Goal: Information Seeking & Learning: Learn about a topic

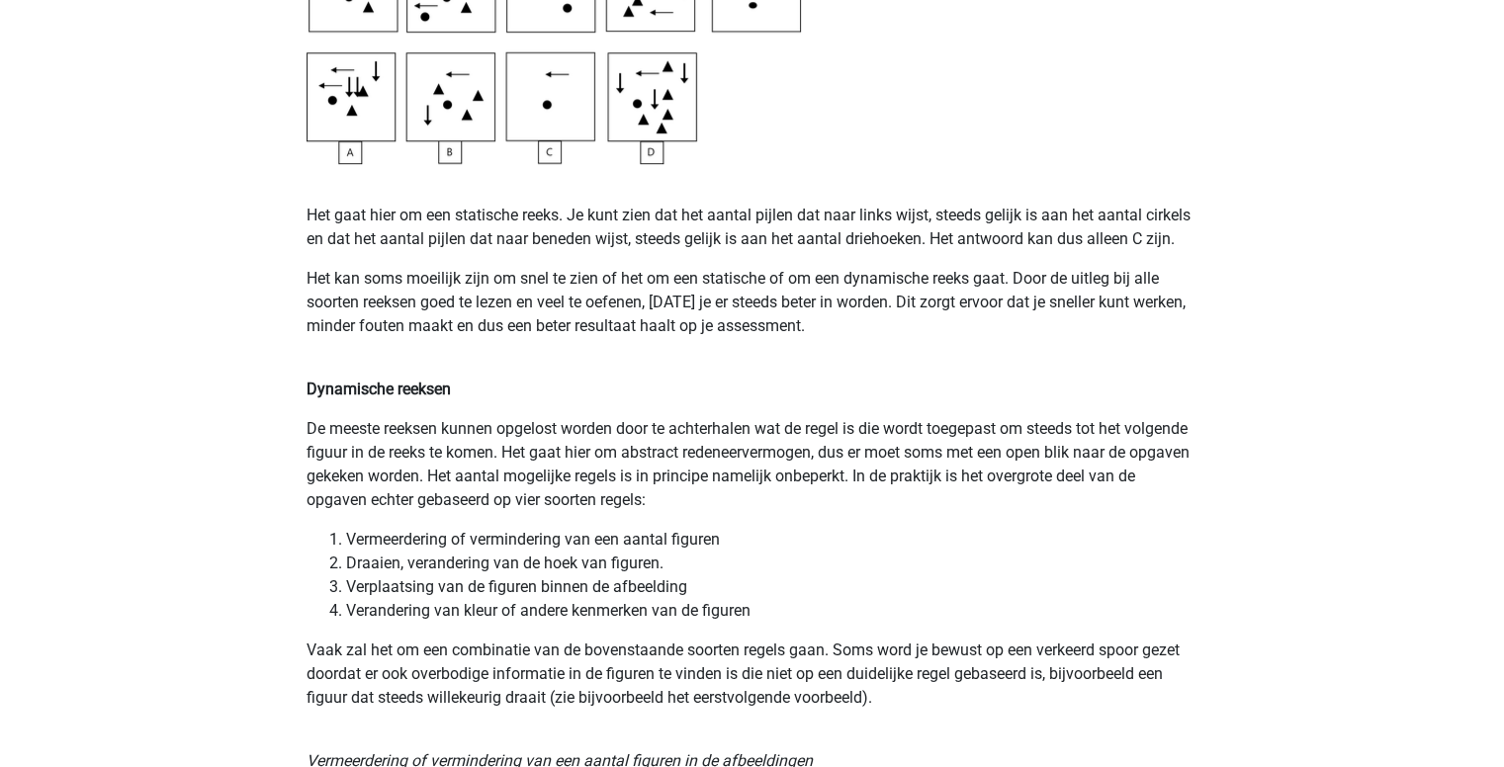
scroll to position [1226, 0]
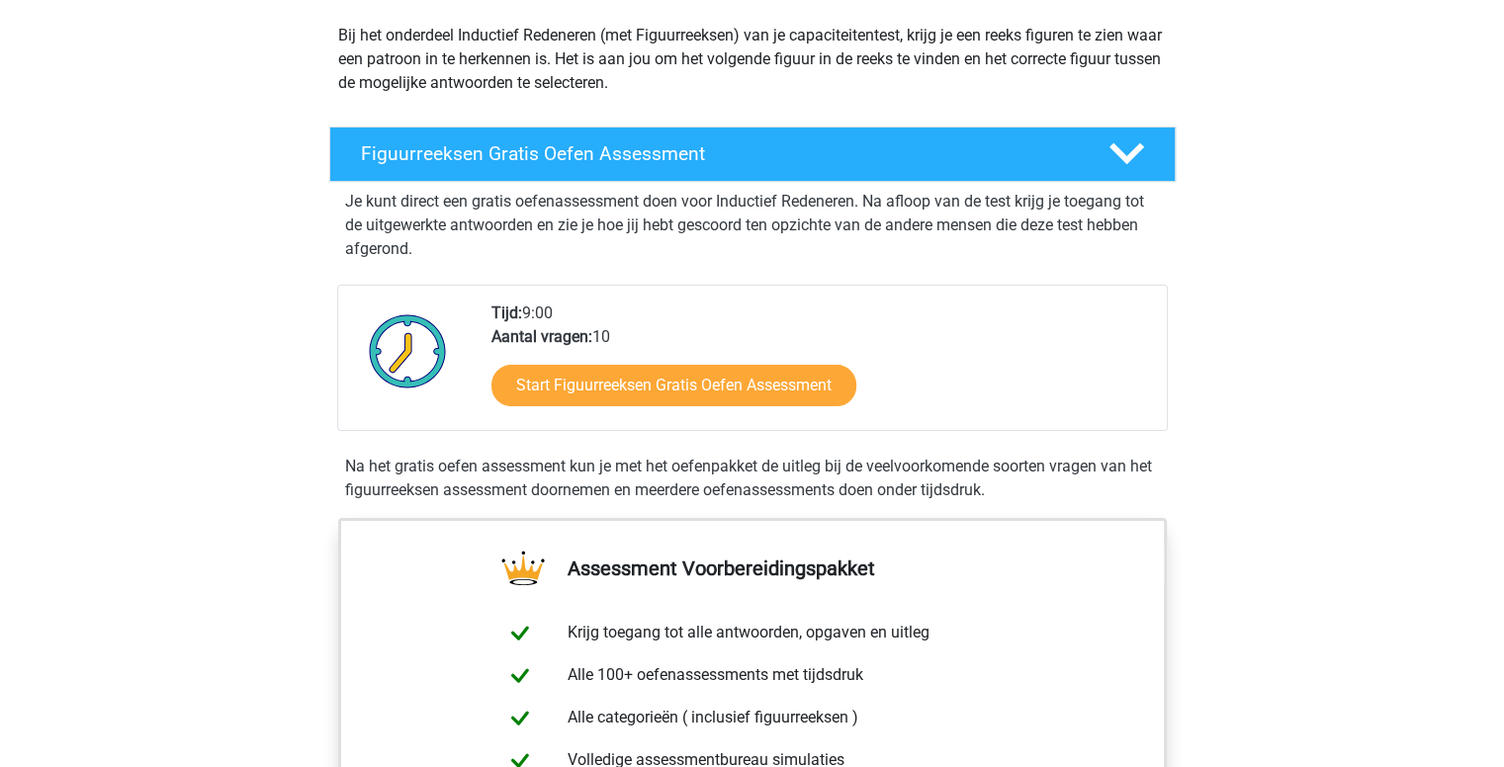
scroll to position [233, 0]
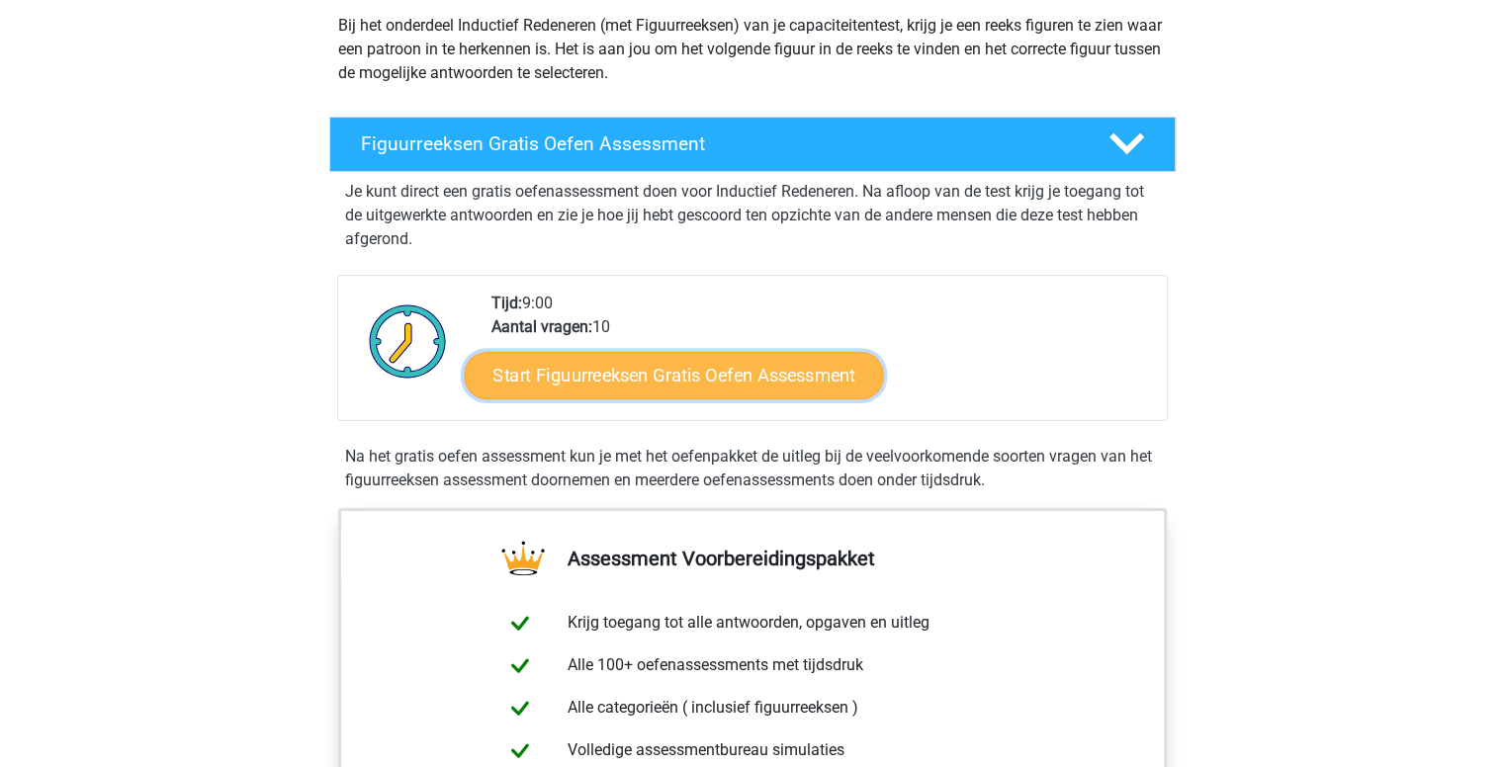
click at [671, 384] on link "Start Figuurreeksen Gratis Oefen Assessment" at bounding box center [673, 374] width 419 height 47
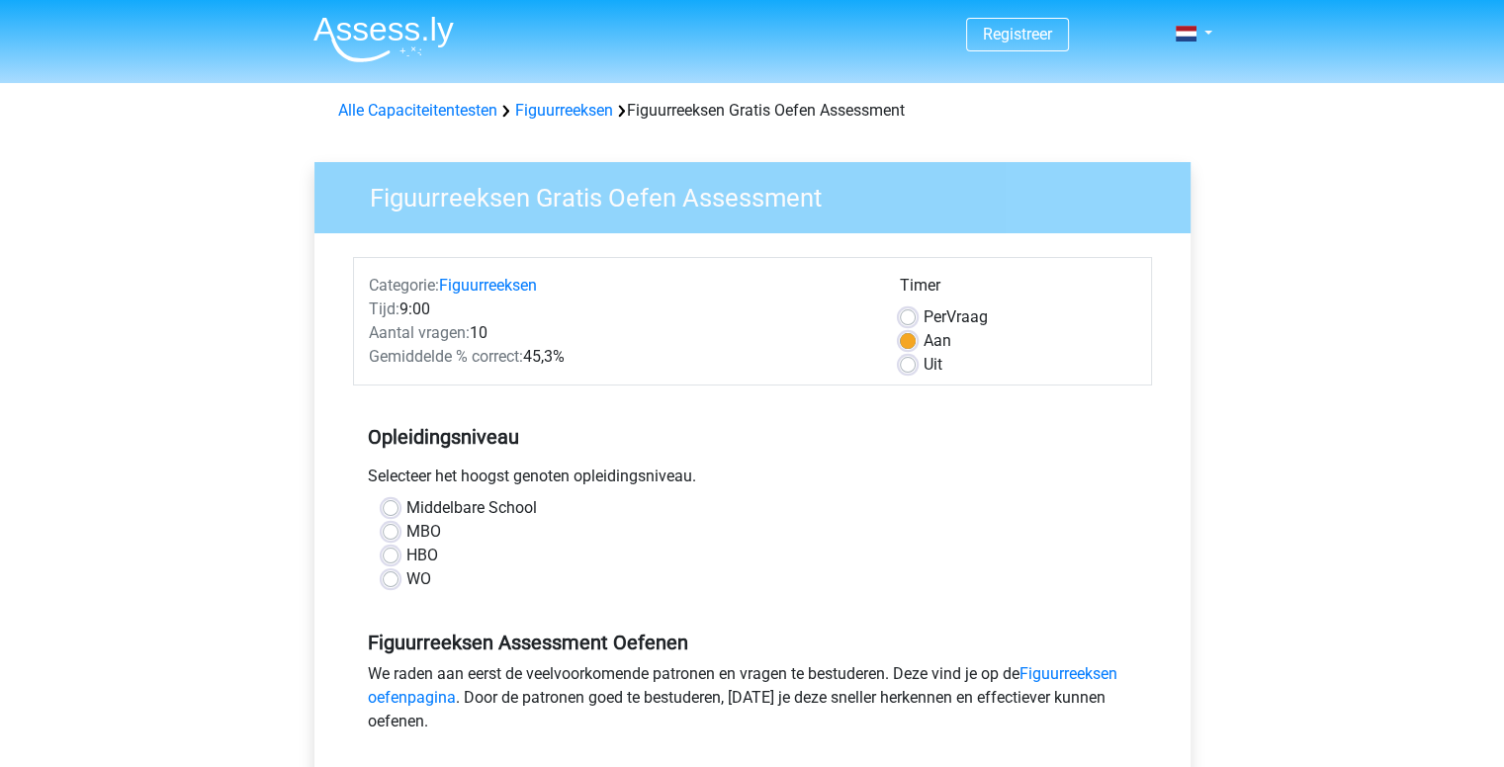
scroll to position [265, 0]
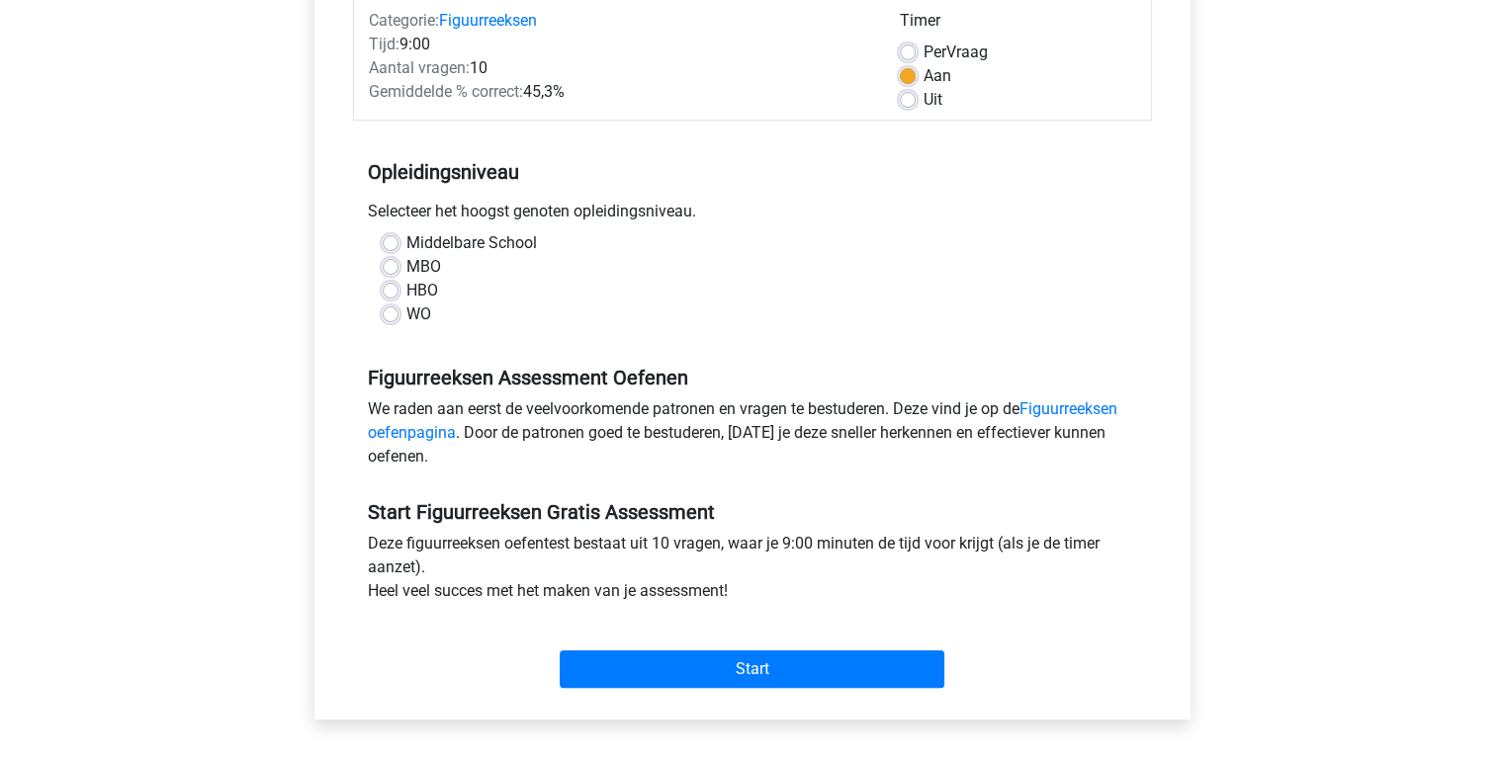
click at [397, 288] on div "HBO" at bounding box center [753, 291] width 740 height 24
click at [406, 289] on label "HBO" at bounding box center [422, 291] width 32 height 24
click at [391, 289] on input "HBO" at bounding box center [391, 289] width 16 height 20
radio input "true"
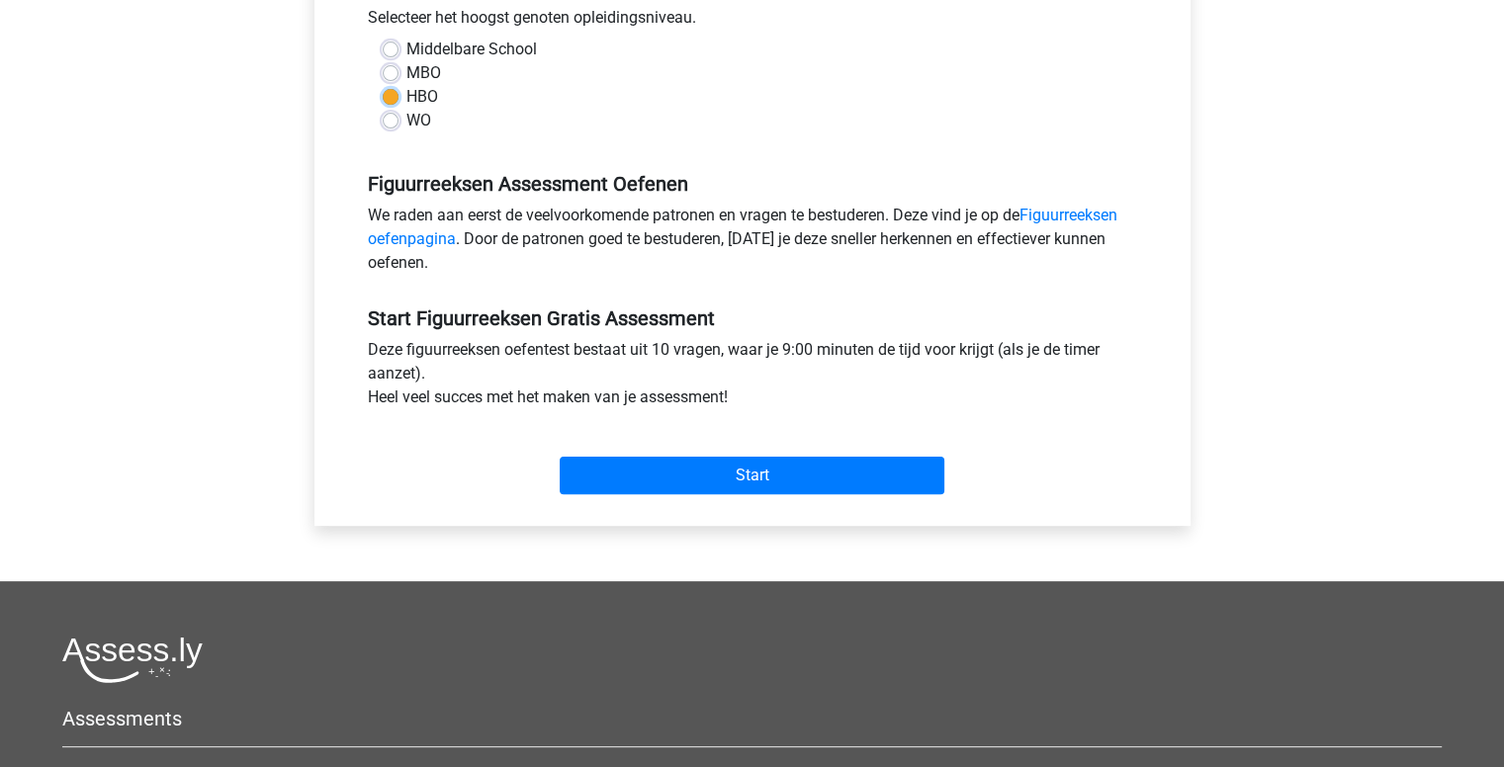
scroll to position [462, 0]
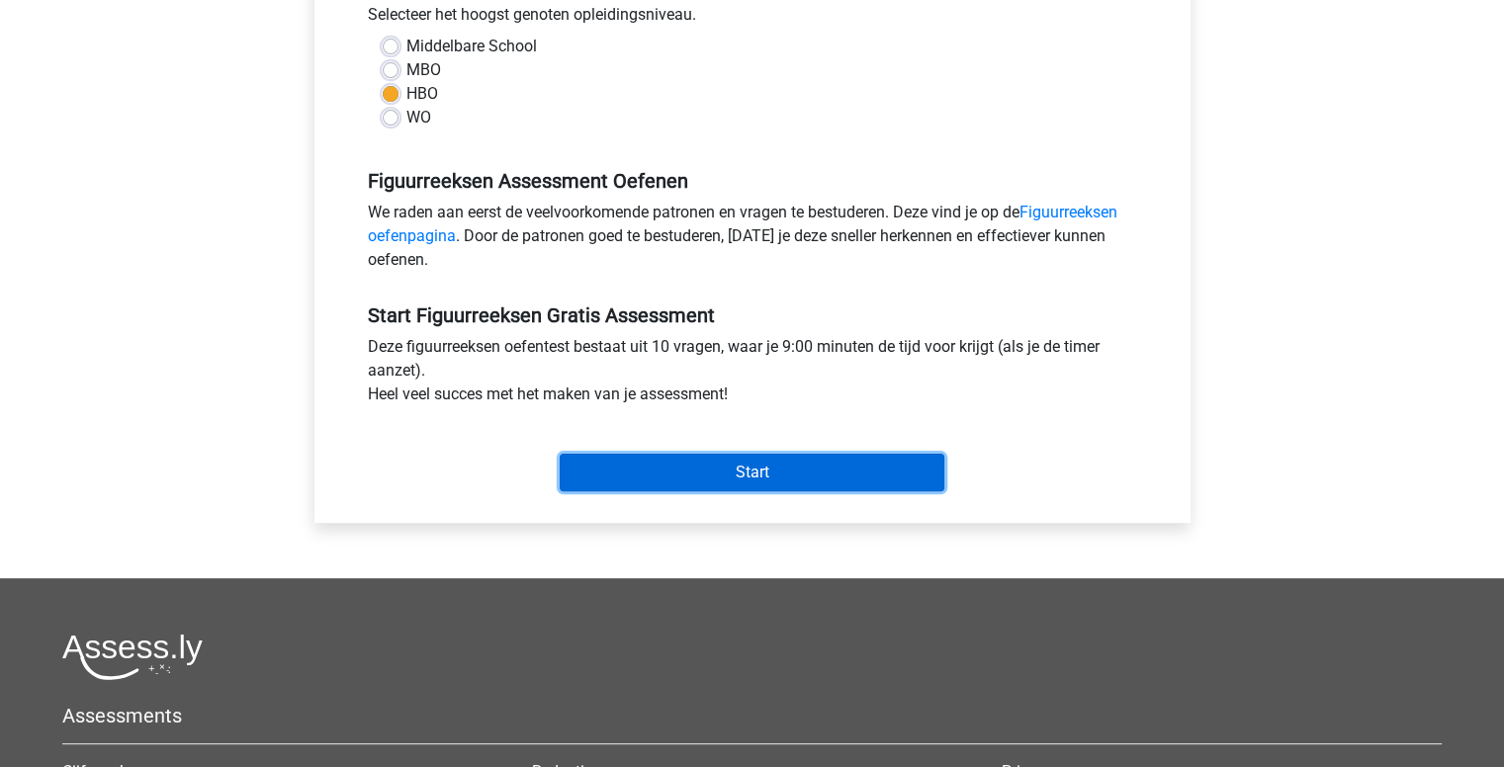
click at [823, 457] on input "Start" at bounding box center [752, 473] width 385 height 38
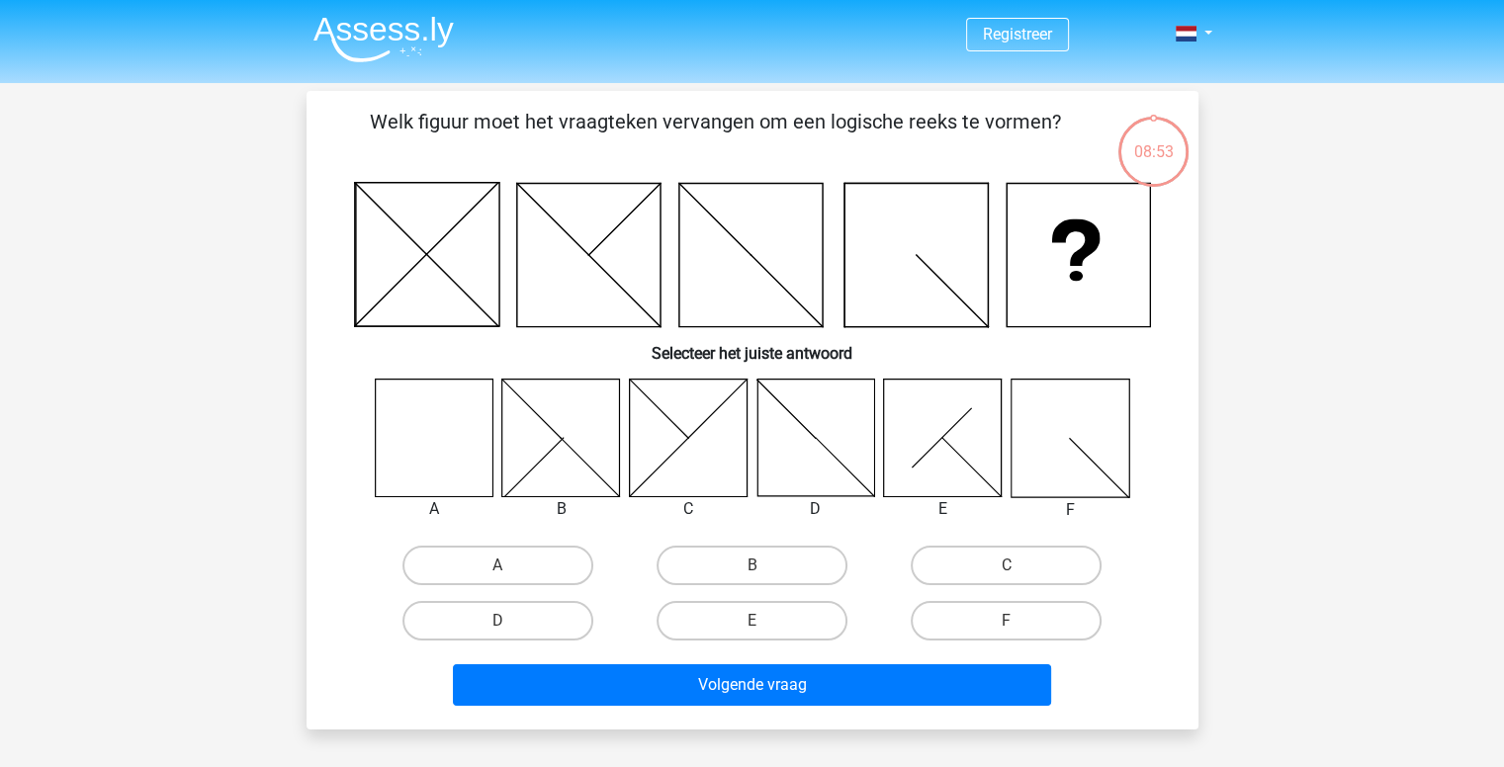
scroll to position [12, 0]
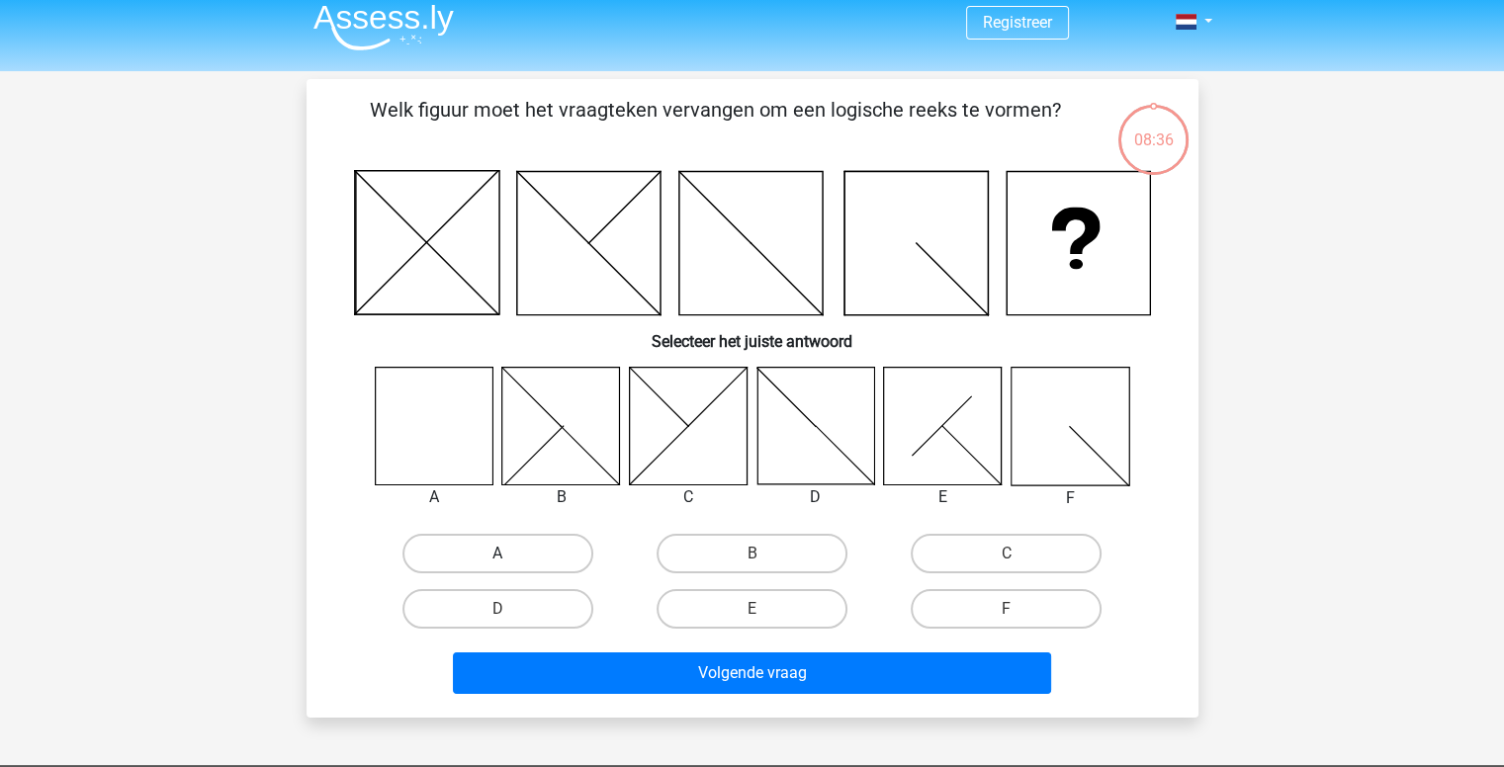
click at [474, 560] on label "A" at bounding box center [497, 554] width 191 height 40
click at [497, 560] on input "A" at bounding box center [503, 560] width 13 height 13
radio input "true"
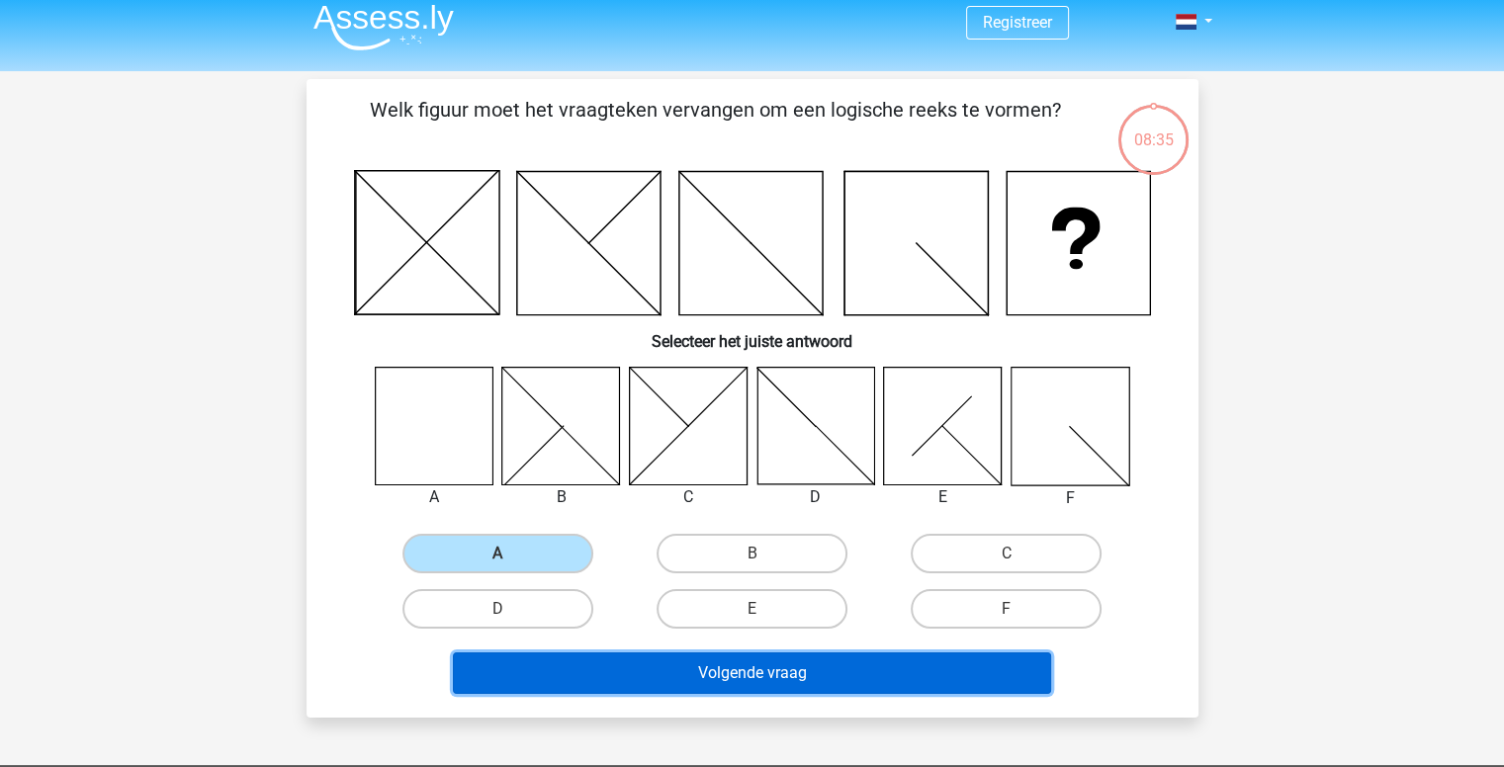
click at [643, 661] on button "Volgende vraag" at bounding box center [752, 674] width 598 height 42
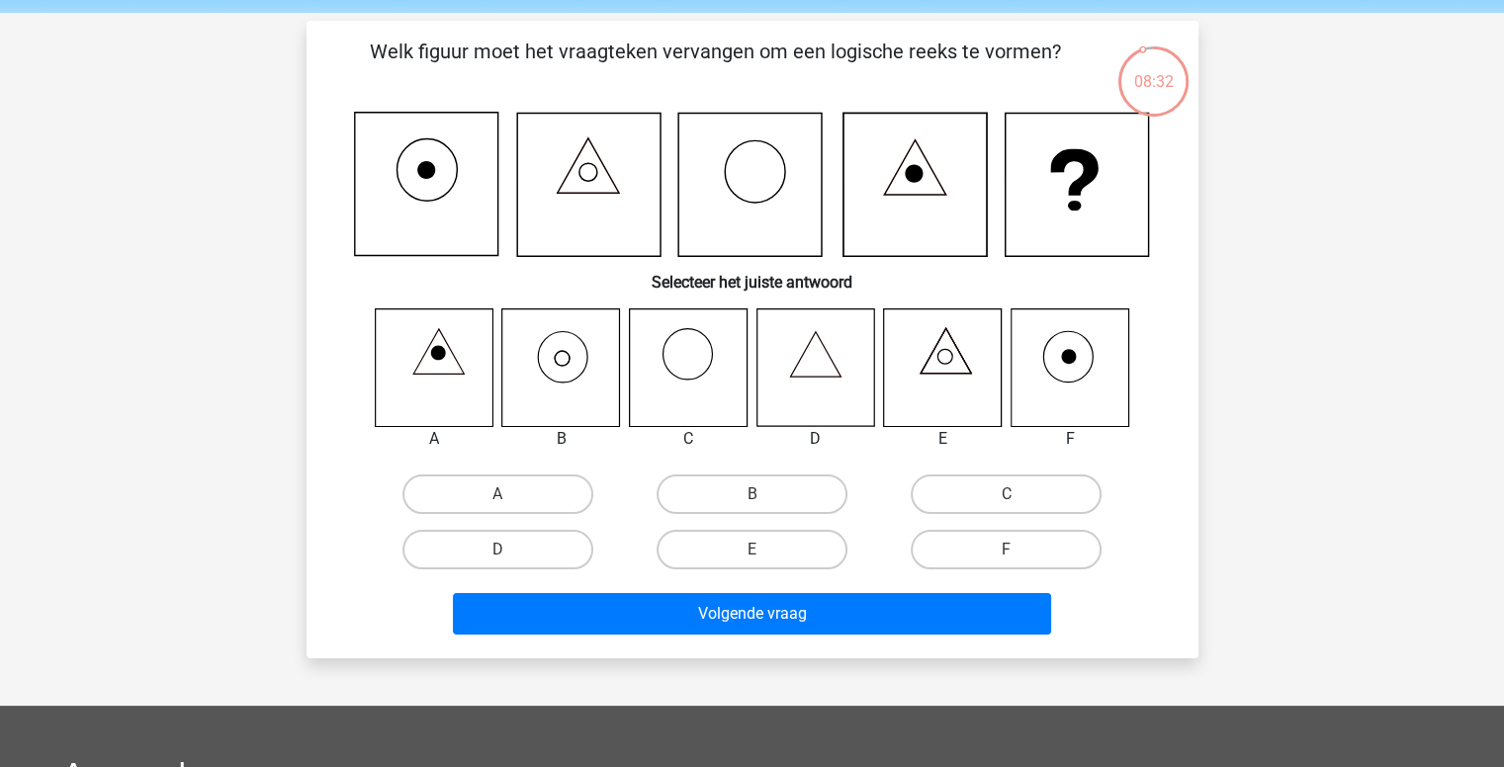
scroll to position [52, 0]
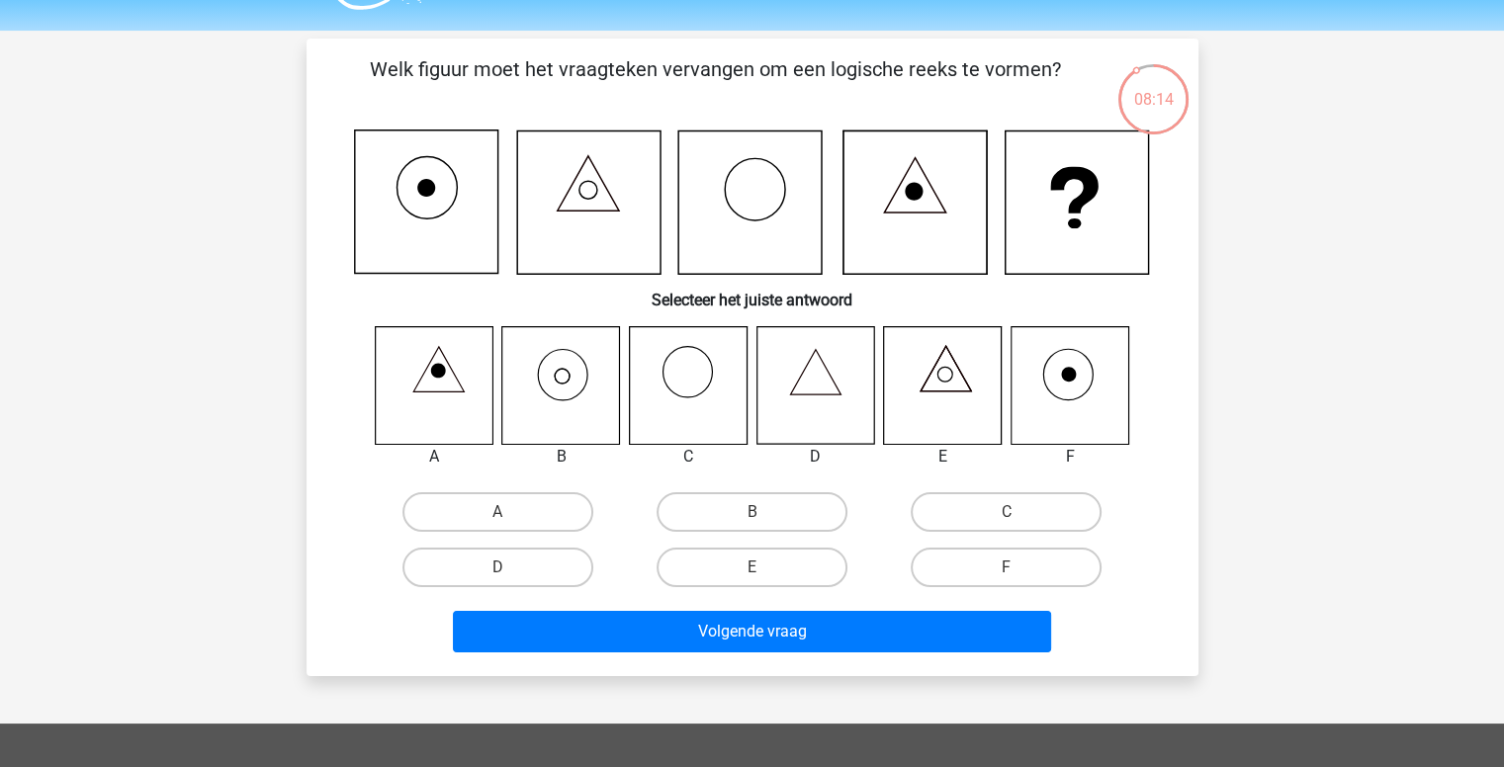
click at [573, 410] on icon at bounding box center [561, 385] width 118 height 118
click at [738, 515] on label "B" at bounding box center [752, 512] width 191 height 40
click at [751, 515] on input "B" at bounding box center [757, 518] width 13 height 13
radio input "true"
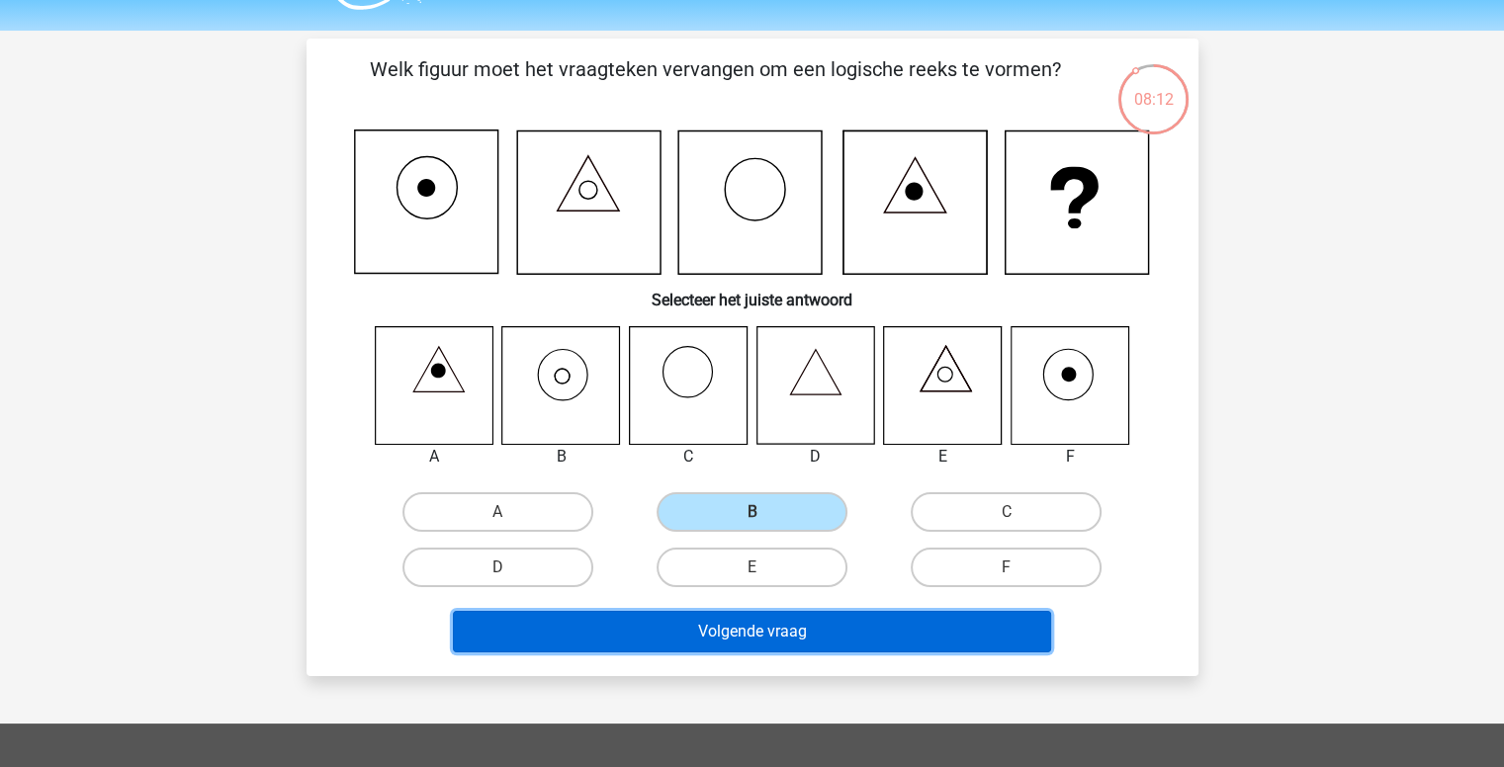
click at [717, 634] on button "Volgende vraag" at bounding box center [752, 632] width 598 height 42
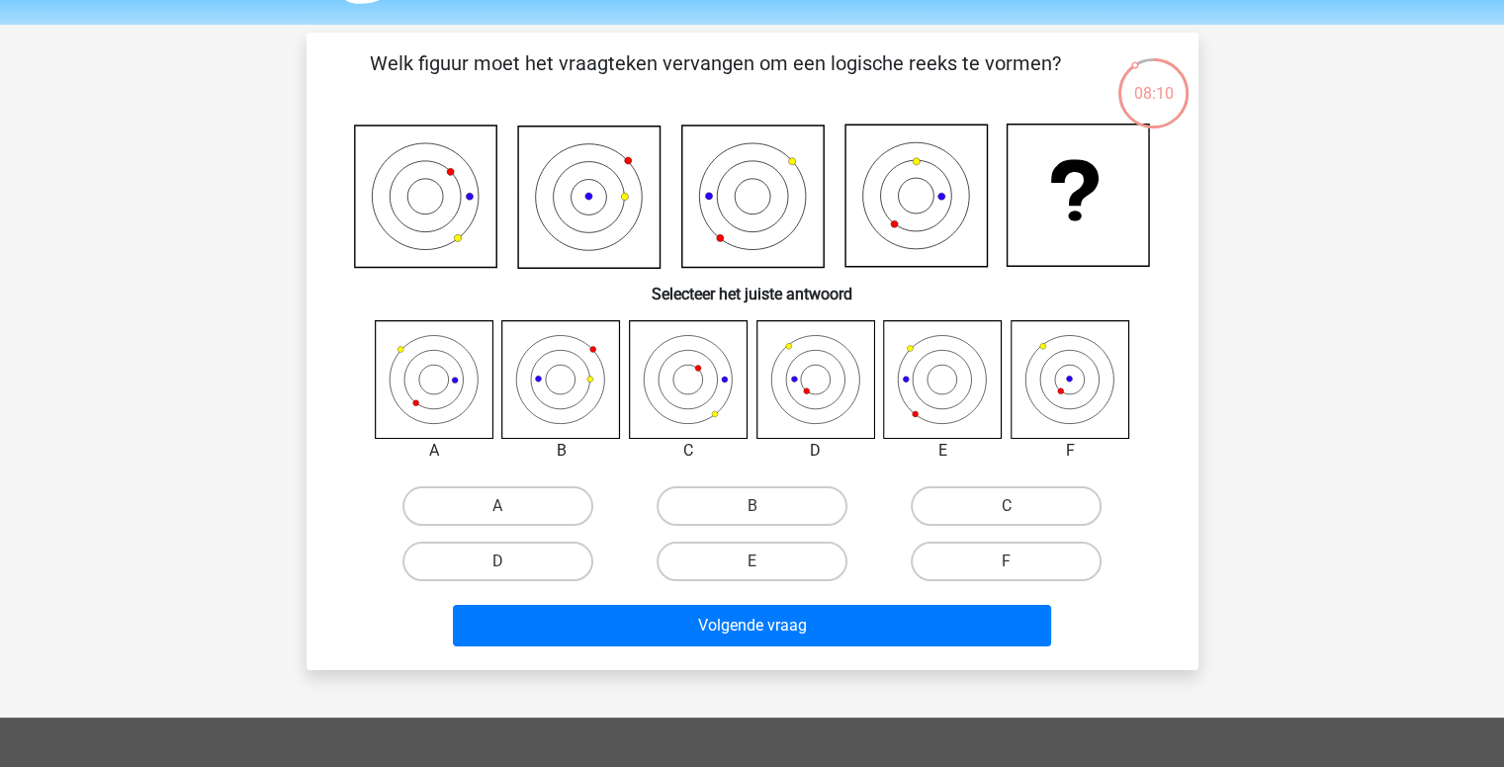
scroll to position [55, 0]
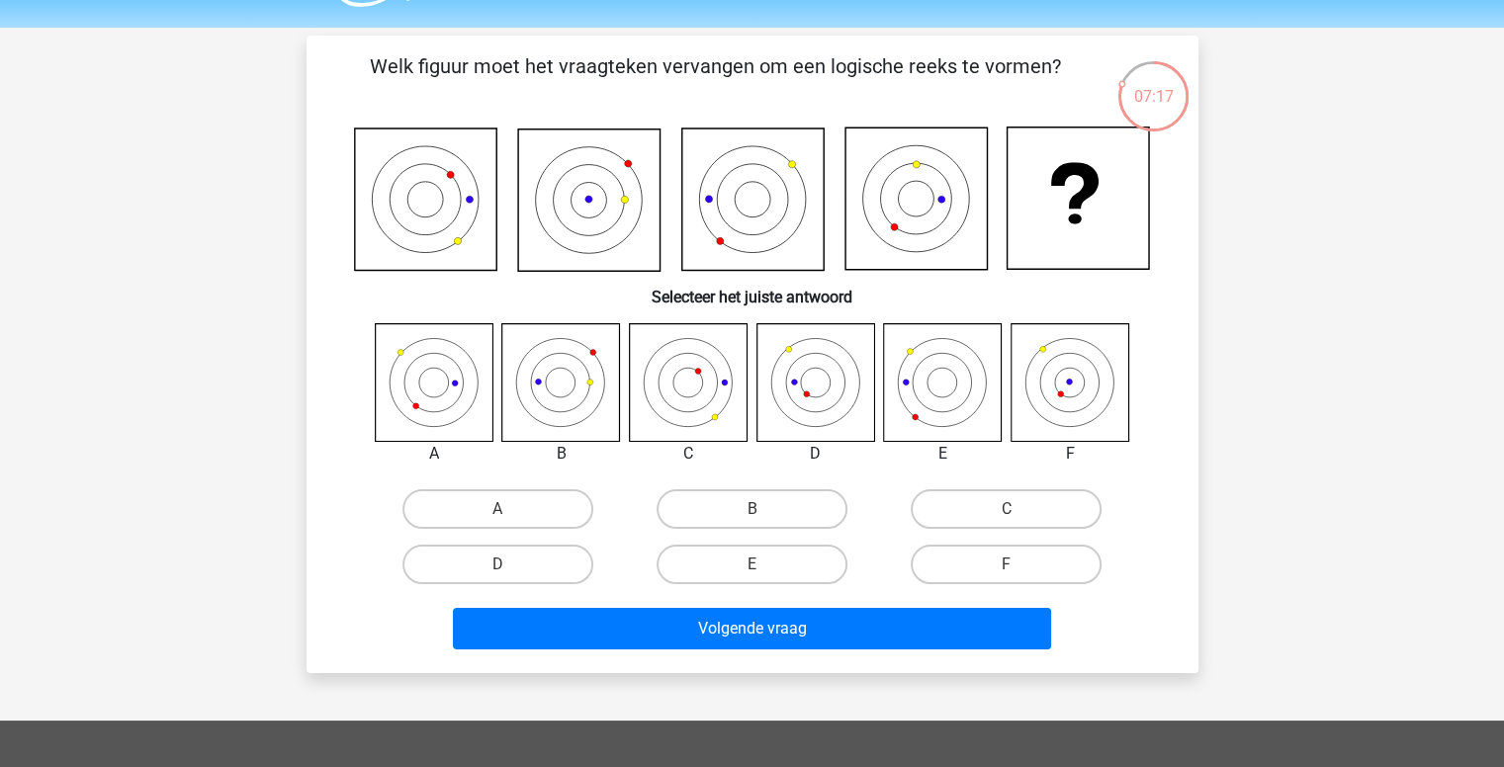
click at [940, 394] on icon at bounding box center [943, 382] width 118 height 118
click at [771, 510] on label "B" at bounding box center [752, 509] width 191 height 40
click at [764, 510] on input "B" at bounding box center [757, 515] width 13 height 13
radio input "true"
click at [964, 503] on label "C" at bounding box center [1006, 509] width 191 height 40
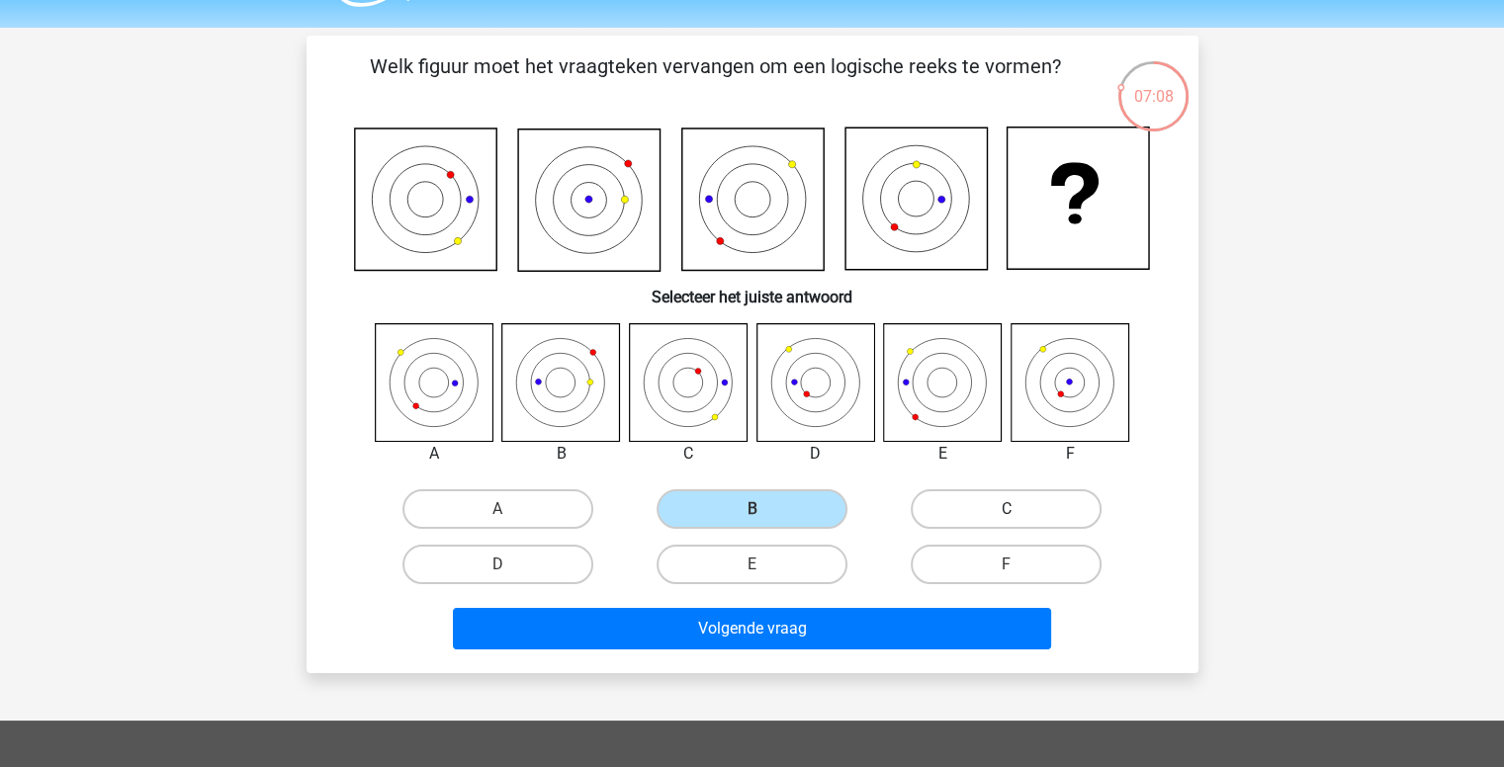
click at [1007, 509] on input "C" at bounding box center [1013, 515] width 13 height 13
radio input "true"
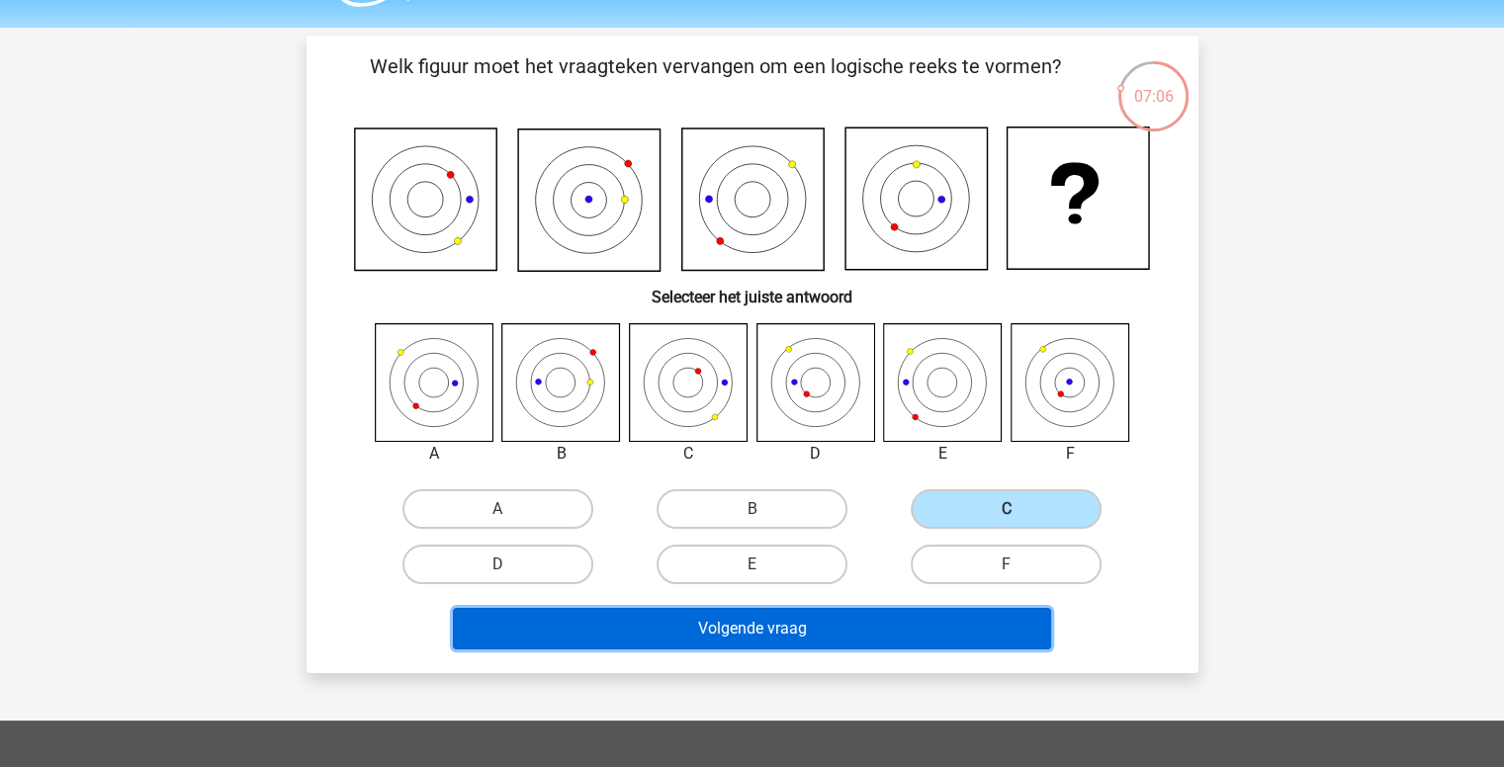
click at [838, 624] on button "Volgende vraag" at bounding box center [752, 629] width 598 height 42
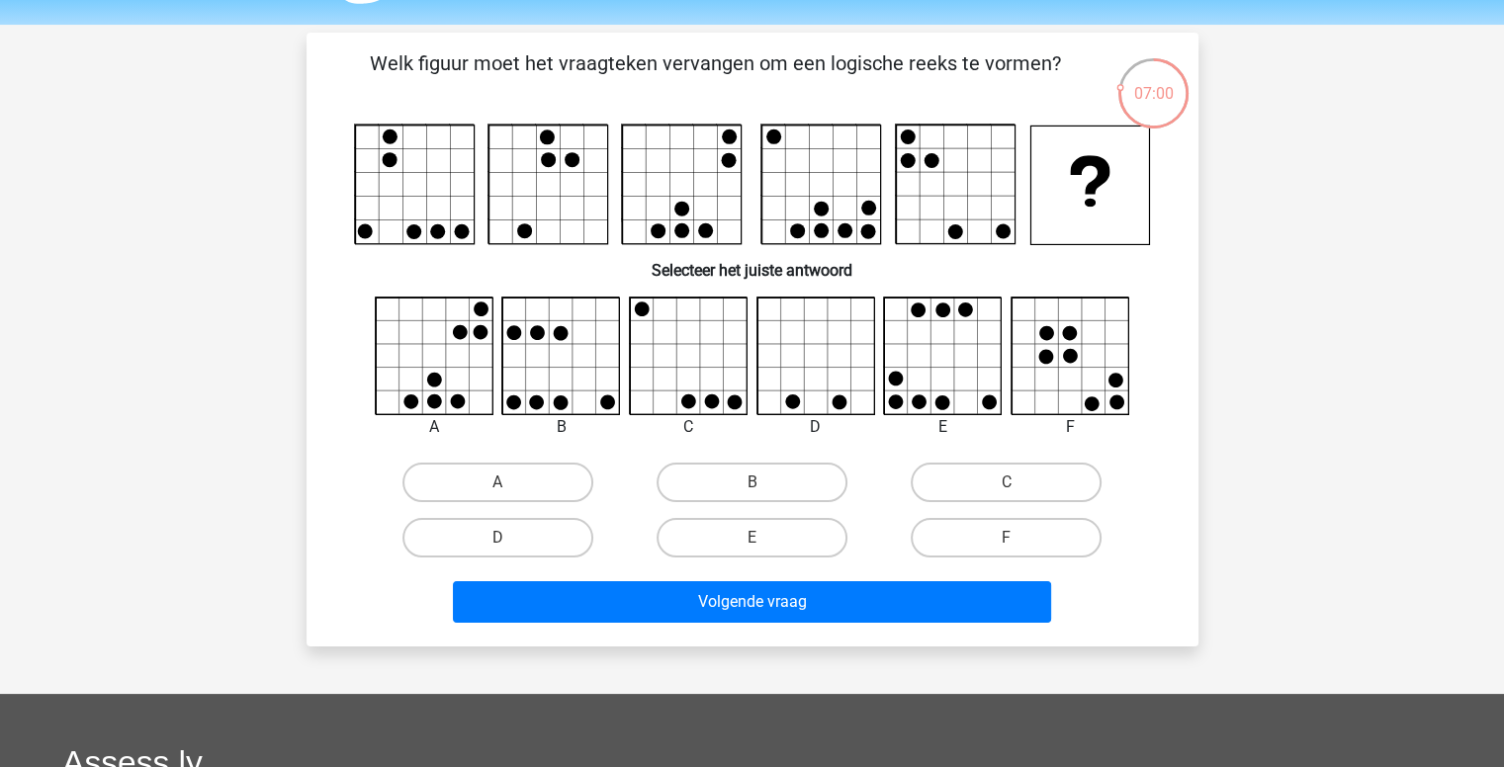
scroll to position [57, 0]
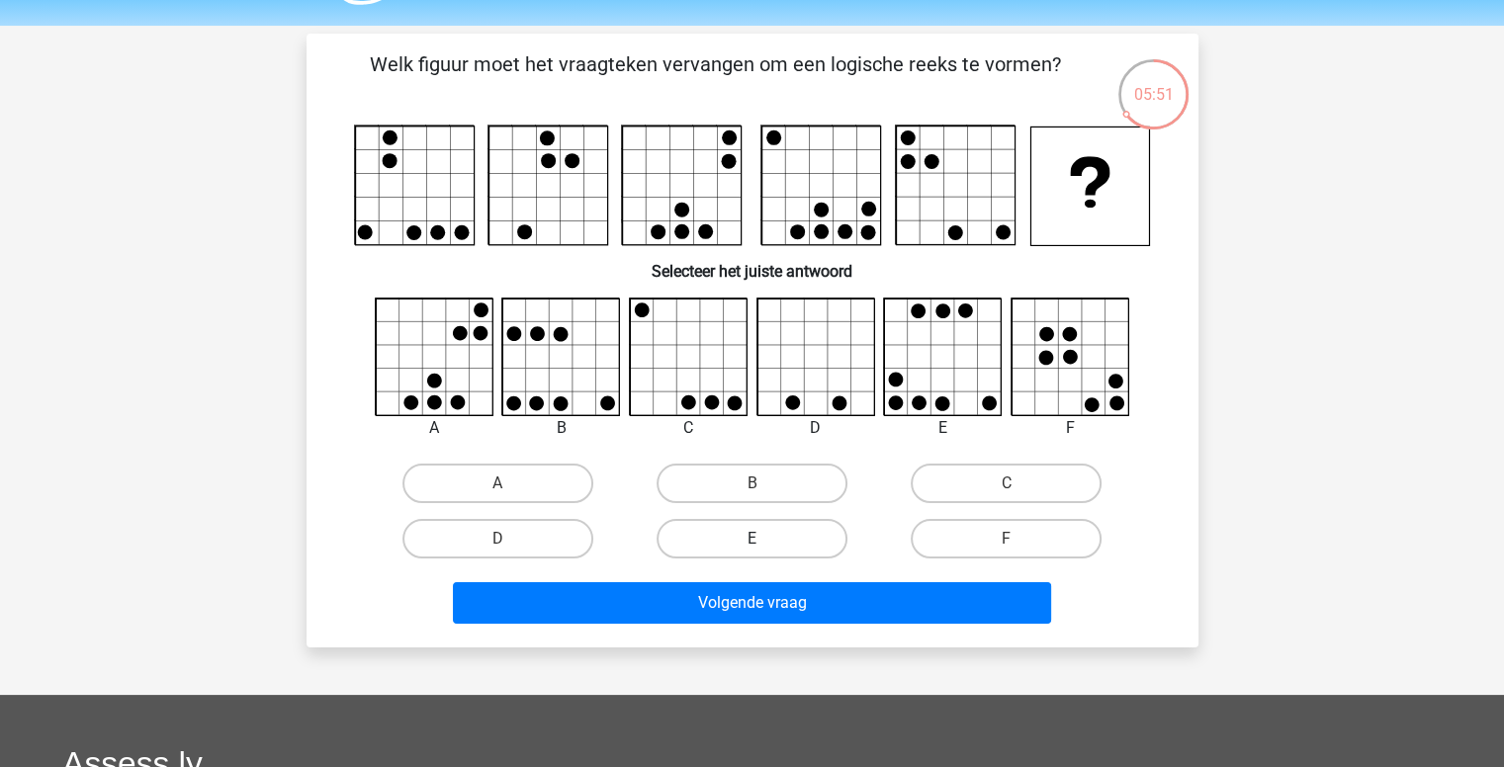
click at [791, 531] on label "E" at bounding box center [752, 539] width 191 height 40
click at [764, 539] on input "E" at bounding box center [757, 545] width 13 height 13
radio input "true"
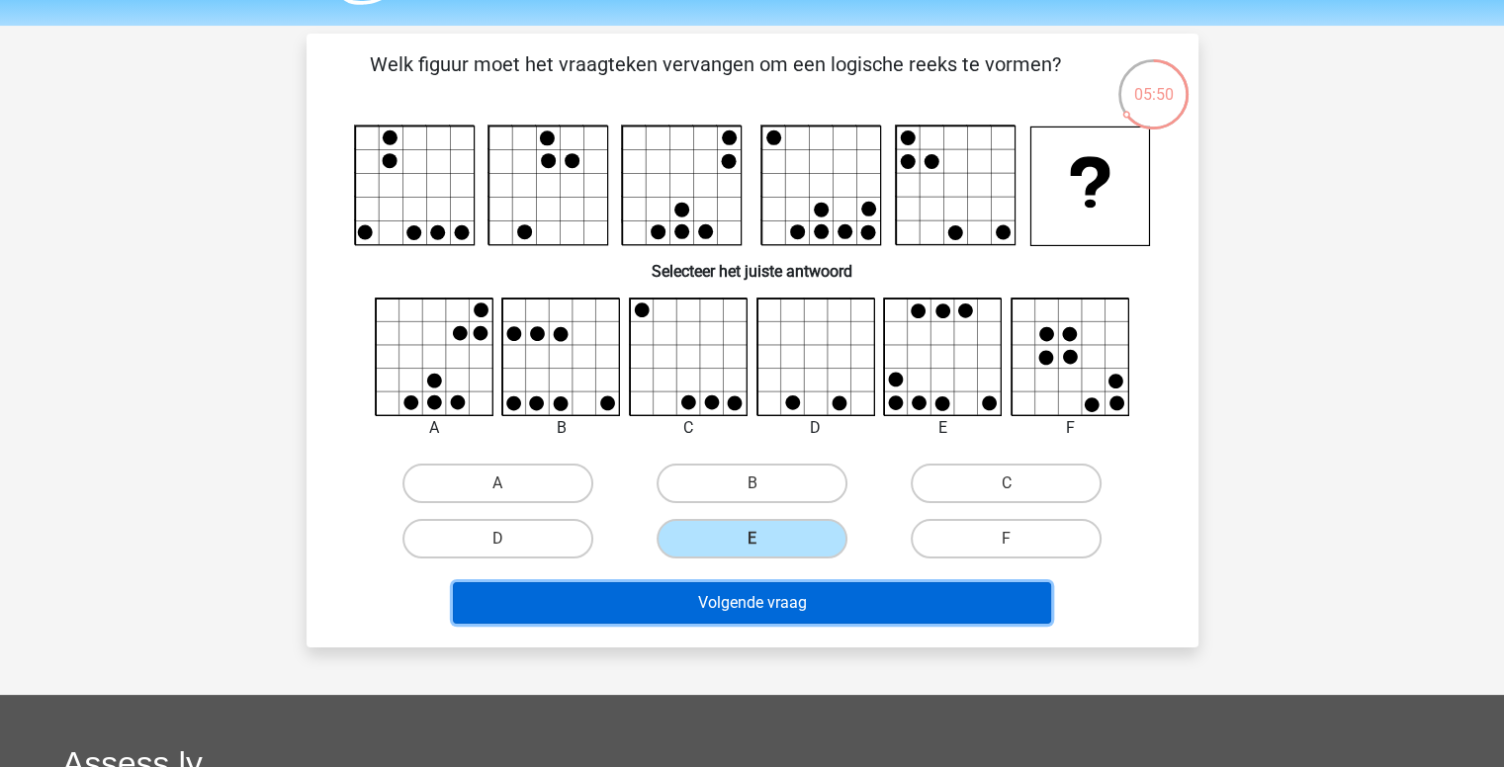
click at [757, 618] on button "Volgende vraag" at bounding box center [752, 603] width 598 height 42
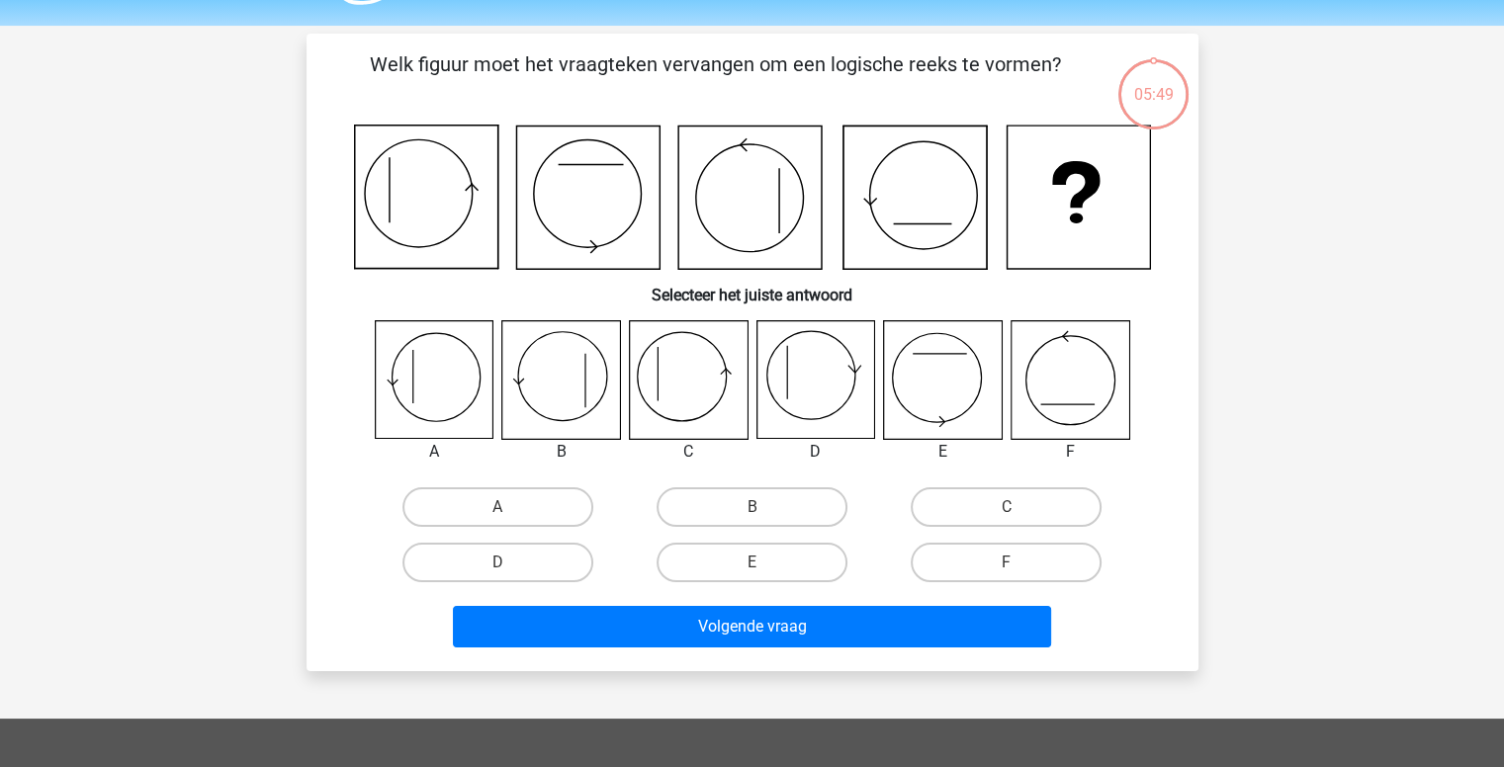
scroll to position [91, 0]
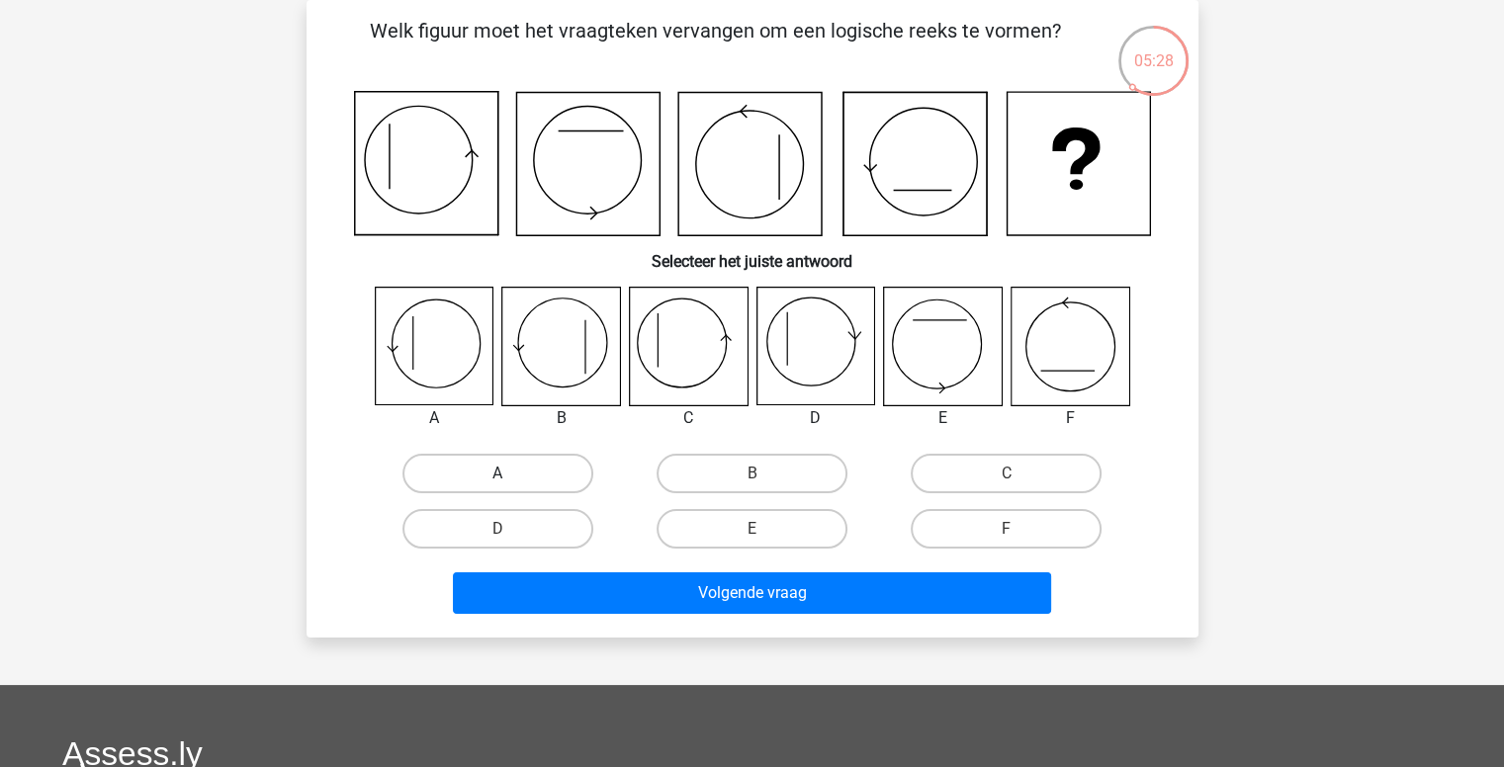
click at [573, 464] on label "A" at bounding box center [497, 474] width 191 height 40
click at [510, 474] on input "A" at bounding box center [503, 480] width 13 height 13
radio input "true"
click at [696, 347] on icon at bounding box center [688, 347] width 118 height 118
drag, startPoint x: 981, startPoint y: 494, endPoint x: 977, endPoint y: 483, distance: 11.6
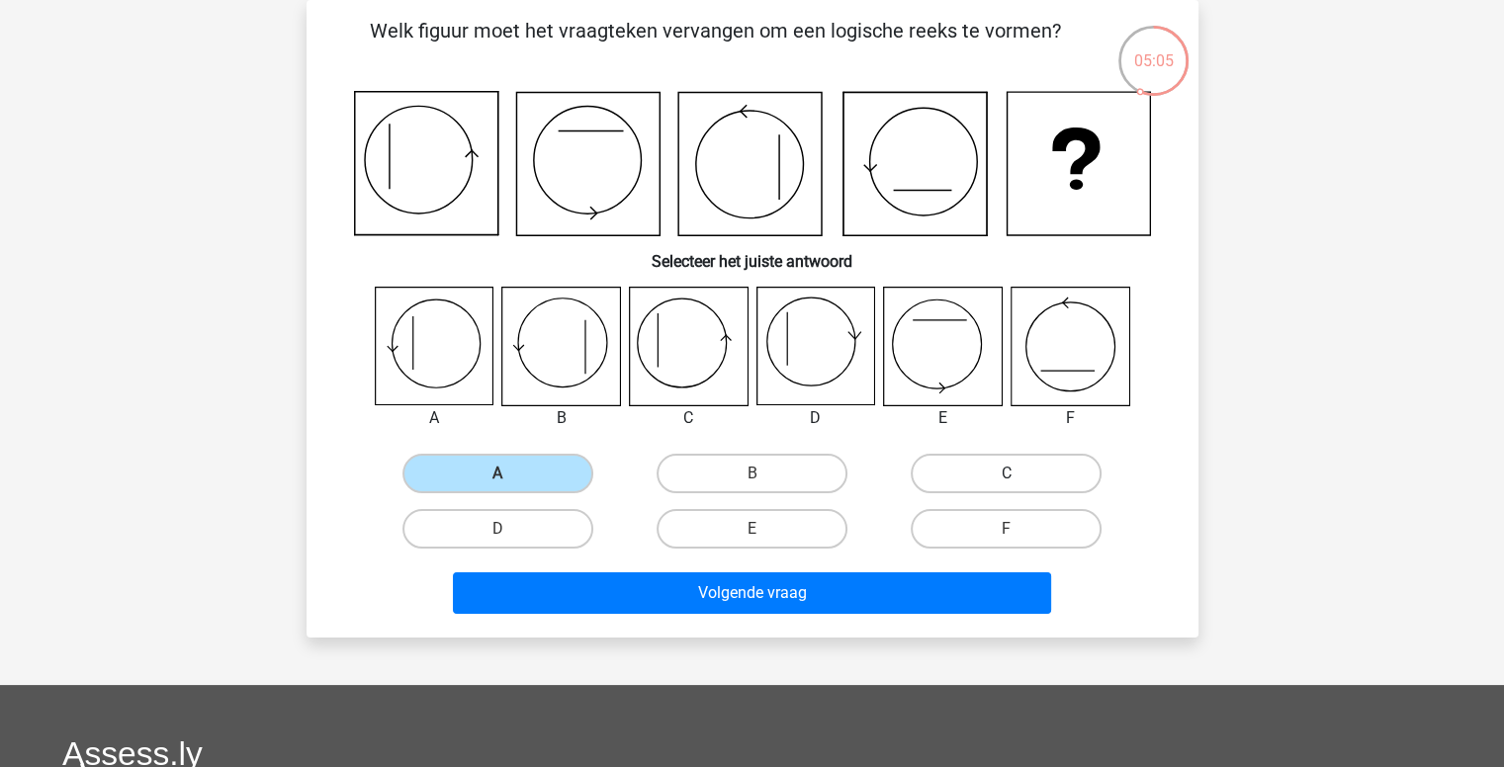
click at [977, 483] on div "C" at bounding box center [1006, 473] width 254 height 55
click at [977, 483] on label "C" at bounding box center [1006, 474] width 191 height 40
click at [1007, 483] on input "C" at bounding box center [1013, 480] width 13 height 13
radio input "true"
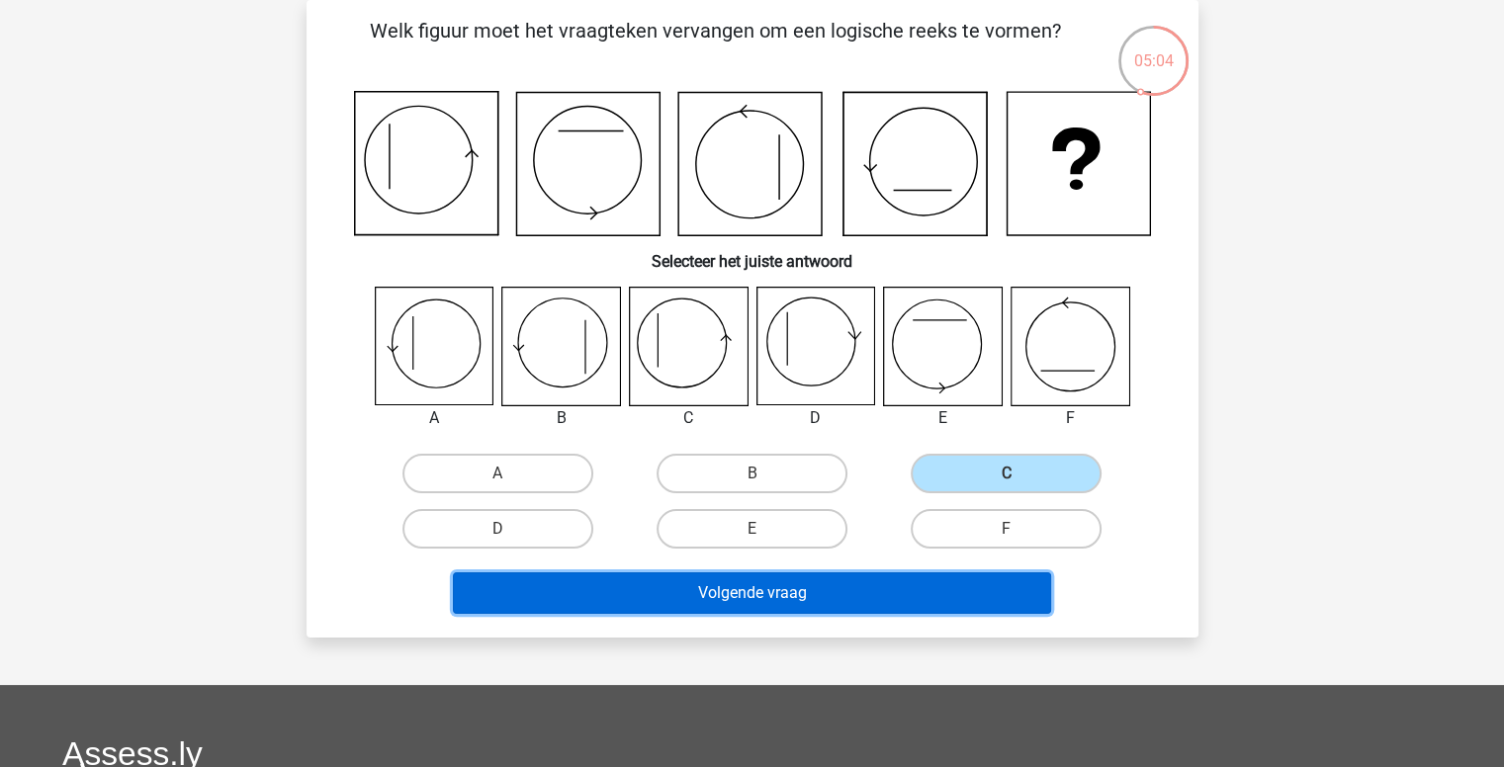
click at [904, 582] on button "Volgende vraag" at bounding box center [752, 593] width 598 height 42
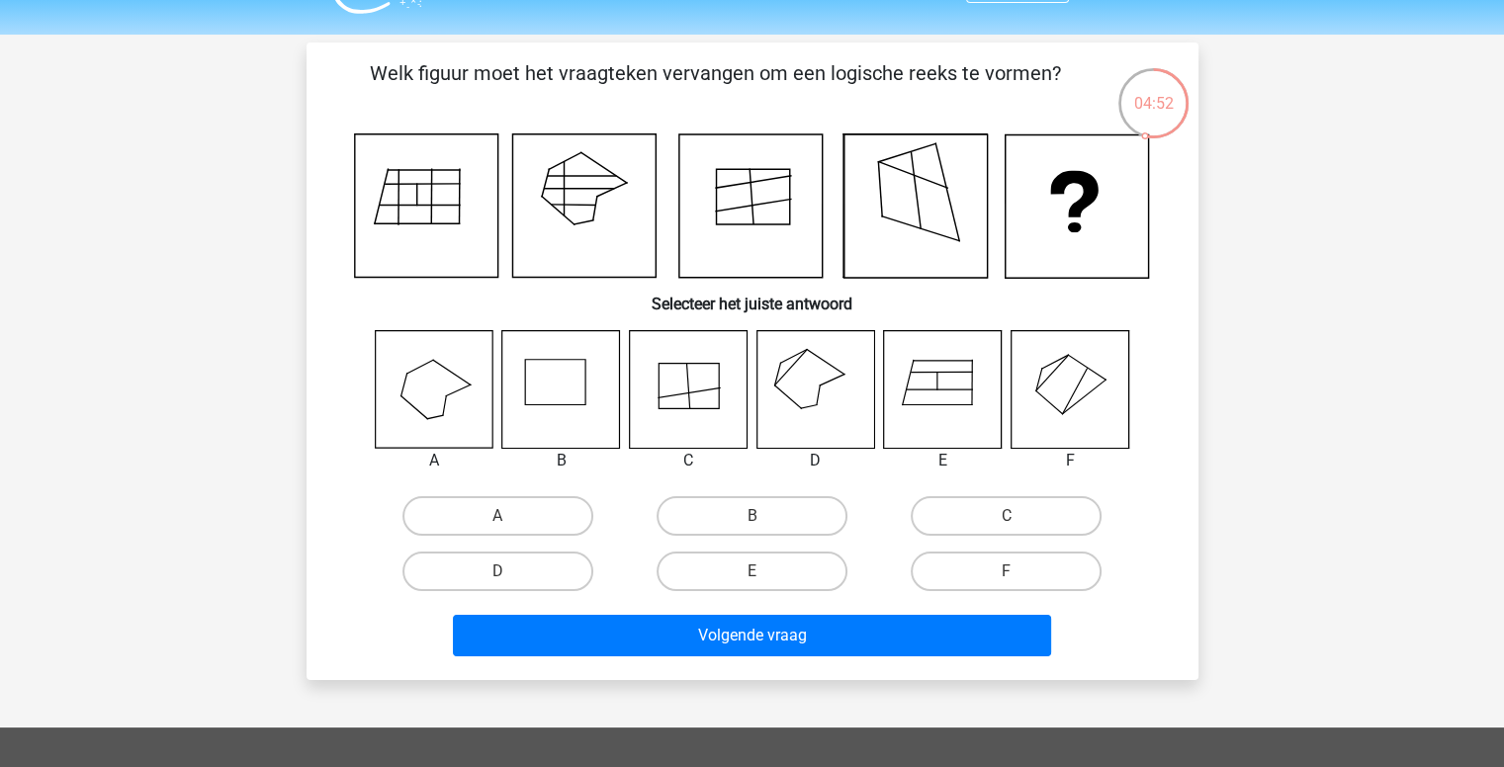
scroll to position [50, 0]
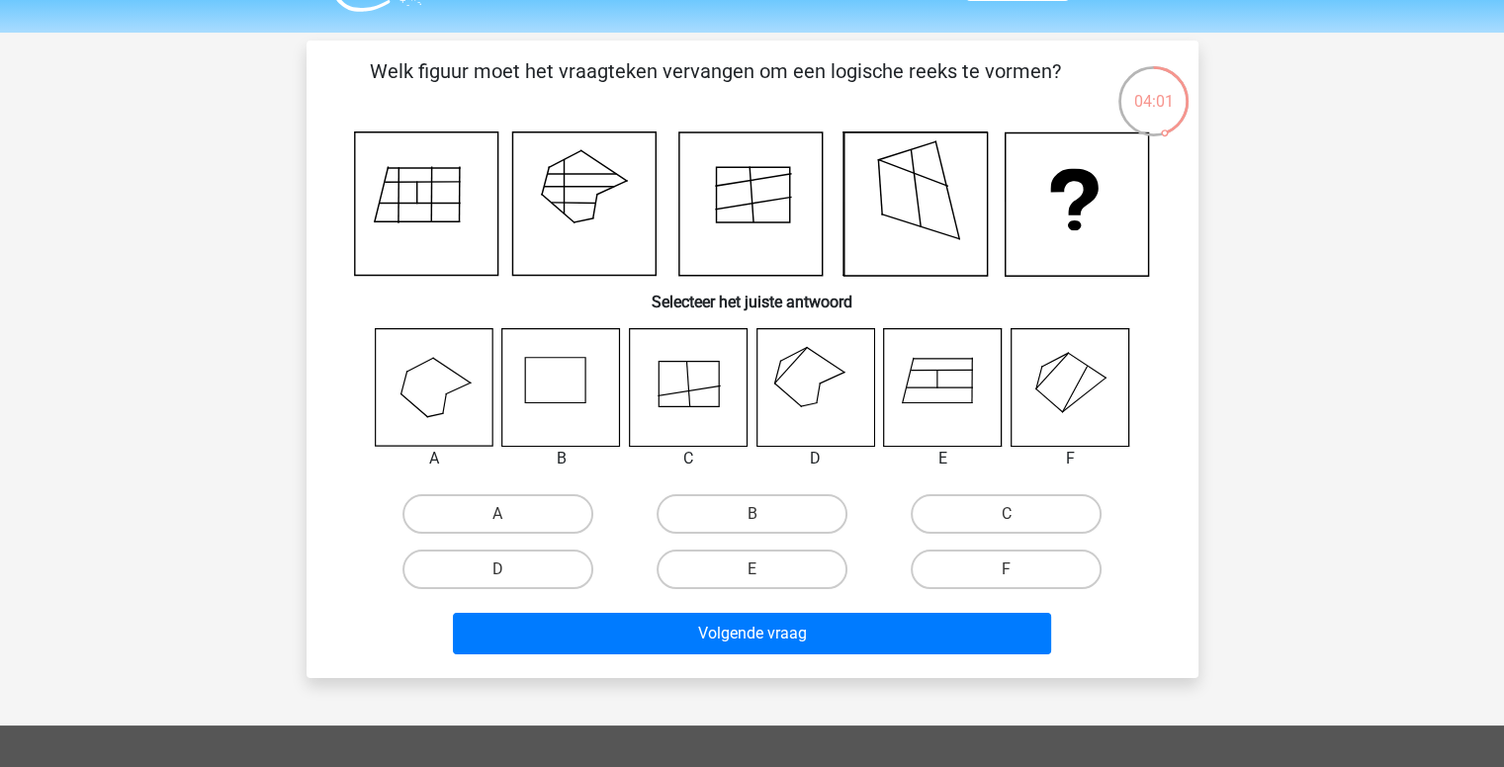
click at [826, 342] on icon at bounding box center [815, 387] width 118 height 118
click at [553, 557] on label "D" at bounding box center [497, 570] width 191 height 40
click at [510, 570] on input "D" at bounding box center [503, 576] width 13 height 13
radio input "true"
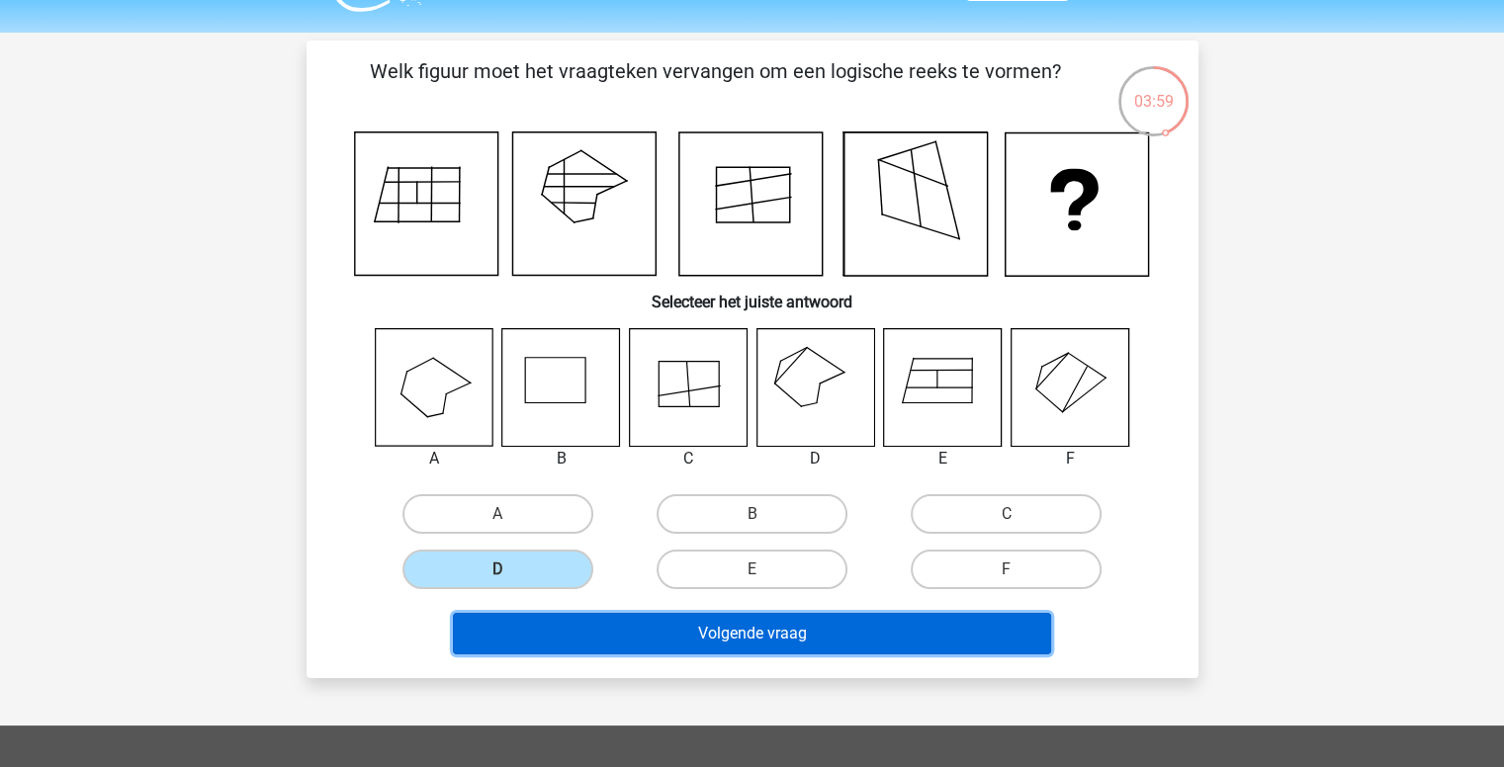
click at [607, 638] on button "Volgende vraag" at bounding box center [752, 634] width 598 height 42
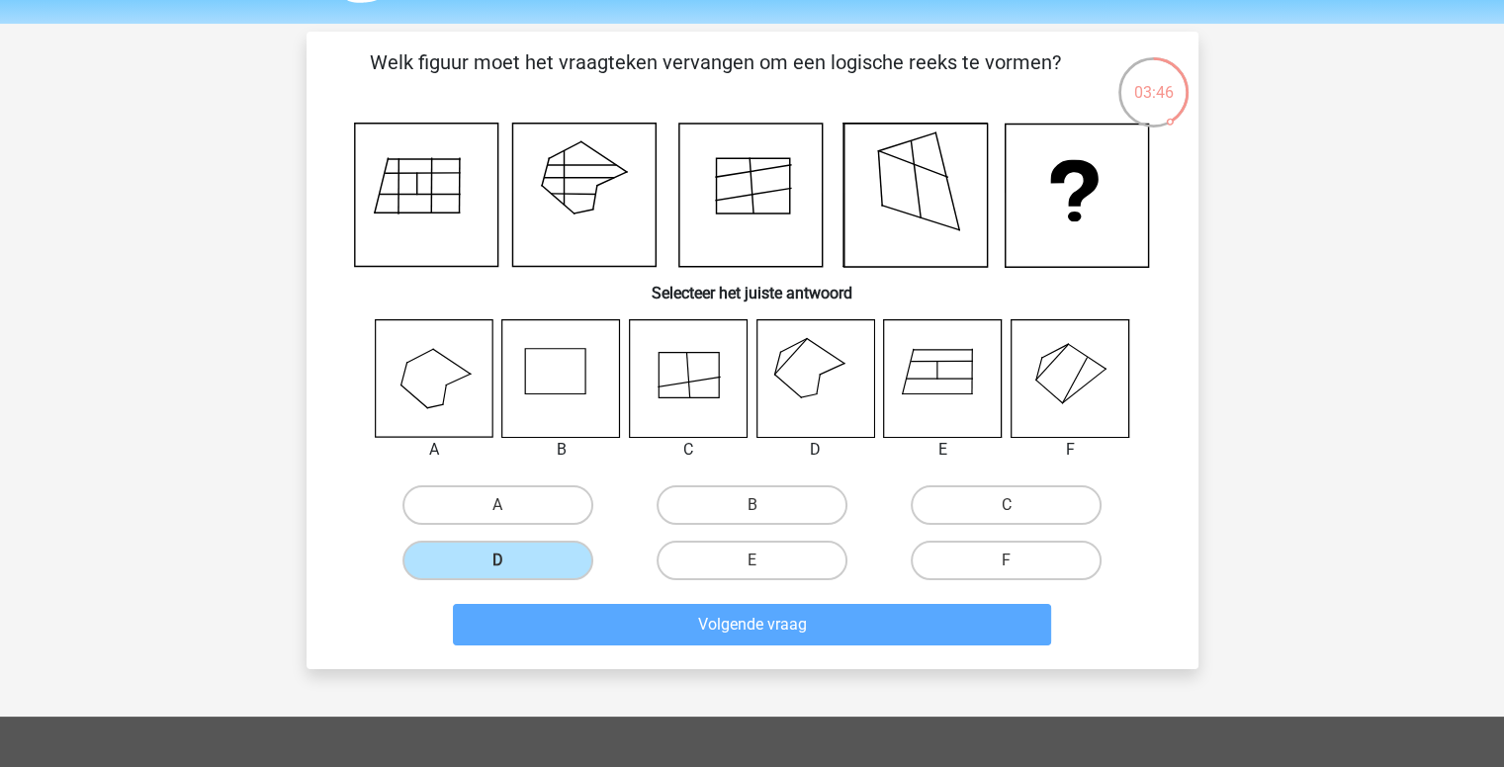
scroll to position [0, 0]
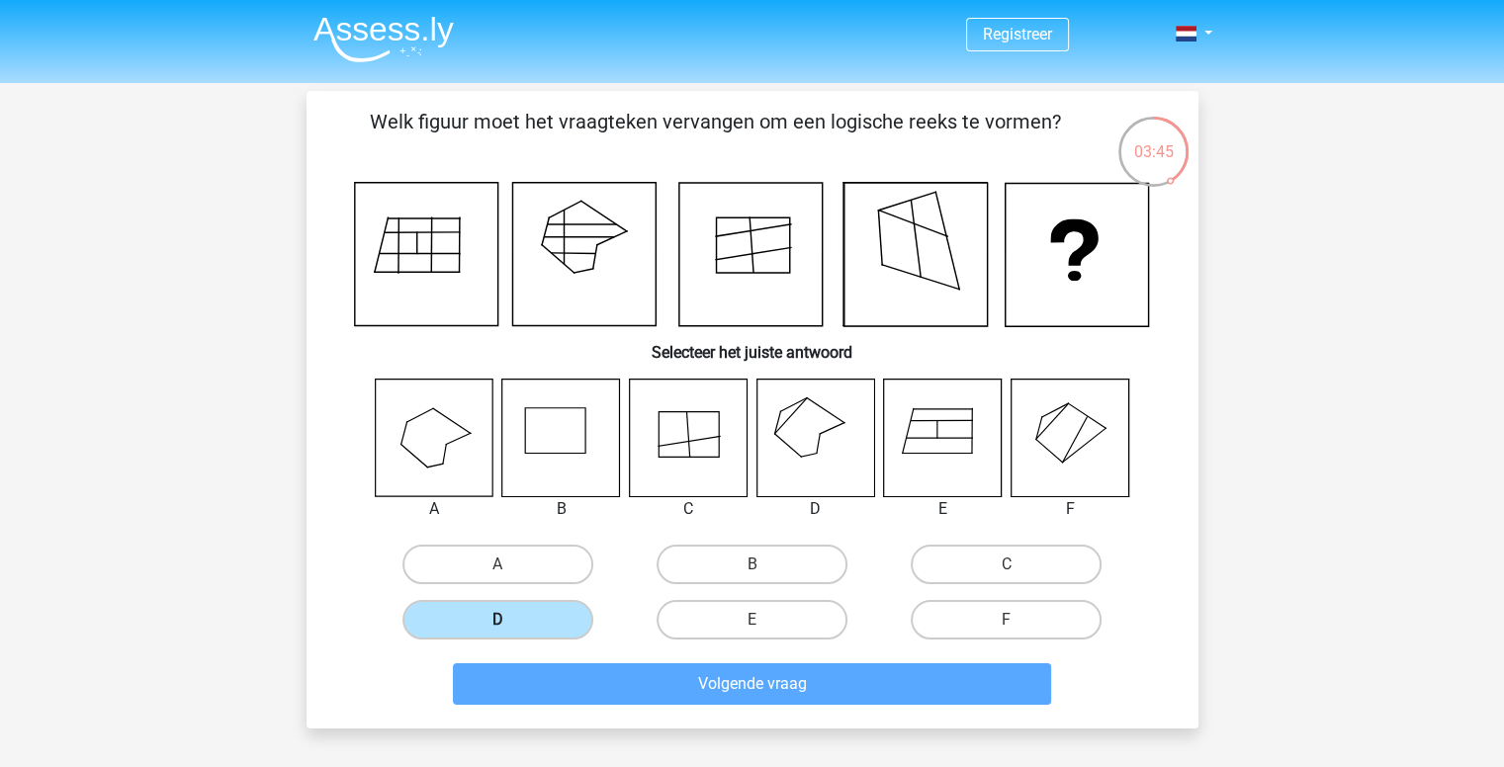
click at [476, 602] on label "D" at bounding box center [497, 620] width 191 height 40
click at [497, 620] on input "D" at bounding box center [503, 626] width 13 height 13
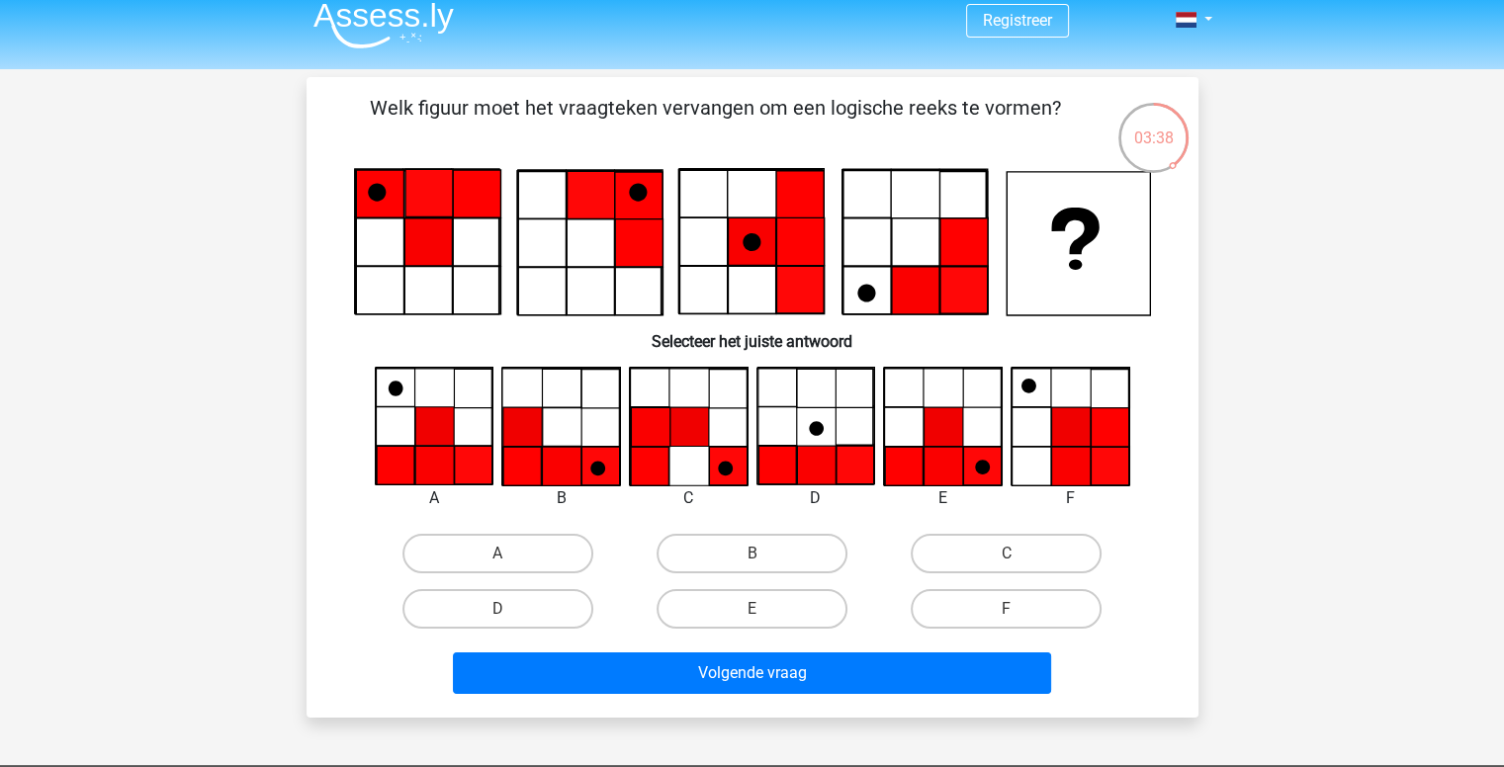
scroll to position [22, 0]
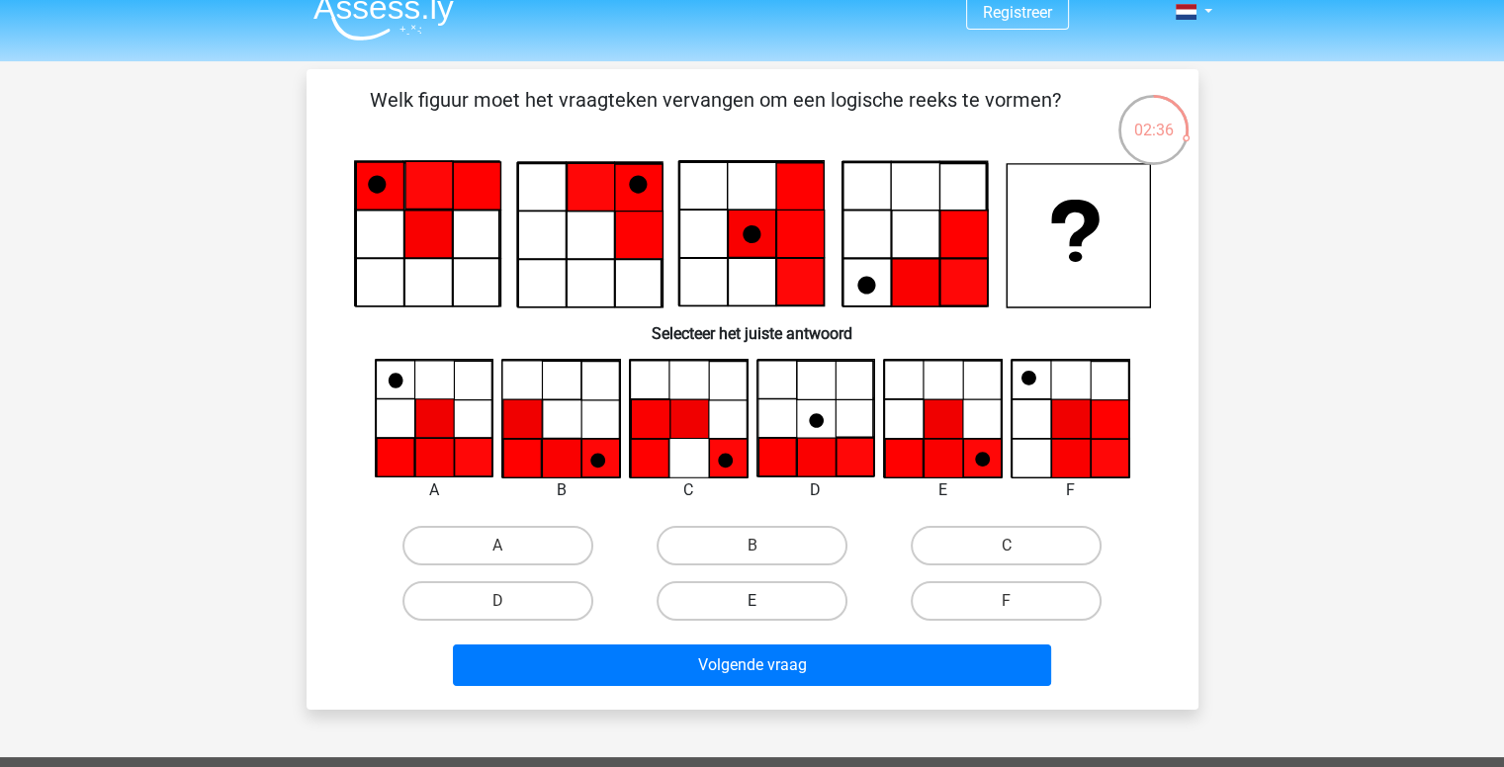
click at [777, 588] on label "E" at bounding box center [752, 601] width 191 height 40
click at [764, 601] on input "E" at bounding box center [757, 607] width 13 height 13
radio input "true"
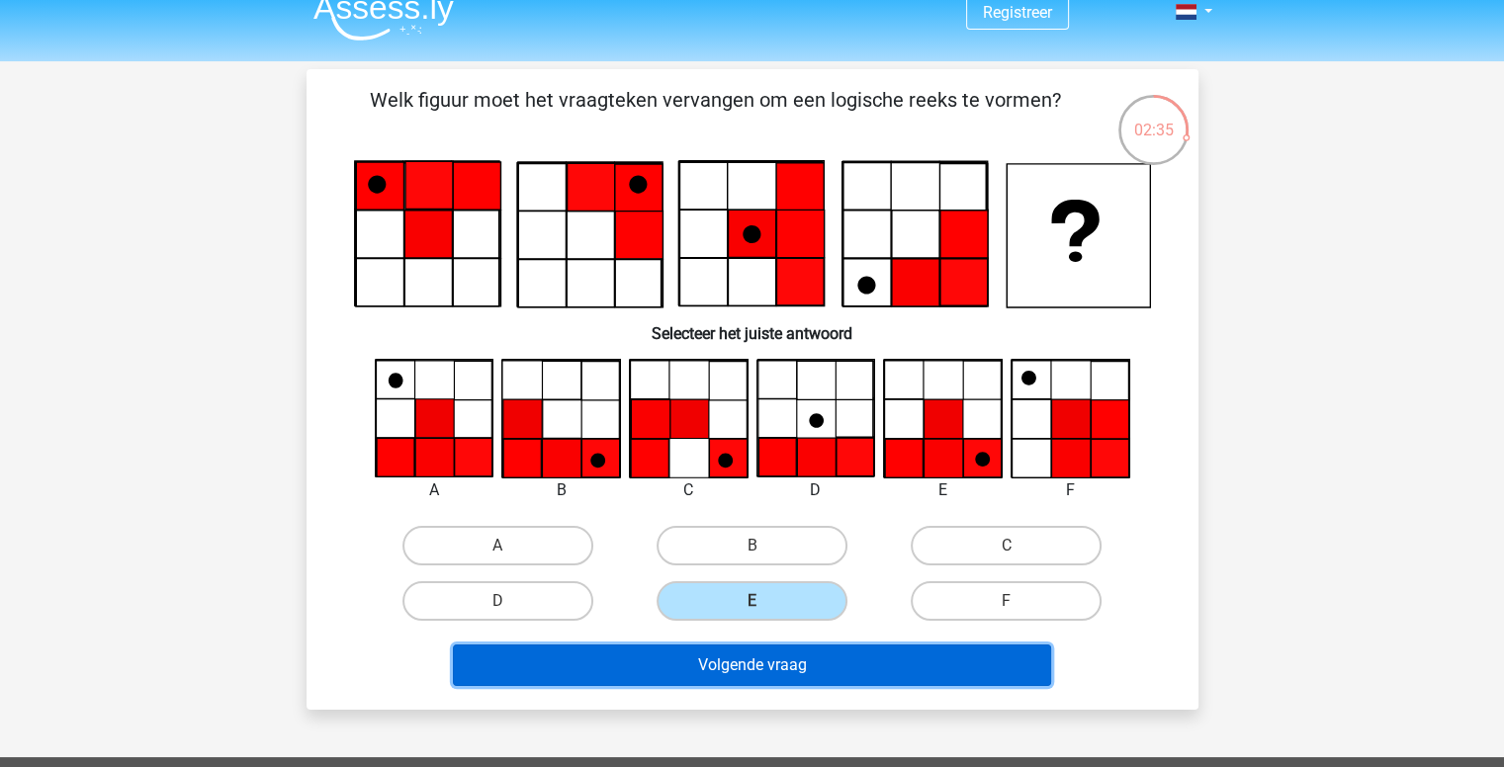
click at [762, 665] on button "Volgende vraag" at bounding box center [752, 666] width 598 height 42
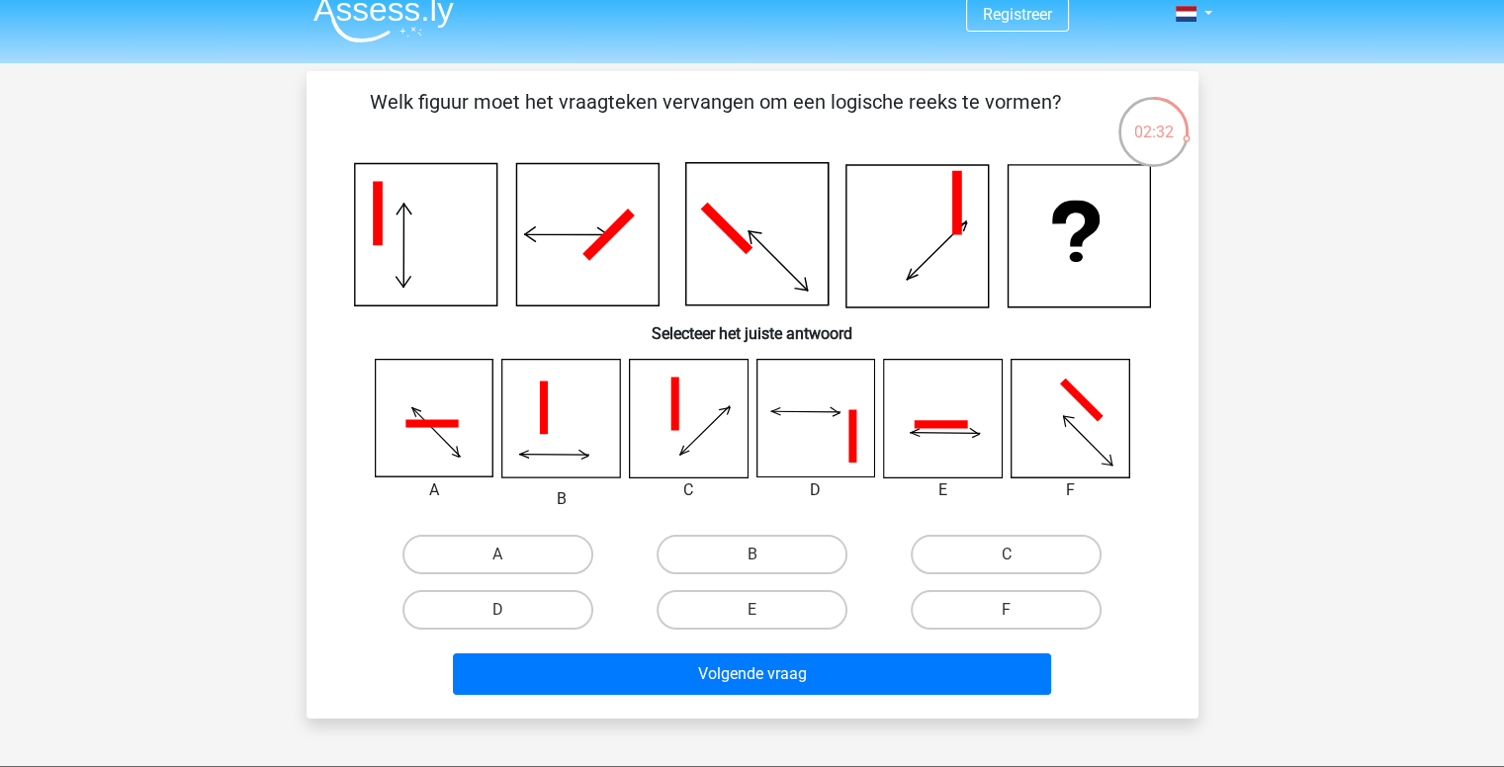
scroll to position [19, 0]
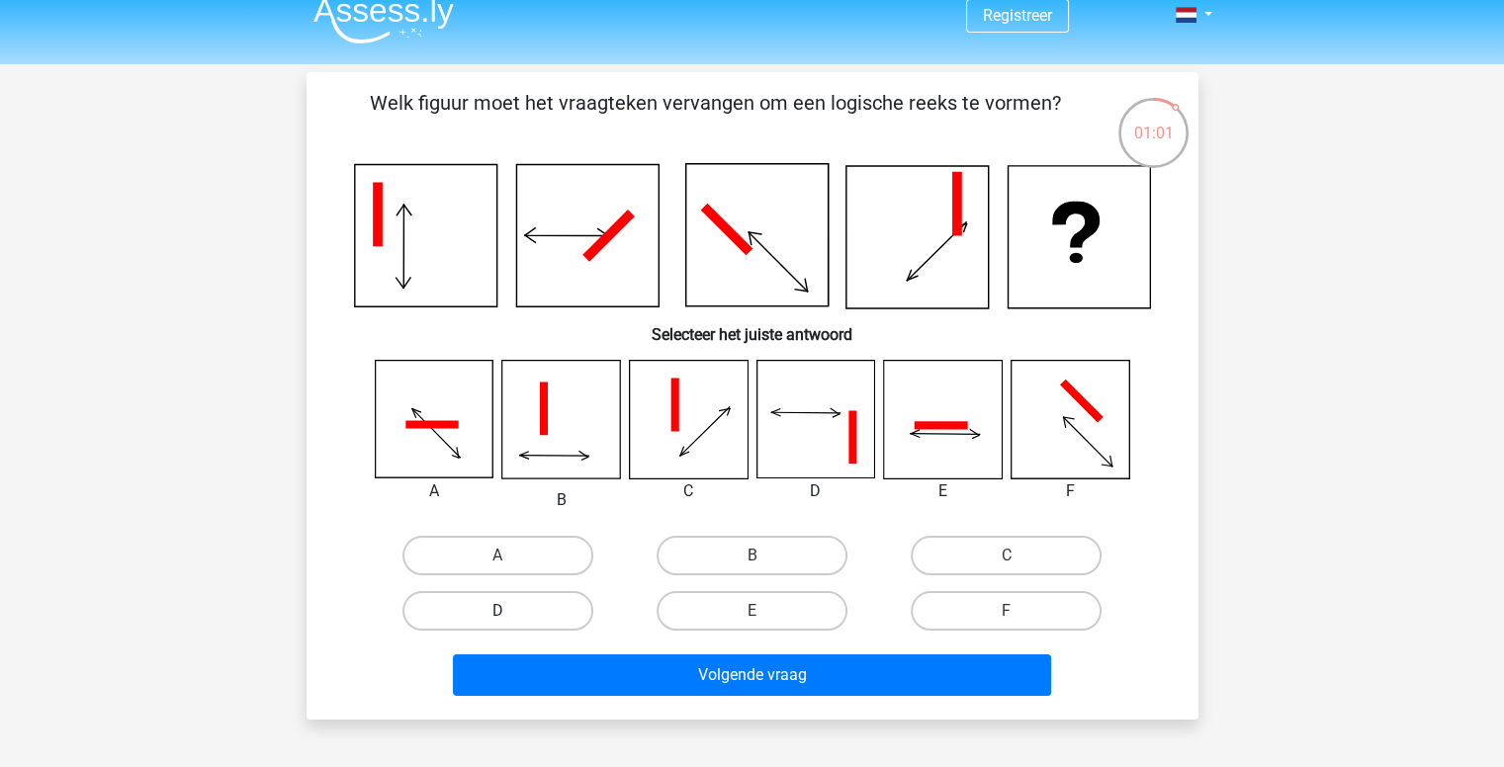
click at [561, 614] on label "D" at bounding box center [497, 611] width 191 height 40
click at [510, 614] on input "D" at bounding box center [503, 617] width 13 height 13
radio input "true"
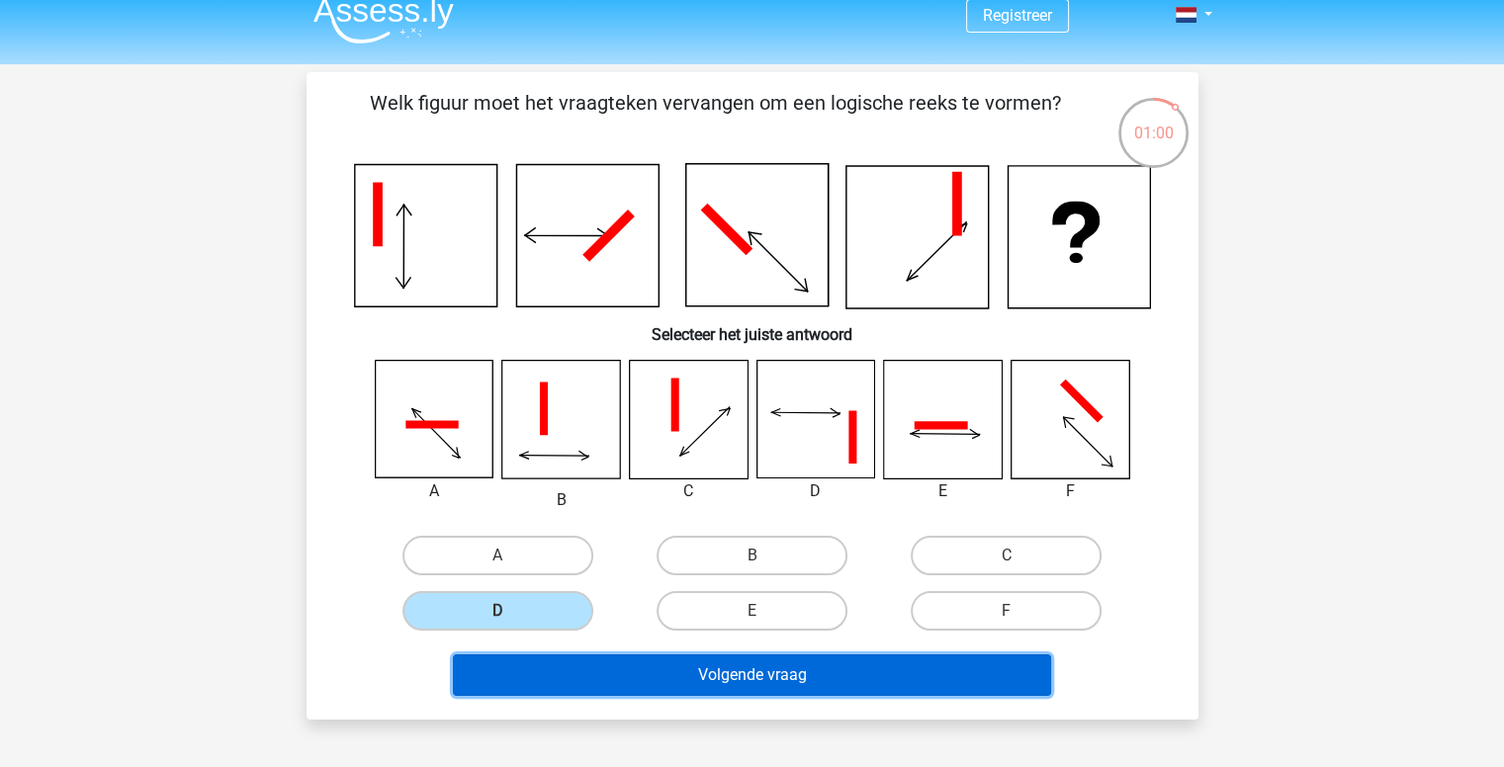
click at [654, 679] on button "Volgende vraag" at bounding box center [752, 676] width 598 height 42
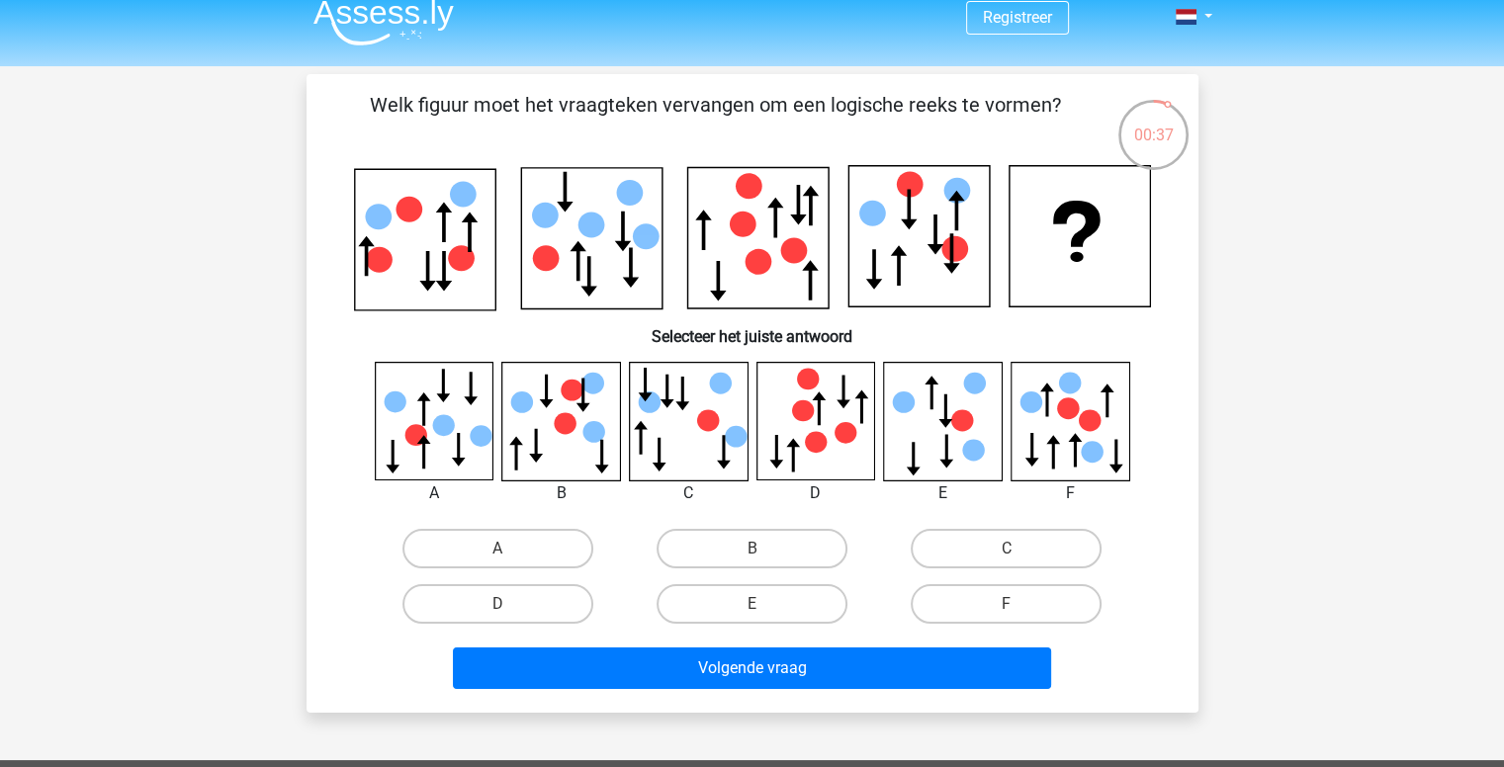
scroll to position [0, 0]
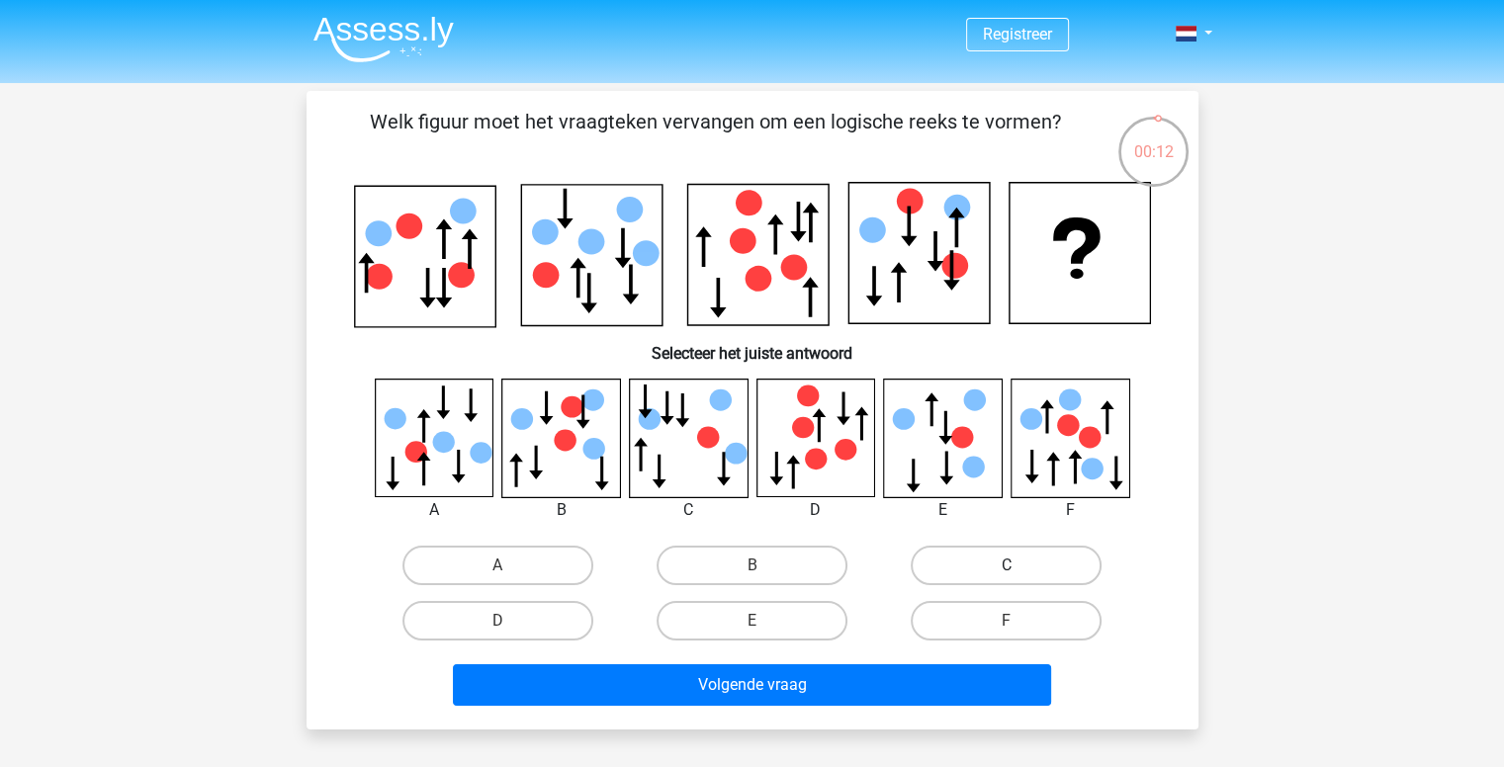
click at [938, 565] on label "C" at bounding box center [1006, 566] width 191 height 40
click at [1007, 566] on input "C" at bounding box center [1013, 572] width 13 height 13
radio input "true"
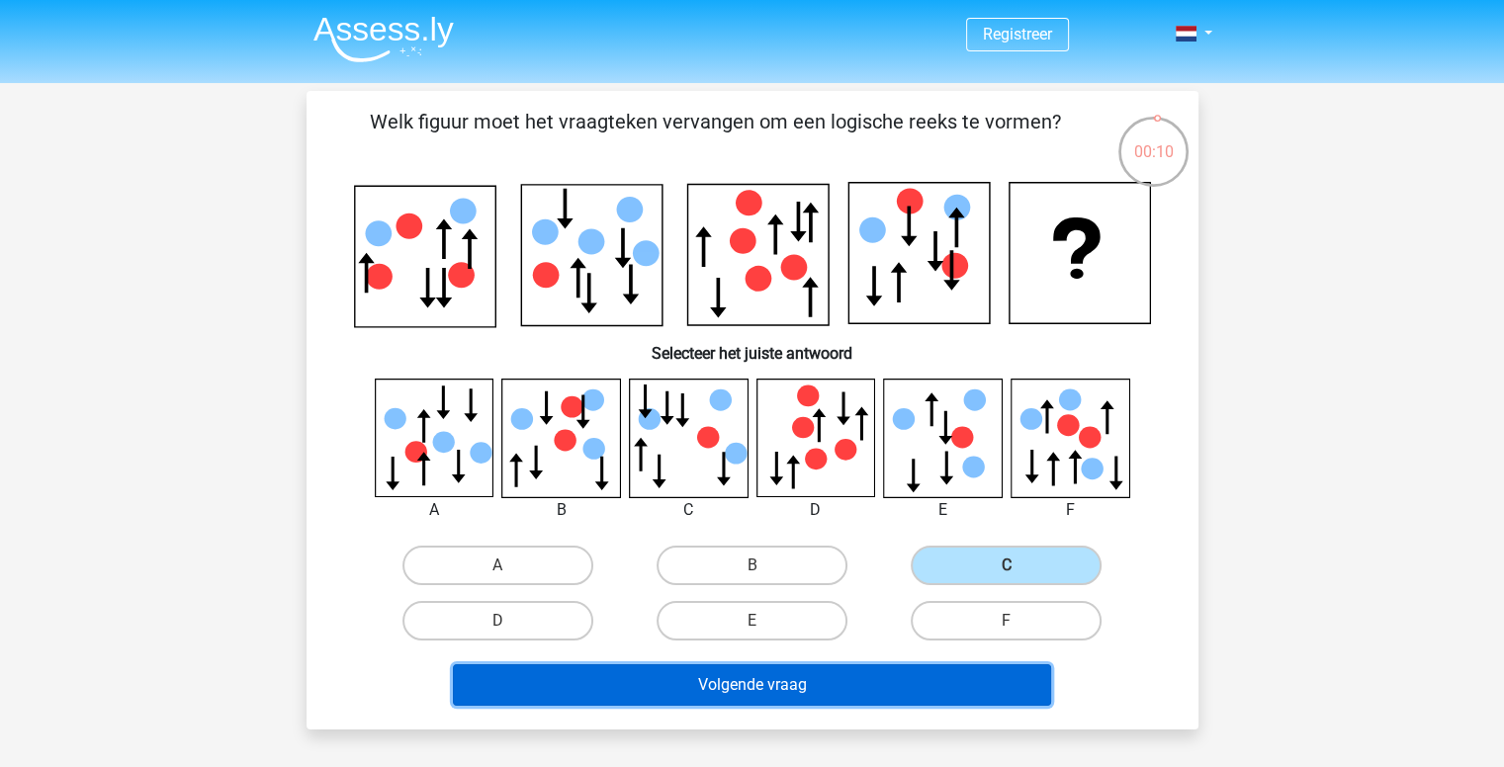
click at [839, 675] on button "Volgende vraag" at bounding box center [752, 685] width 598 height 42
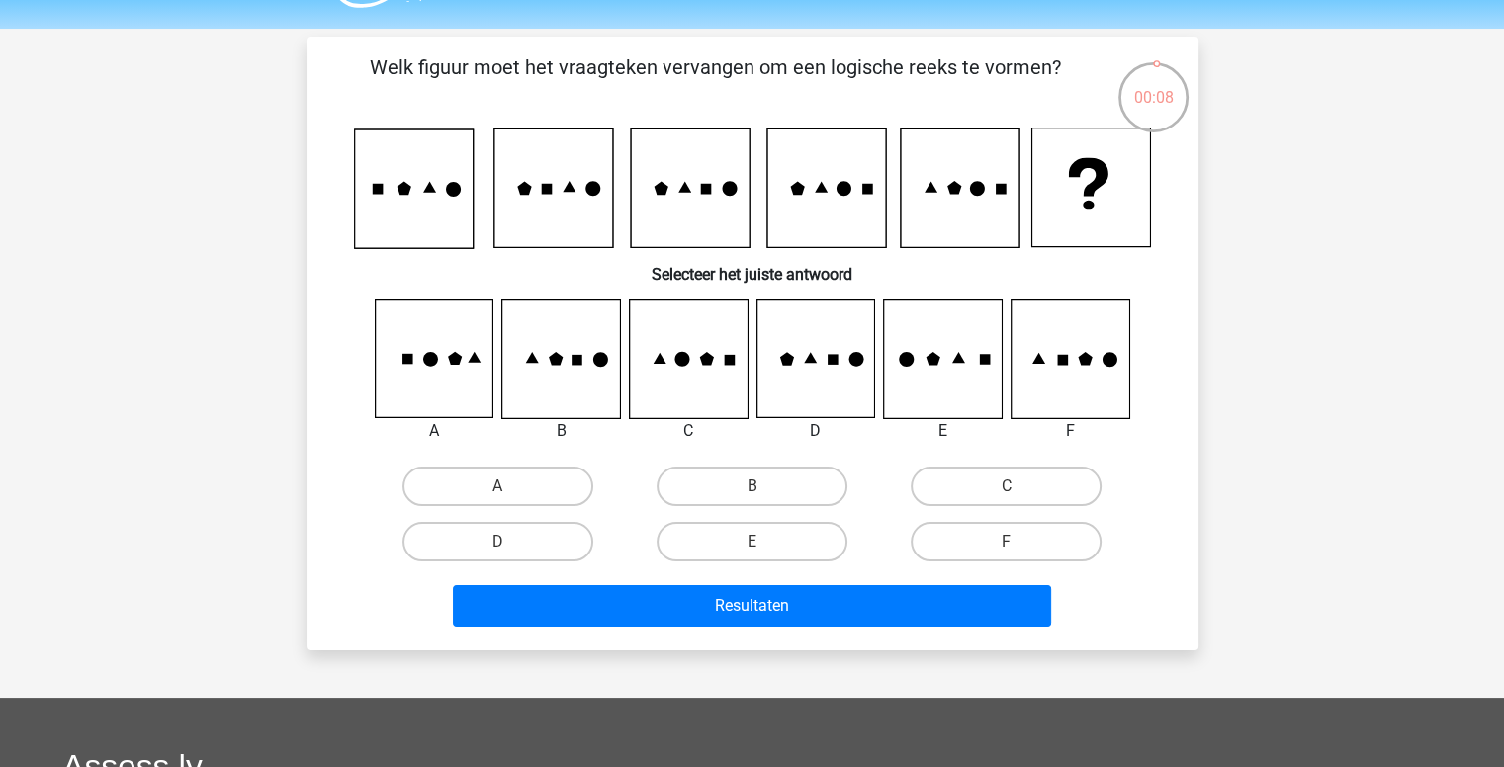
scroll to position [49, 0]
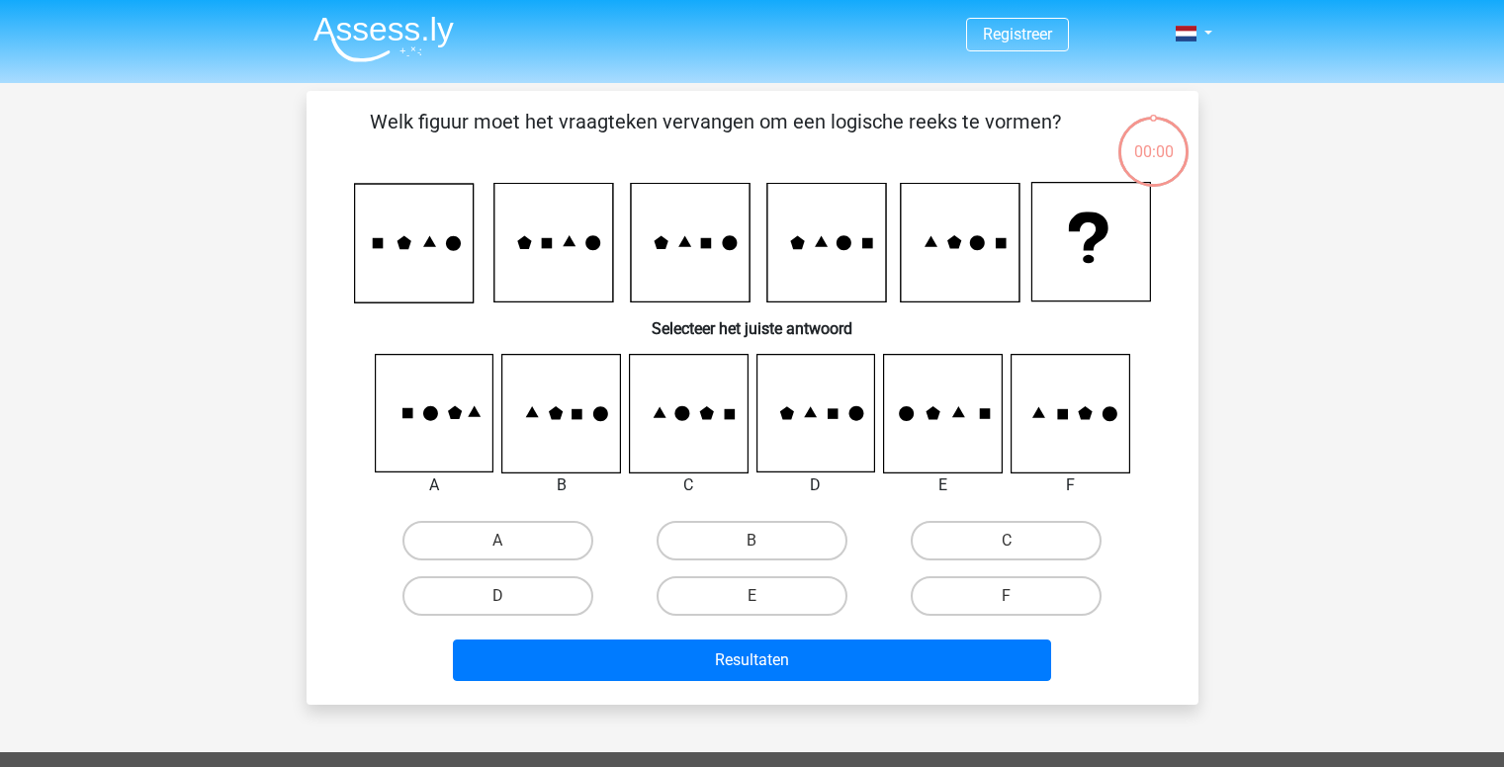
scroll to position [49, 0]
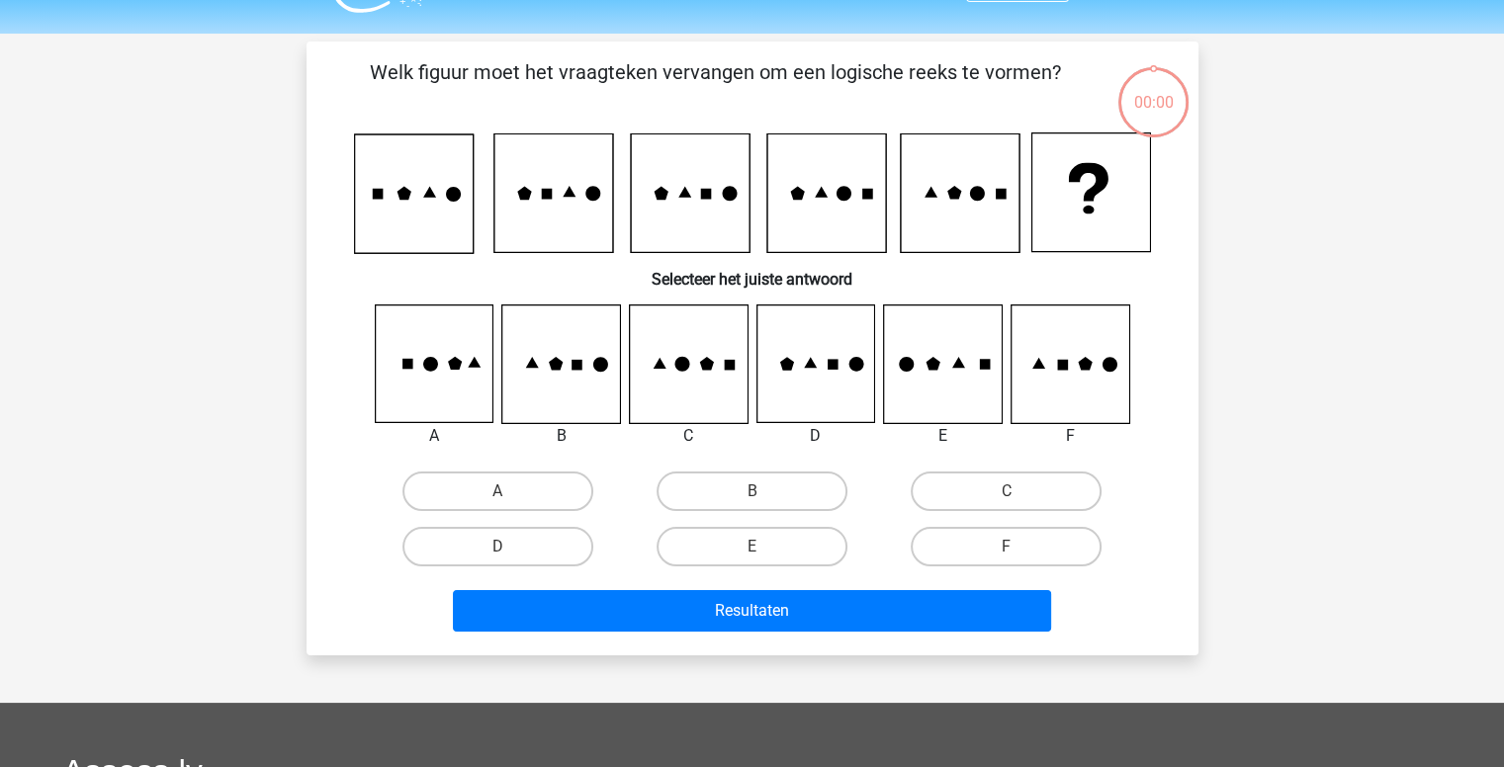
click at [808, 557] on label "E" at bounding box center [752, 547] width 191 height 40
click at [764, 557] on input "E" at bounding box center [757, 553] width 13 height 13
radio input "true"
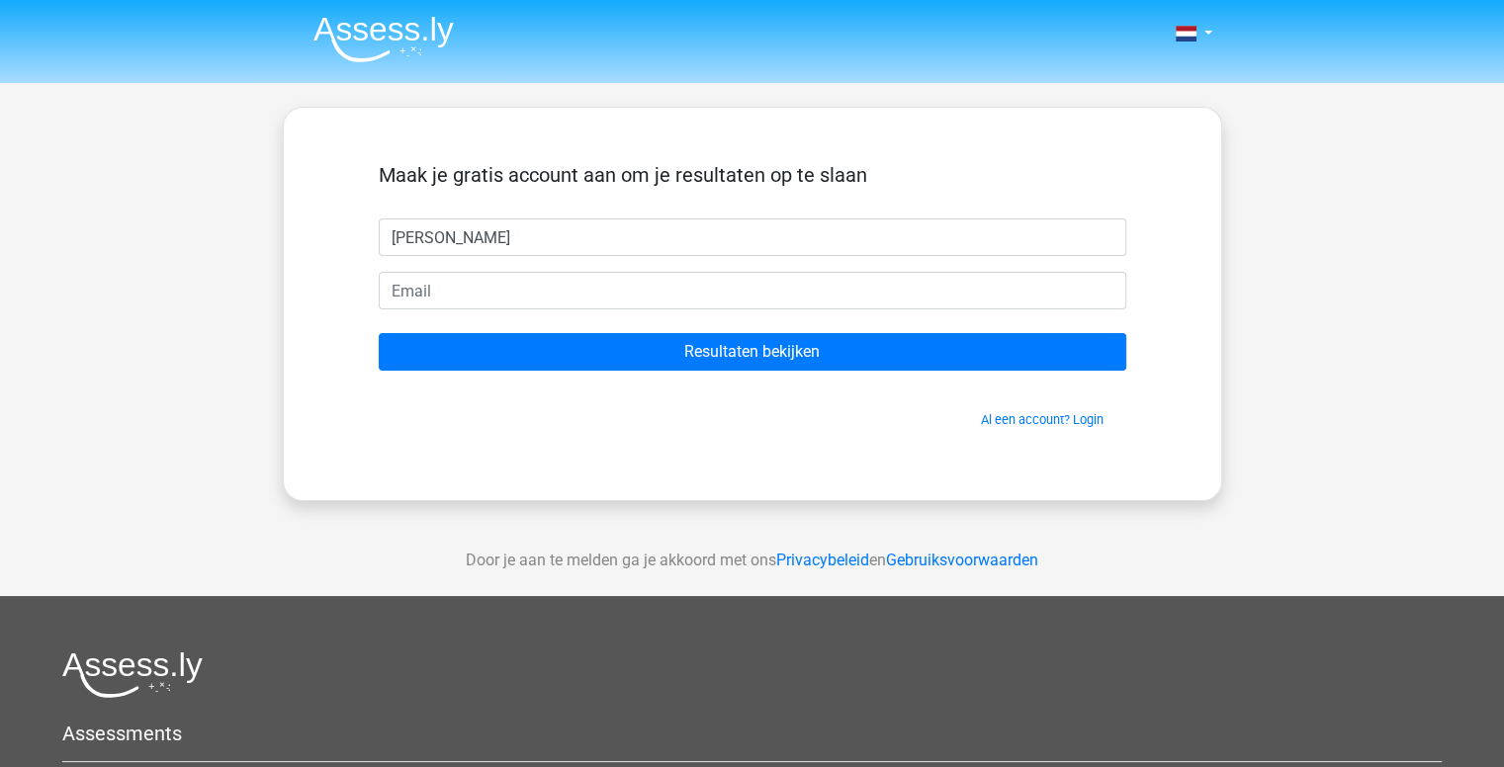
type input "[PERSON_NAME]"
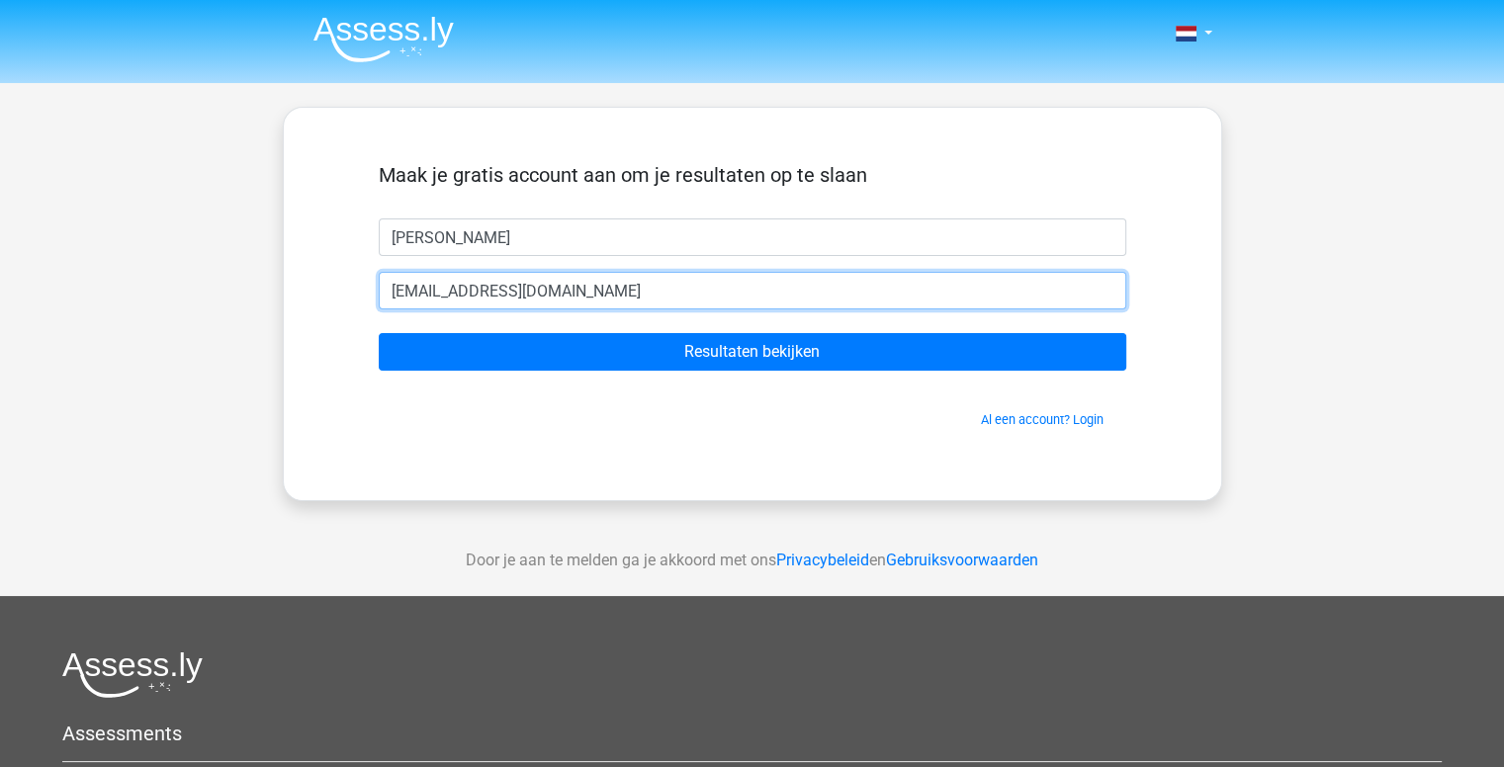
type input "[EMAIL_ADDRESS][DOMAIN_NAME]"
click at [379, 333] on input "Resultaten bekijken" at bounding box center [752, 352] width 747 height 38
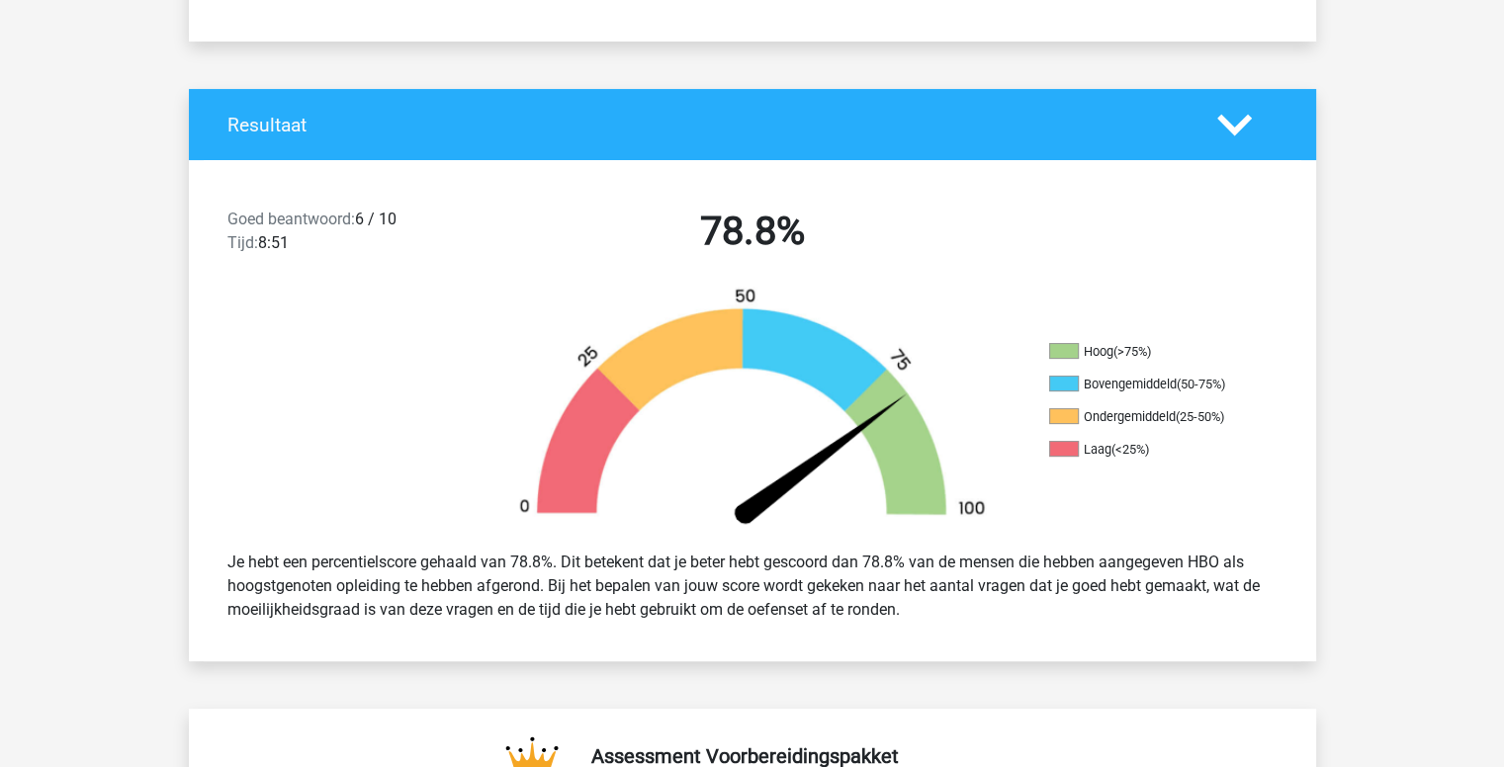
scroll to position [340, 0]
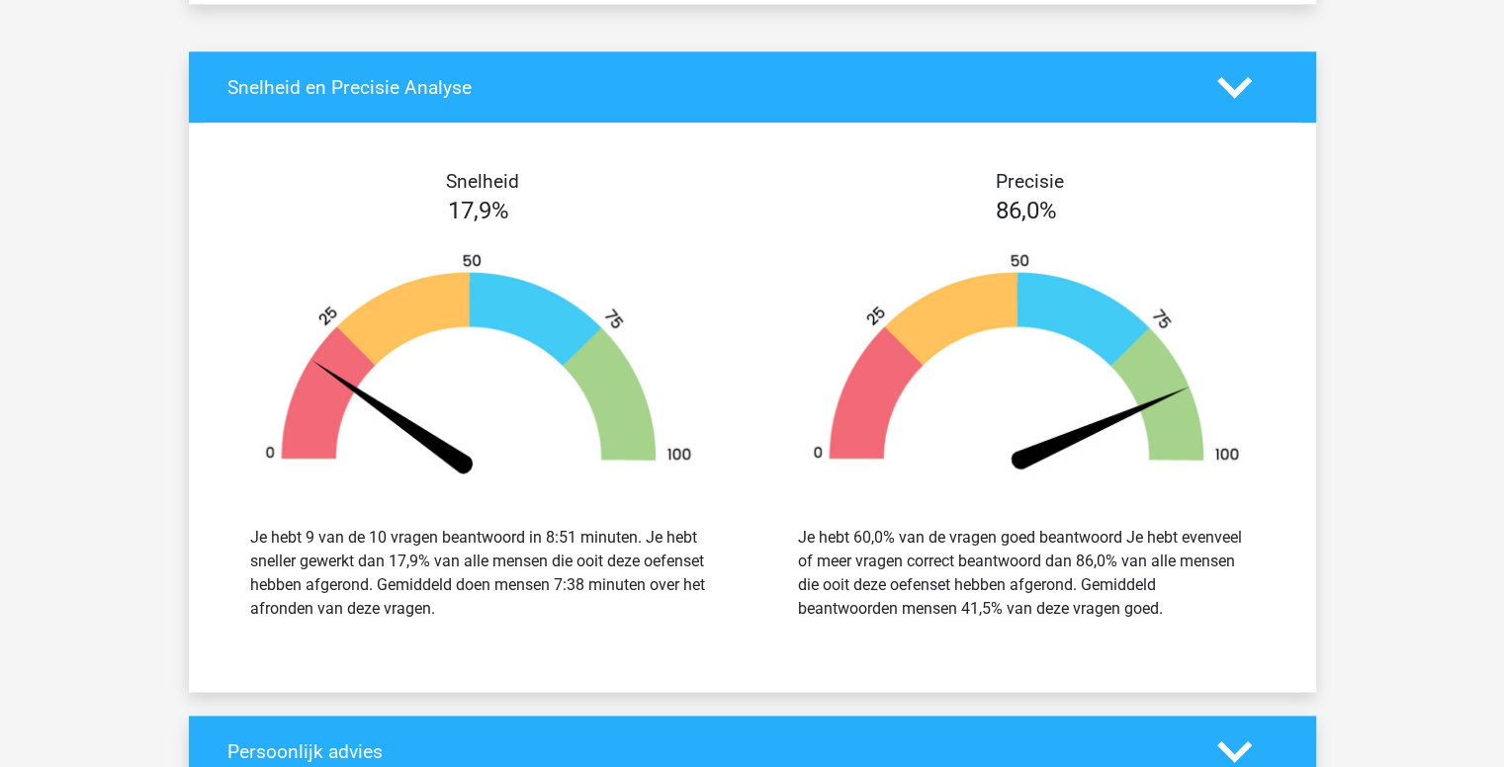
scroll to position [2262, 0]
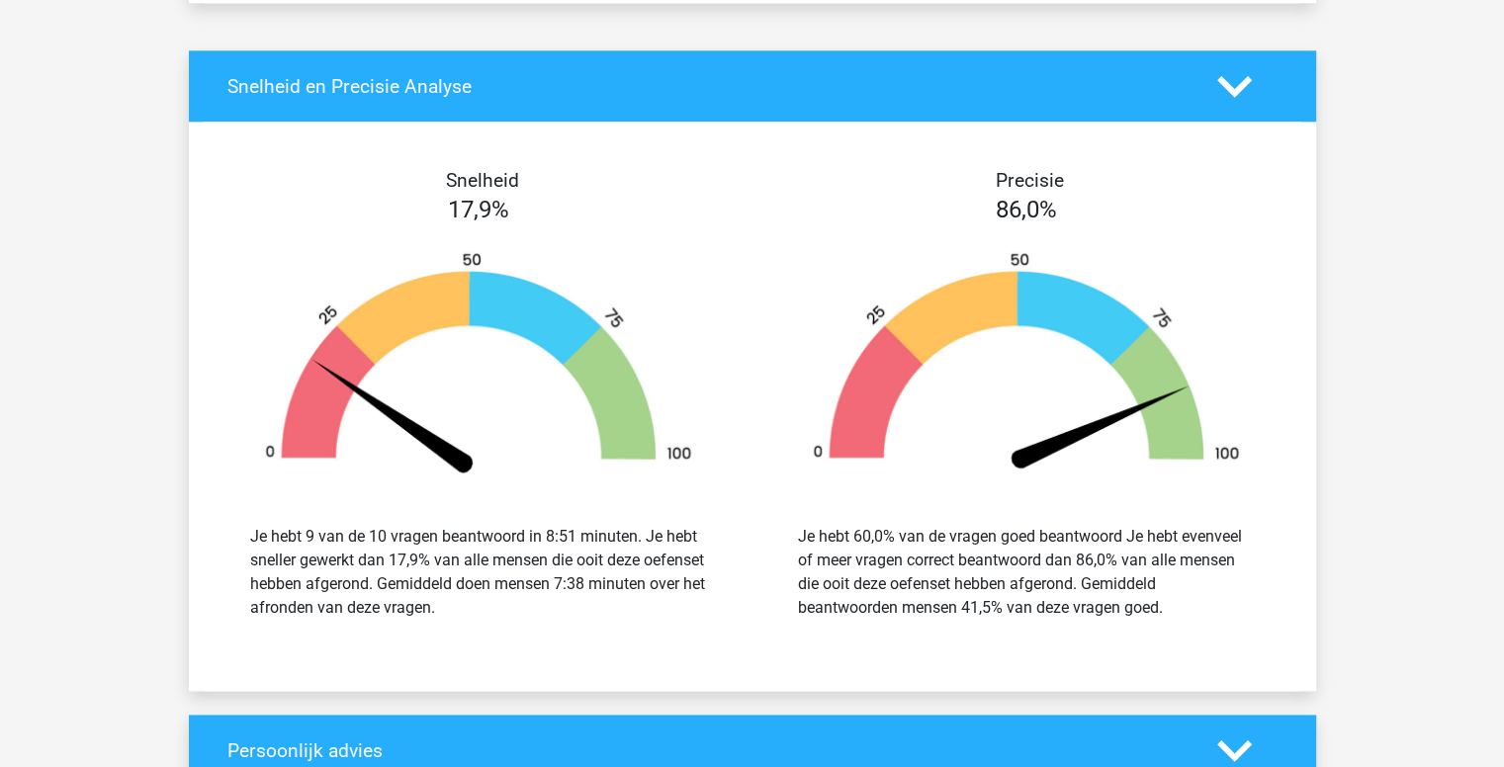
drag, startPoint x: 144, startPoint y: 409, endPoint x: 1380, endPoint y: 515, distance: 1240.4
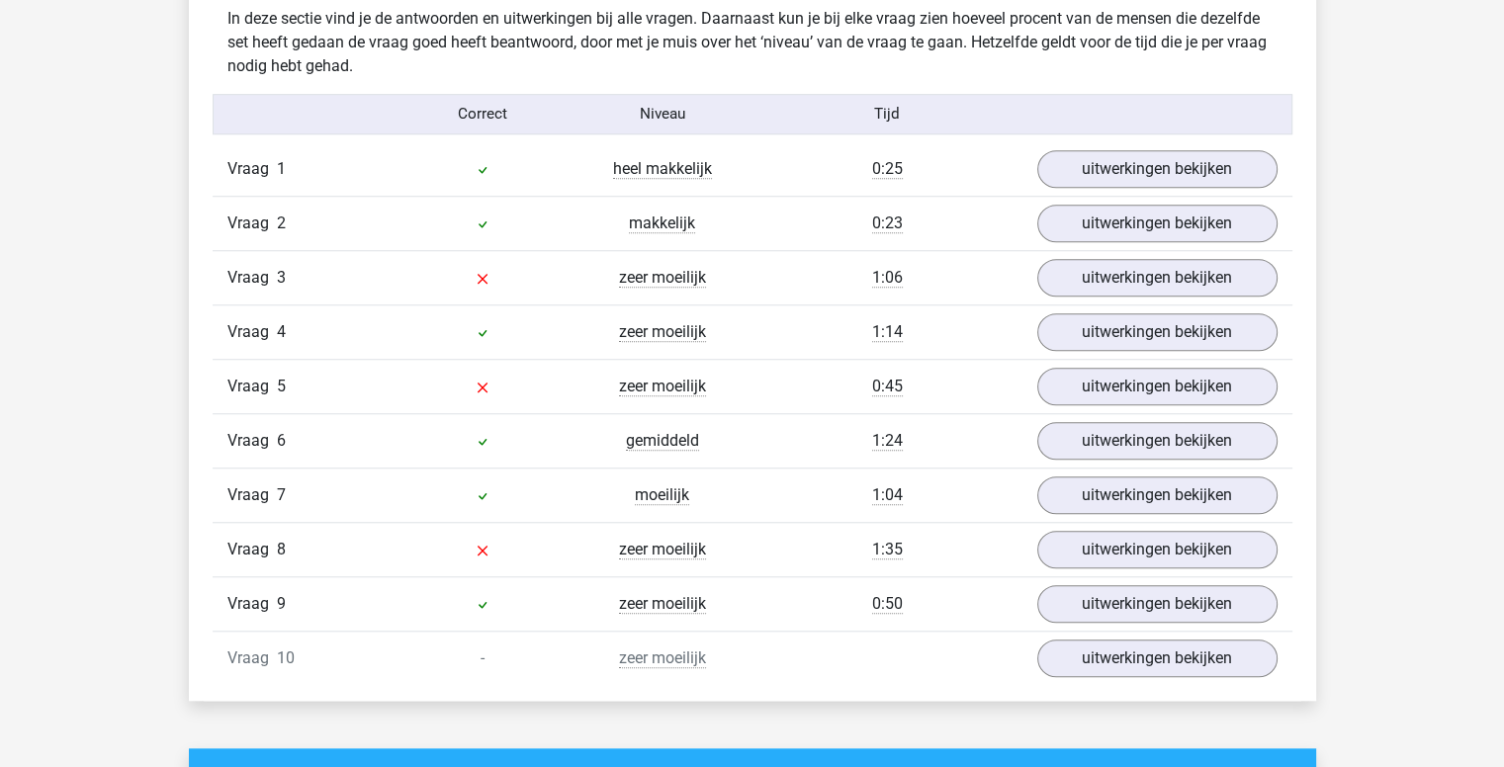
scroll to position [1562, 0]
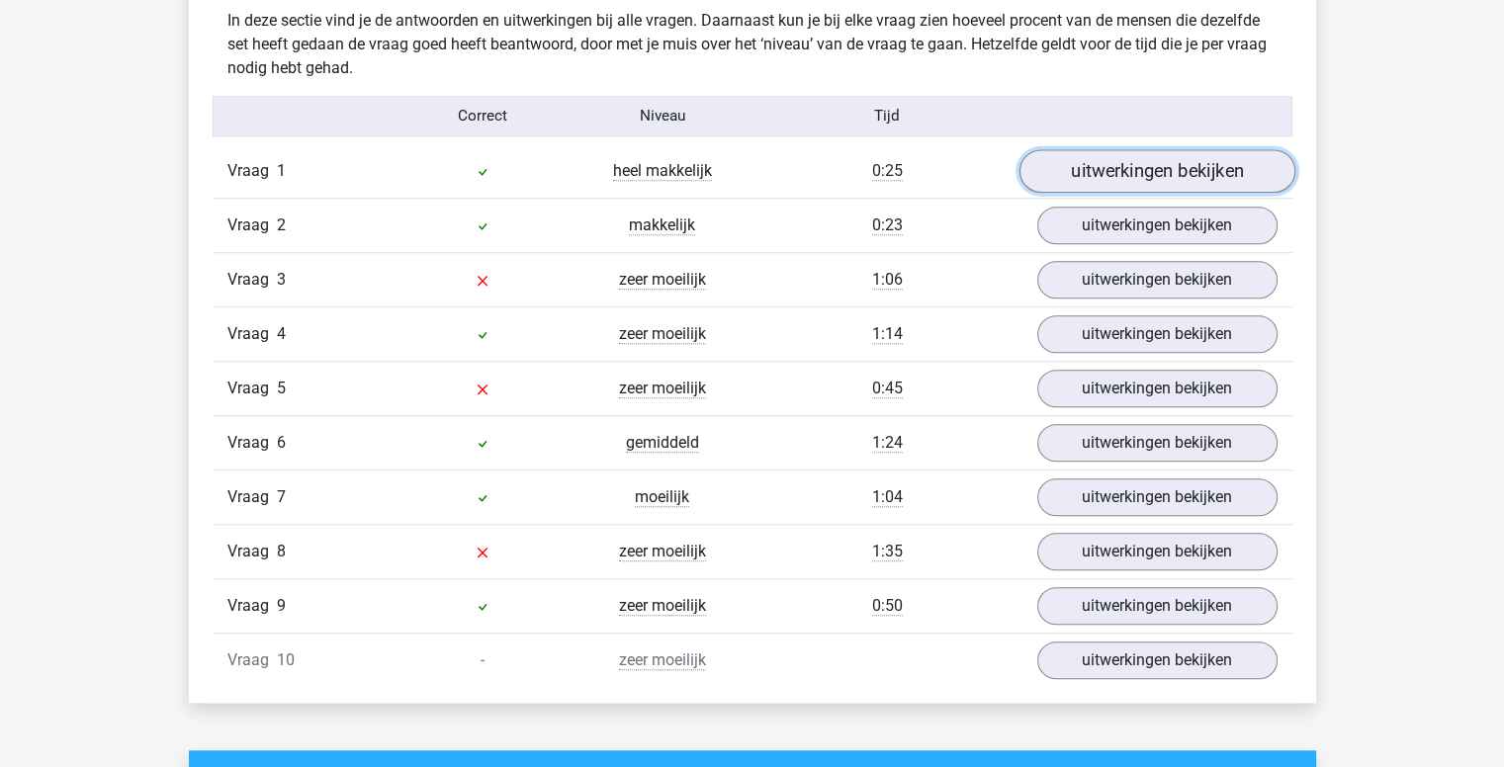
click at [1122, 174] on link "uitwerkingen bekijken" at bounding box center [1156, 171] width 276 height 44
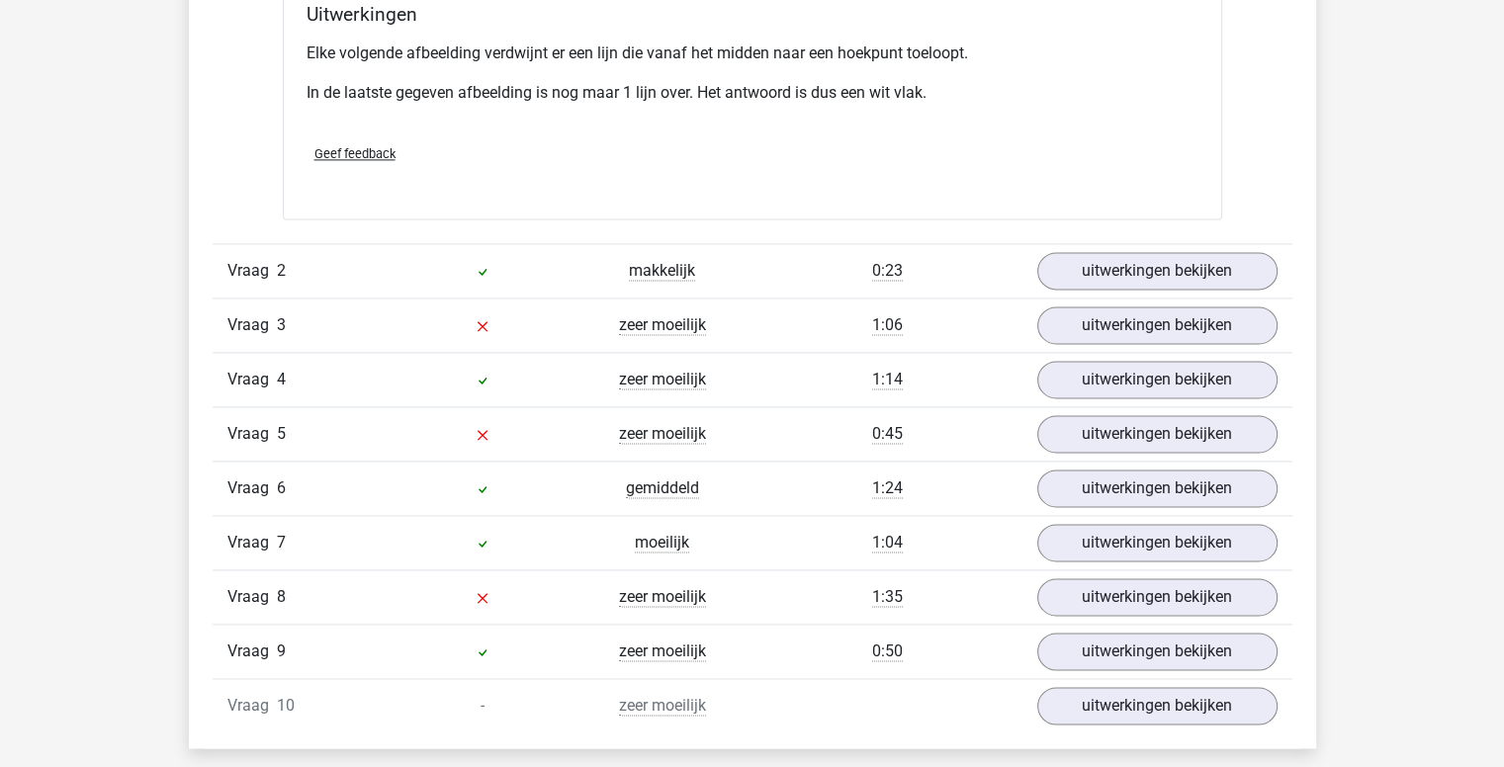
scroll to position [2660, 0]
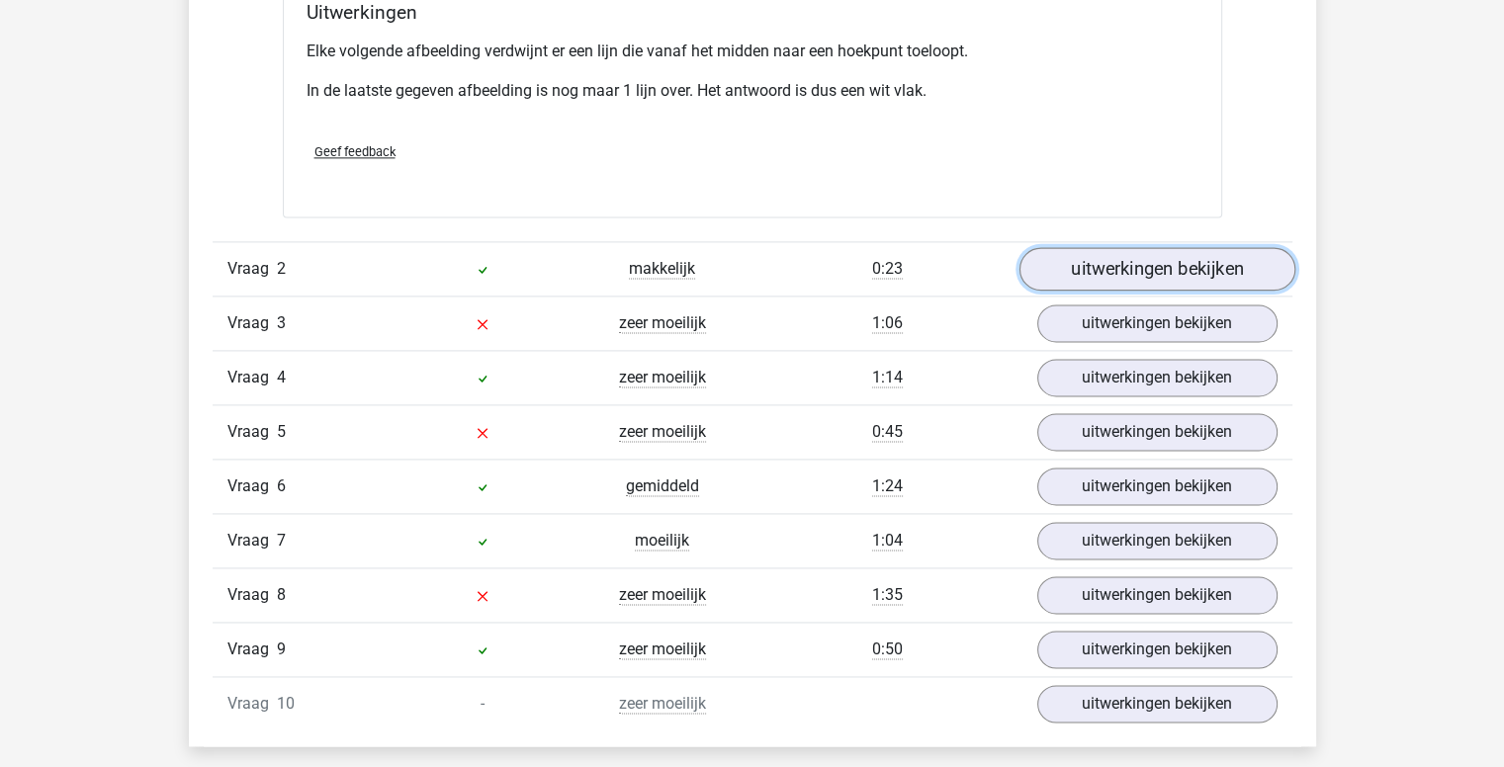
click at [1230, 274] on link "uitwerkingen bekijken" at bounding box center [1156, 269] width 276 height 44
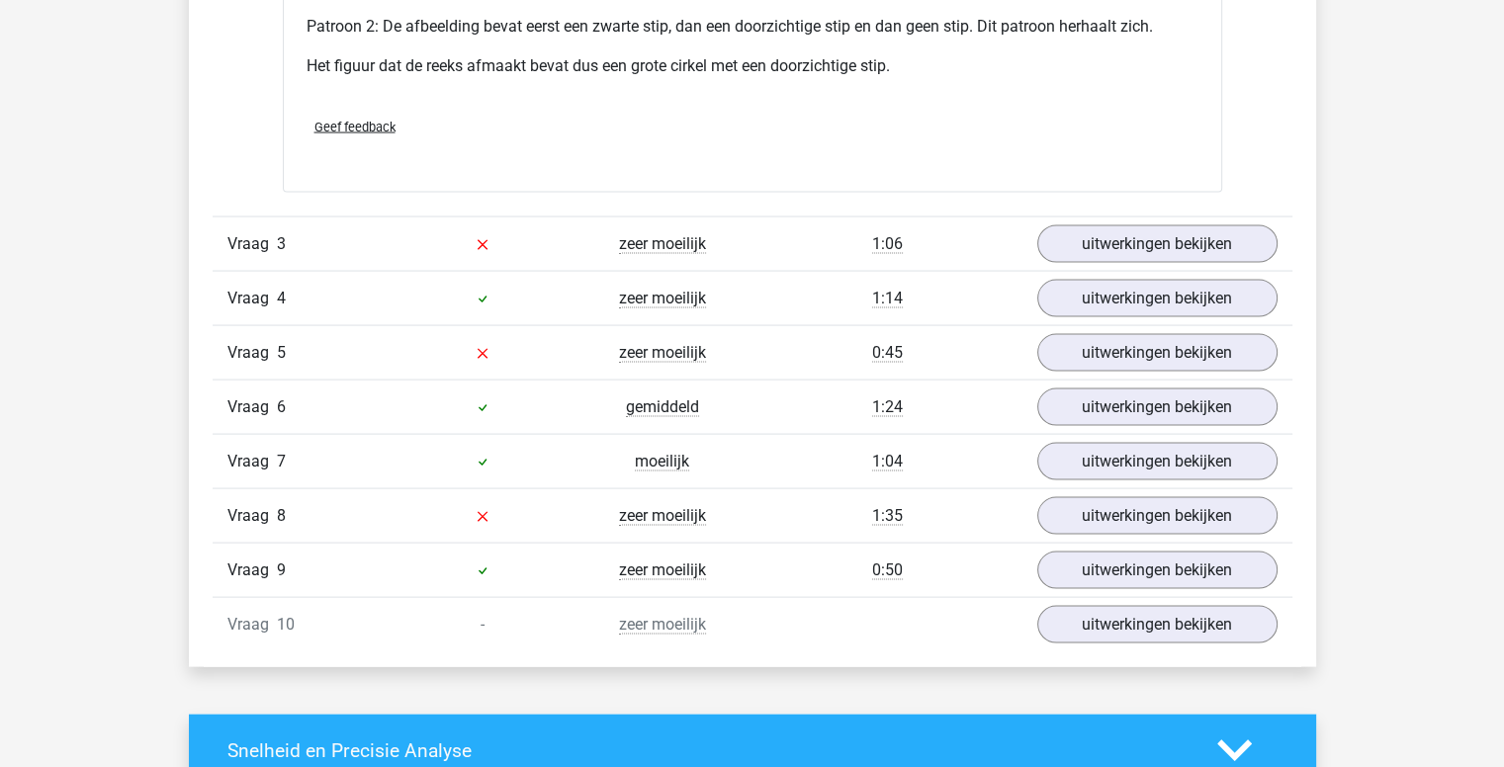
scroll to position [3963, 0]
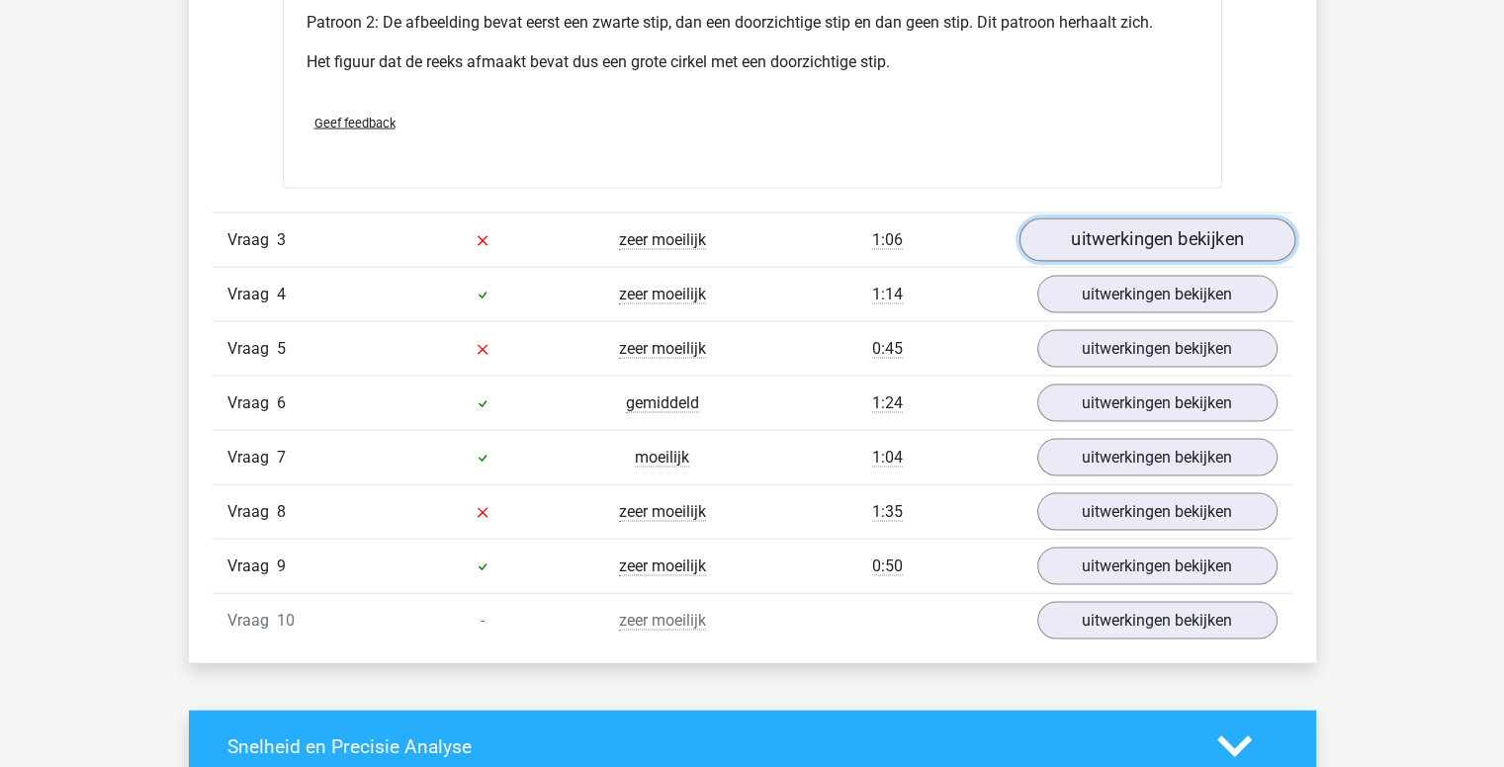
click at [1232, 242] on link "uitwerkingen bekijken" at bounding box center [1156, 241] width 276 height 44
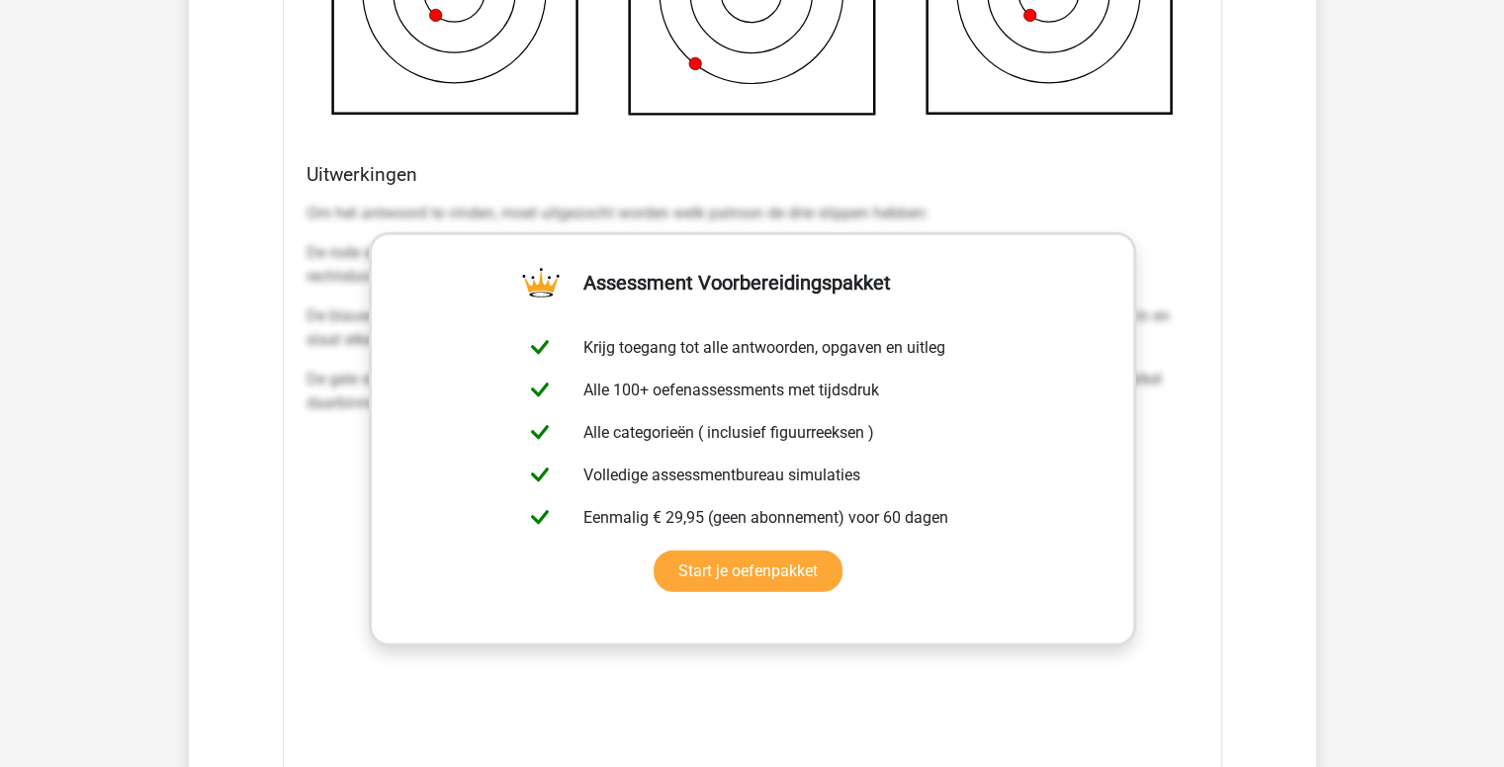
scroll to position [4983, 0]
click at [726, 560] on link "Start je oefenpakket" at bounding box center [748, 572] width 189 height 42
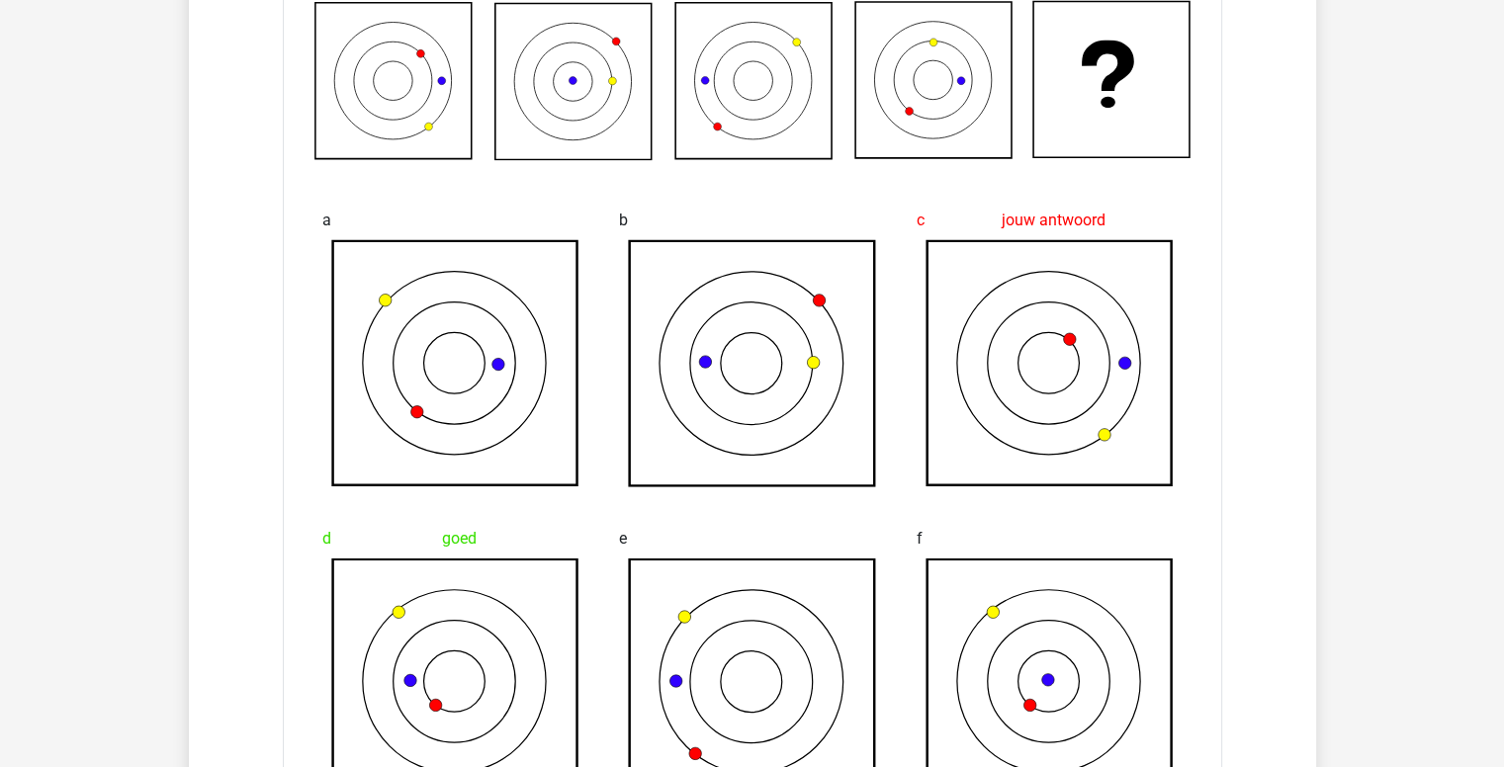
scroll to position [4294, 0]
click at [411, 424] on icon at bounding box center [454, 362] width 245 height 245
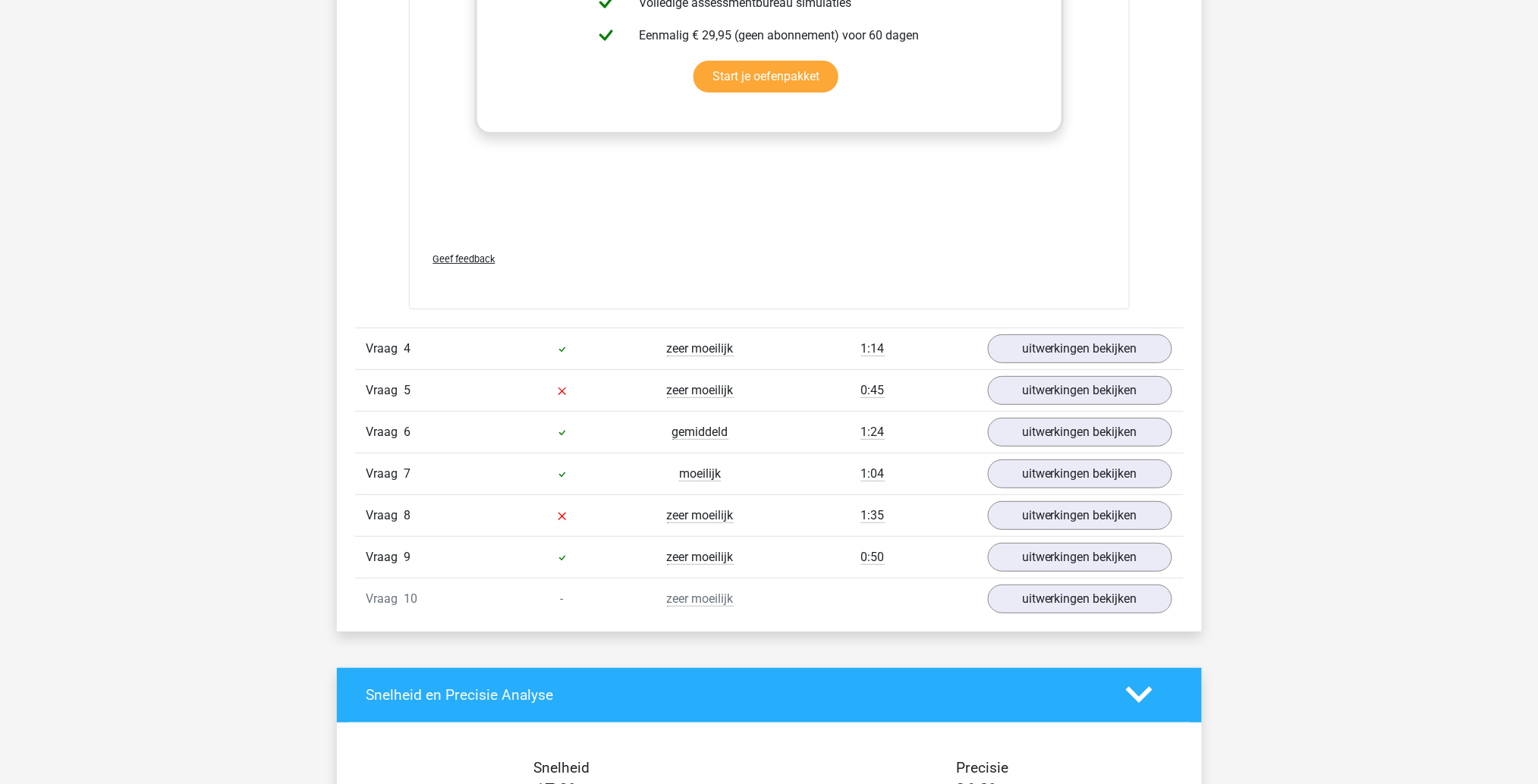
scroll to position [4338, 0]
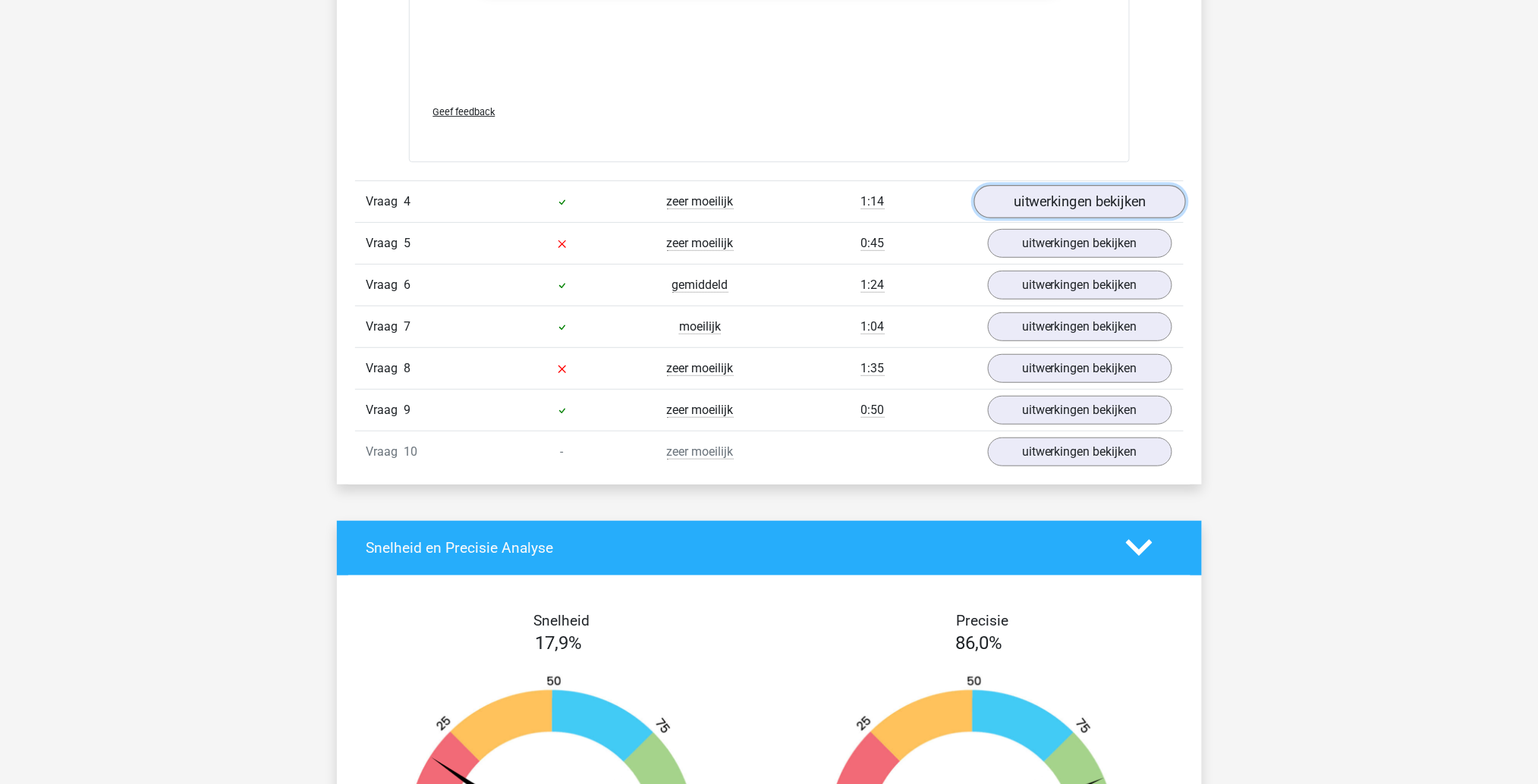
click at [1057, 196] on link "uitwerkingen bekijken" at bounding box center [1080, 202] width 212 height 34
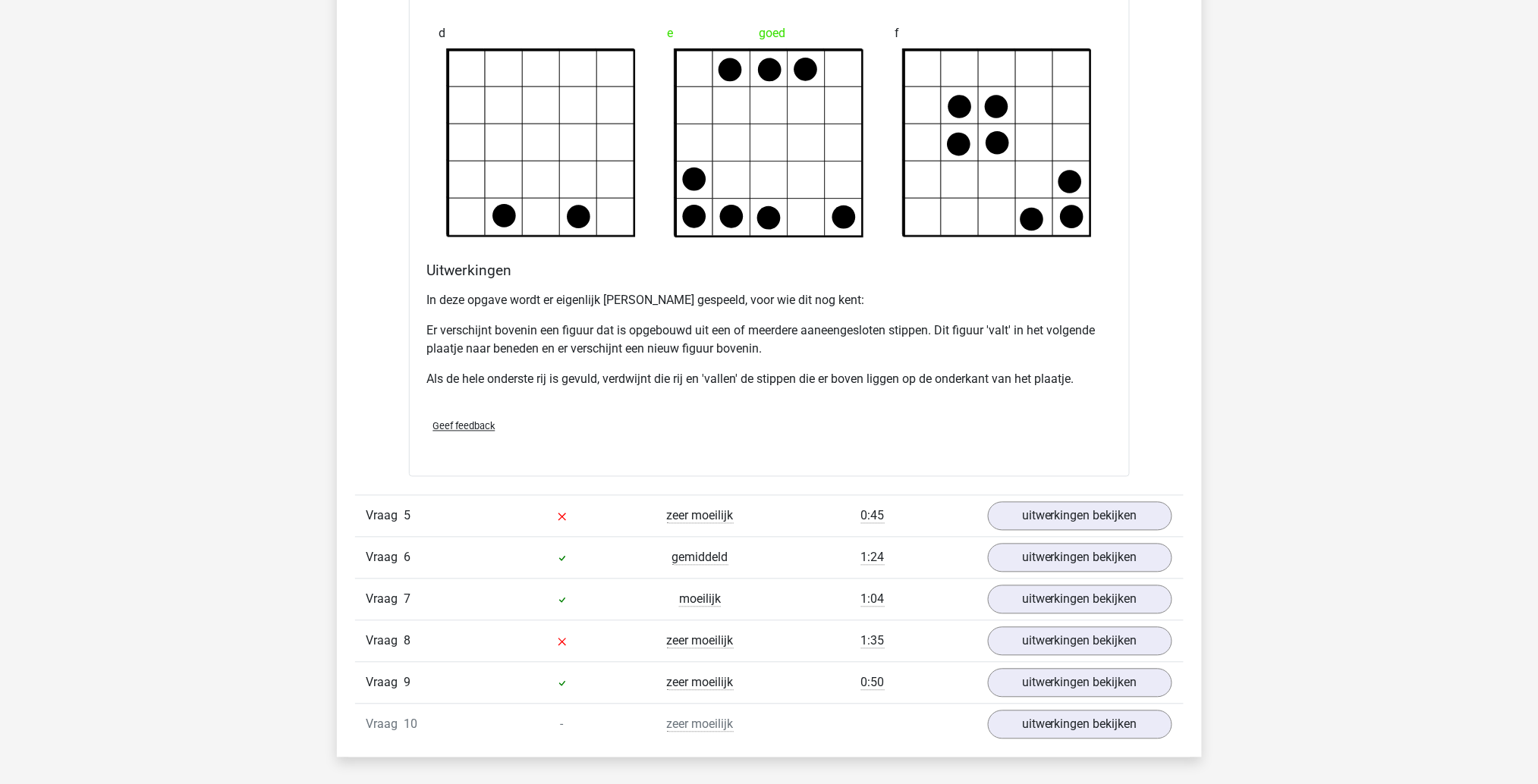
scroll to position [5273, 0]
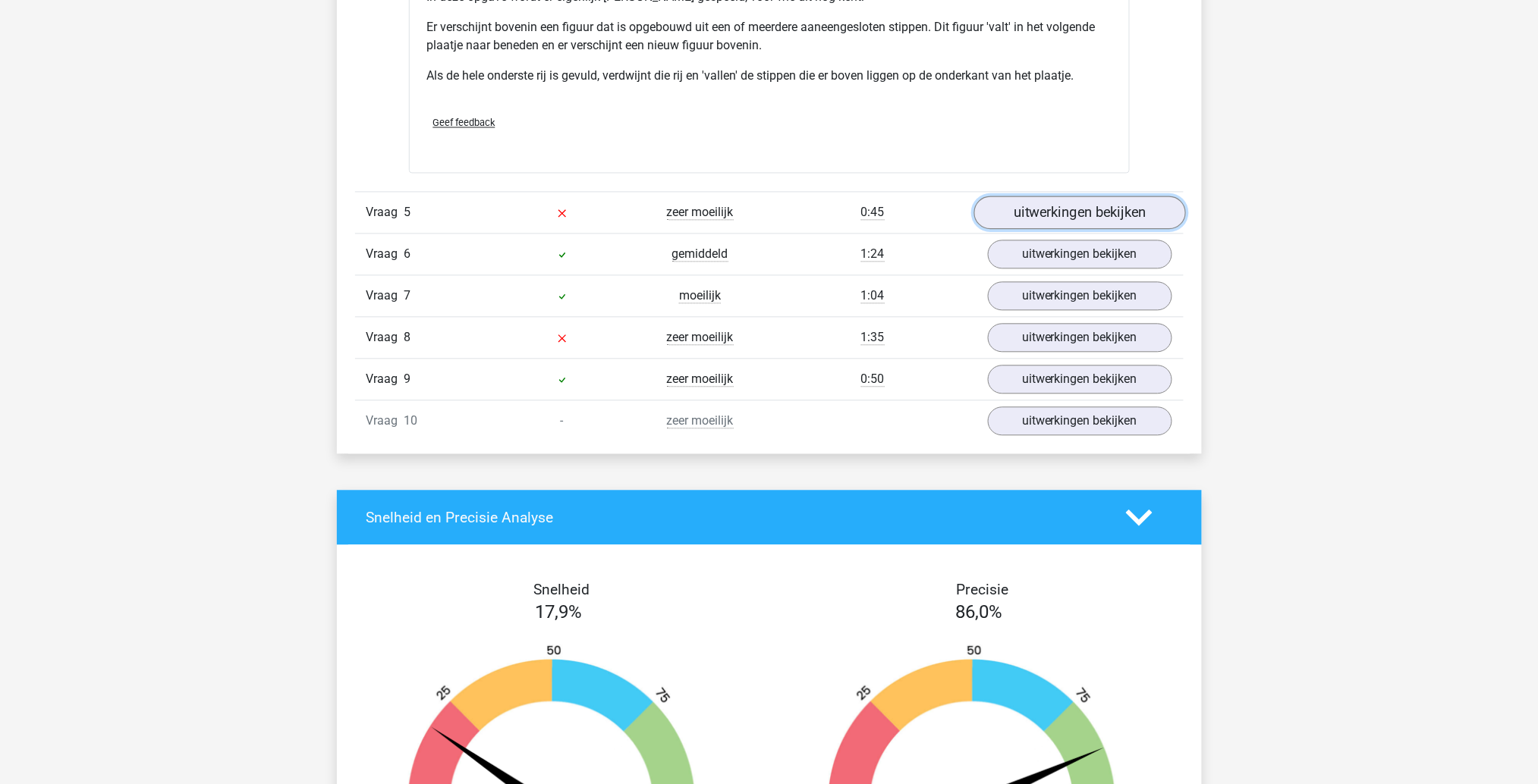
click at [1118, 212] on link "uitwerkingen bekijken" at bounding box center [1080, 213] width 212 height 34
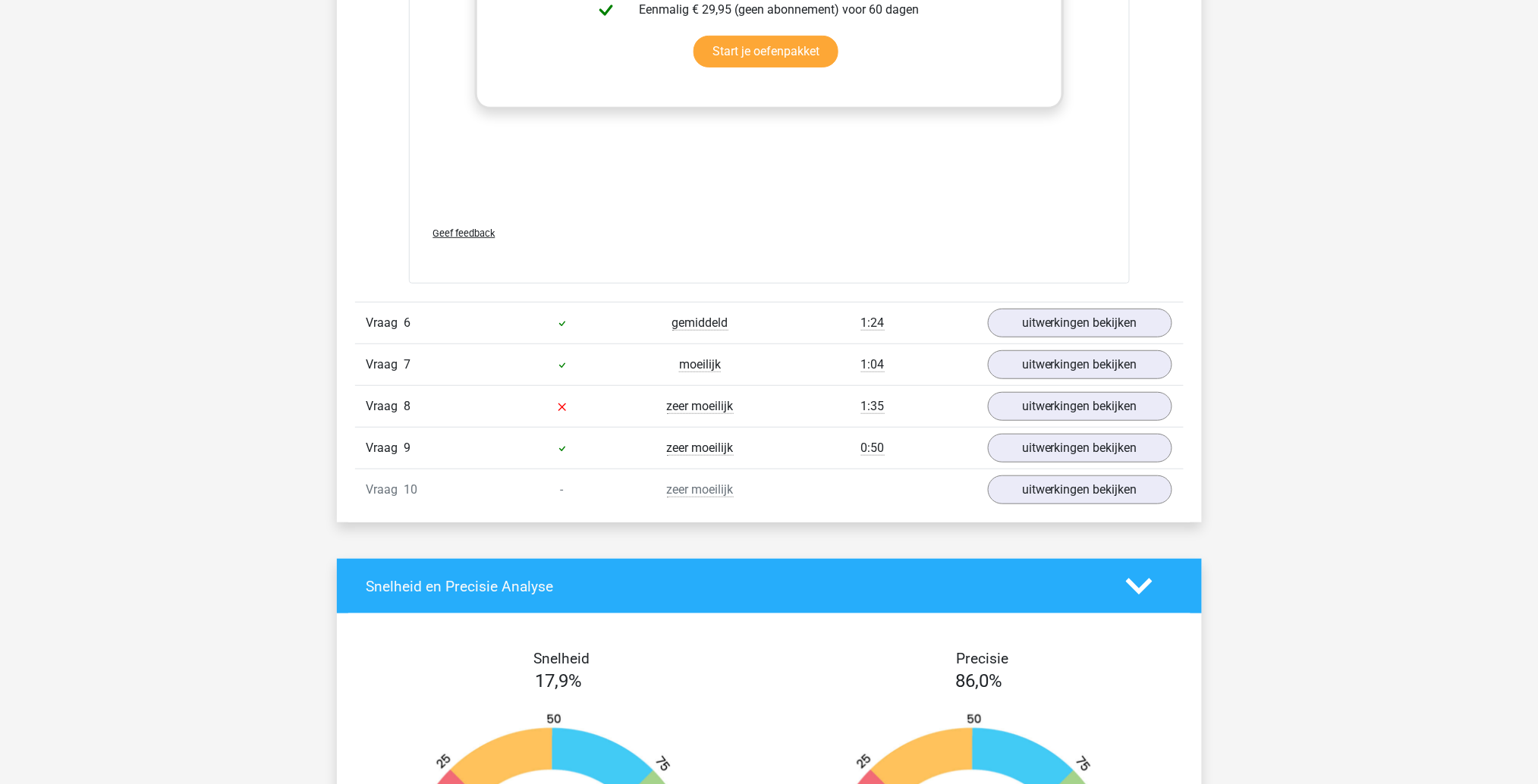
scroll to position [6478, 0]
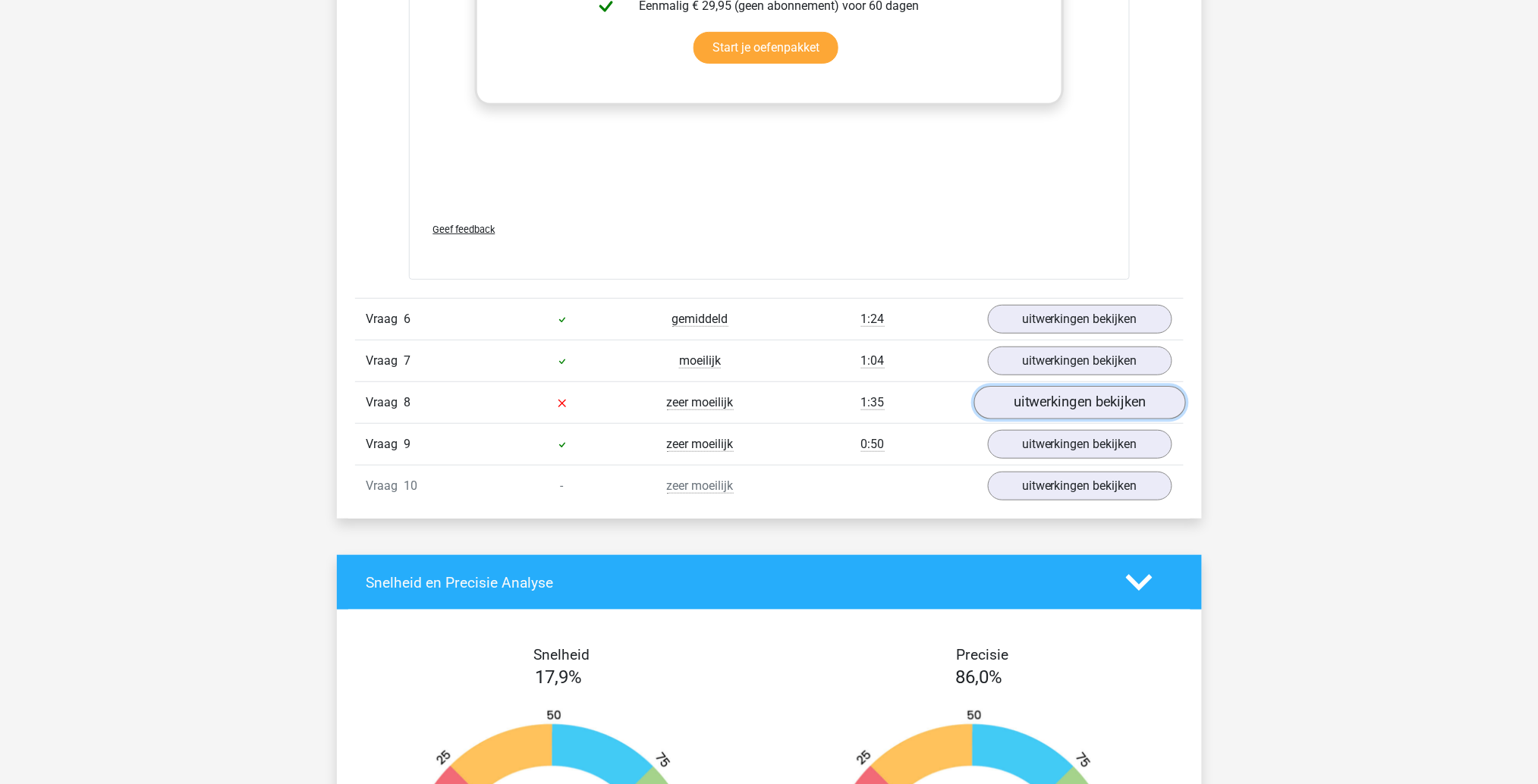
click at [1056, 403] on link "uitwerkingen bekijken" at bounding box center [1080, 403] width 212 height 34
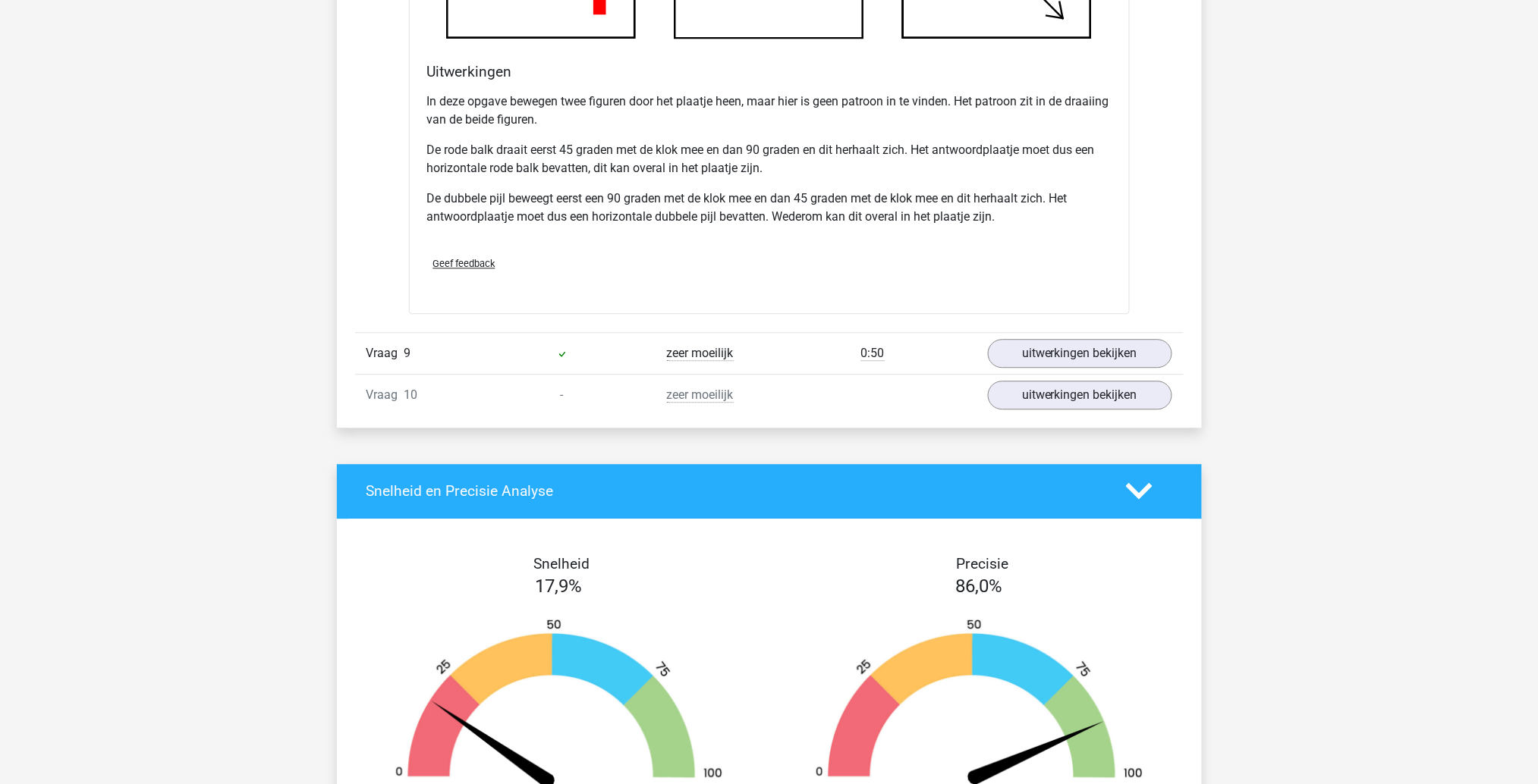
scroll to position [7531, 0]
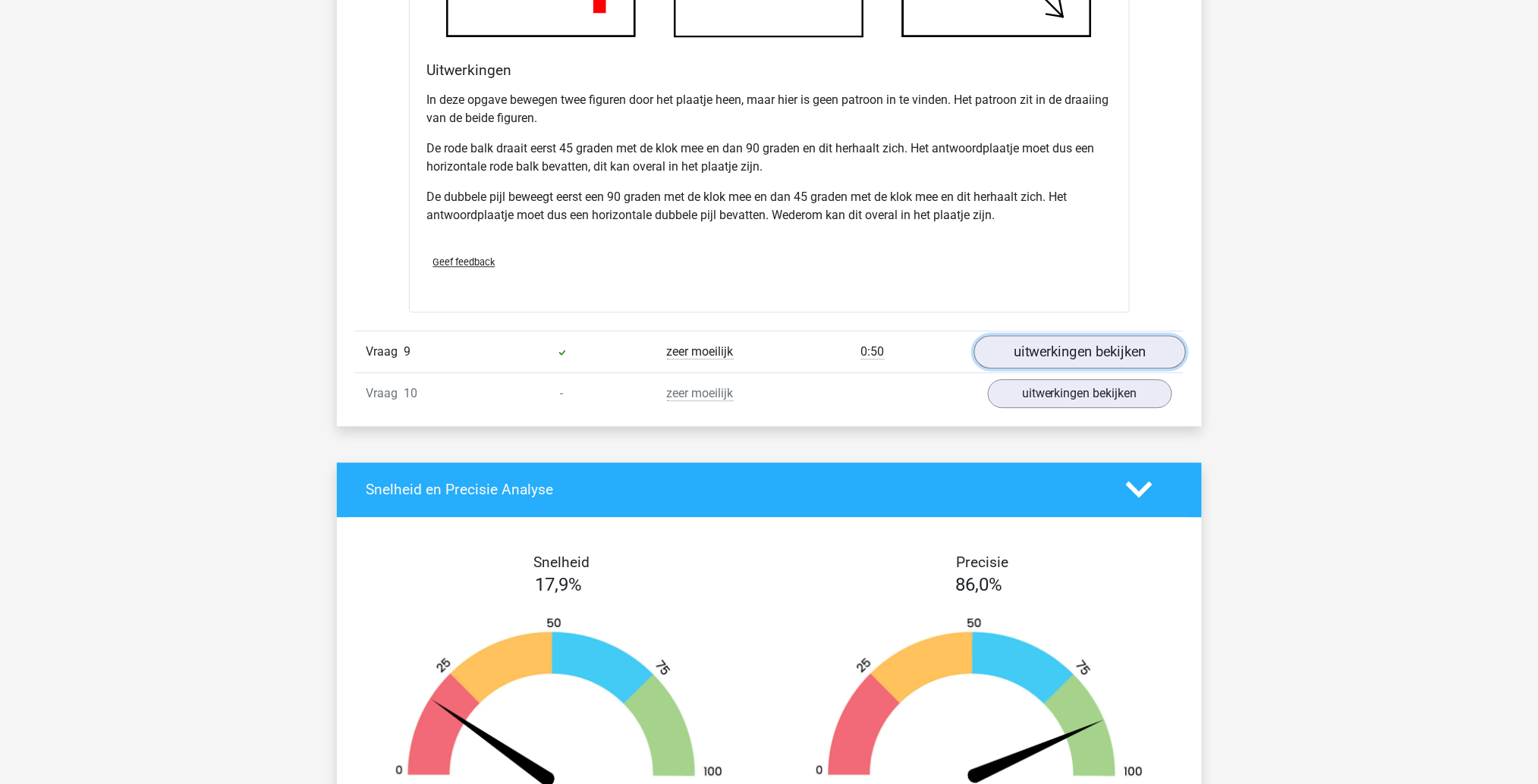
click at [1085, 350] on link "uitwerkingen bekijken" at bounding box center [1080, 352] width 212 height 34
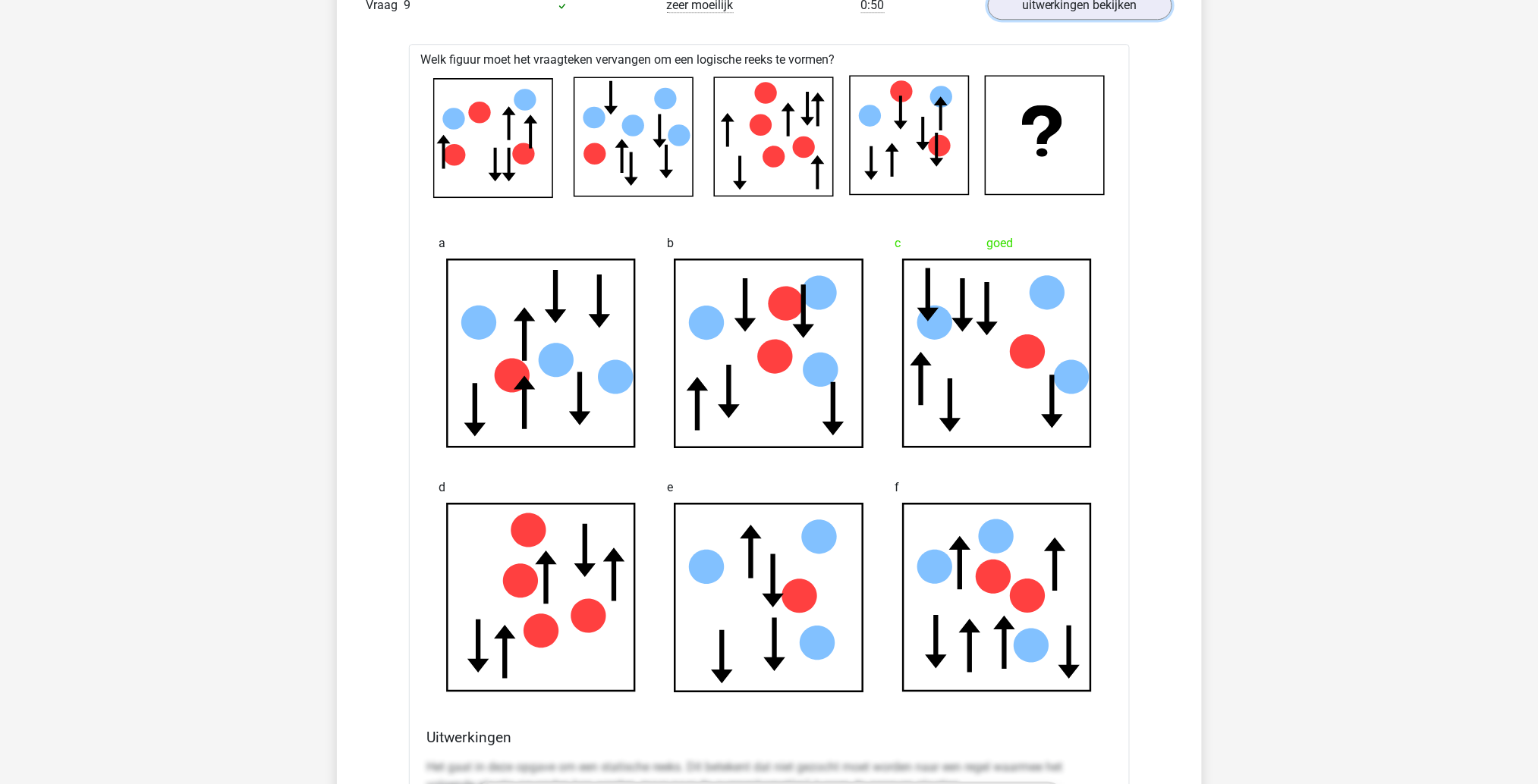
scroll to position [7878, 0]
